Goal: Task Accomplishment & Management: Use online tool/utility

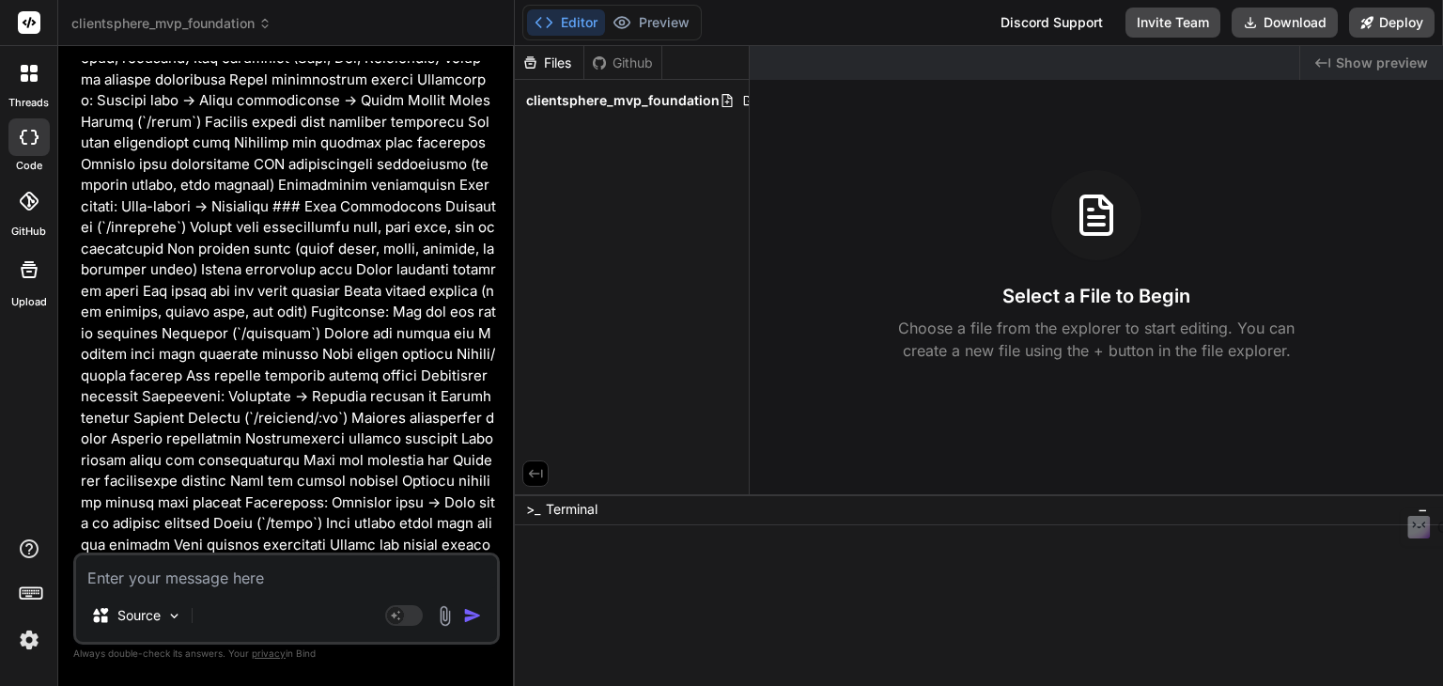
scroll to position [2088, 0]
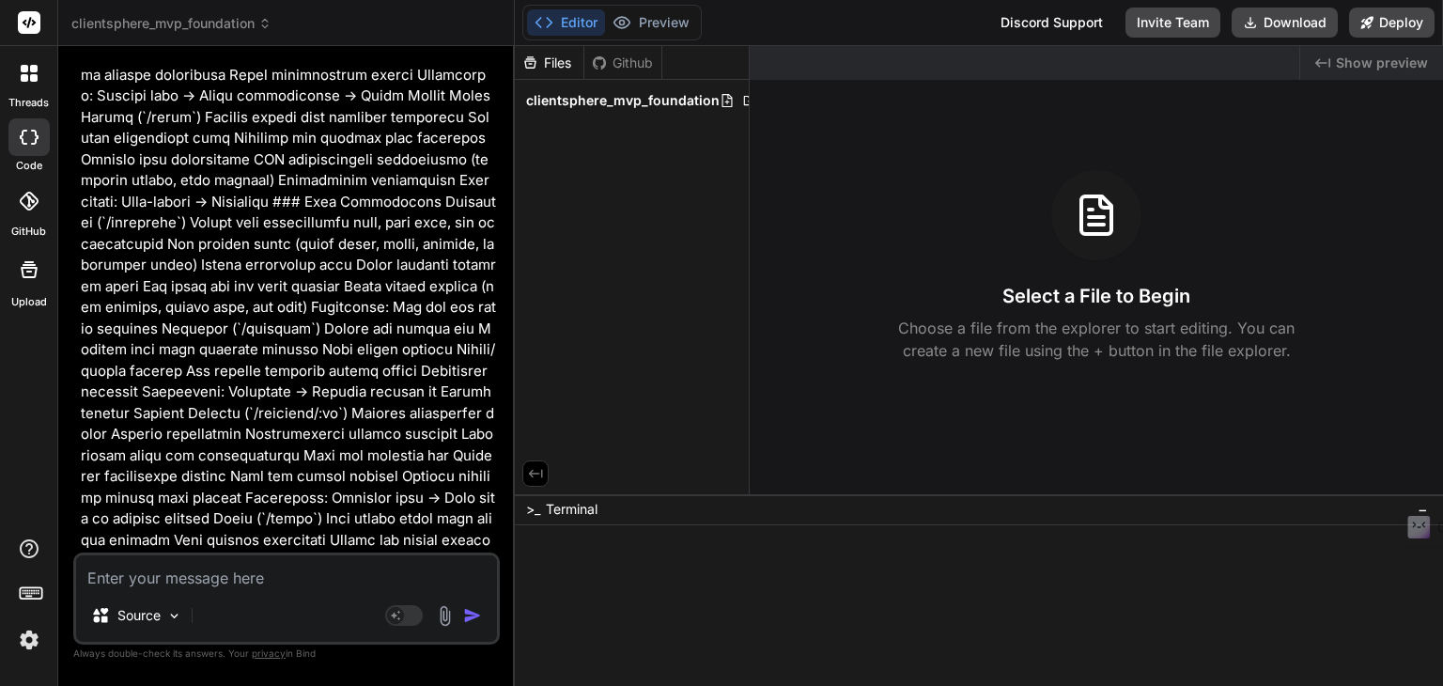
click at [442, 195] on p at bounding box center [288, 571] width 415 height 5115
click at [442, 199] on p at bounding box center [288, 571] width 415 height 5115
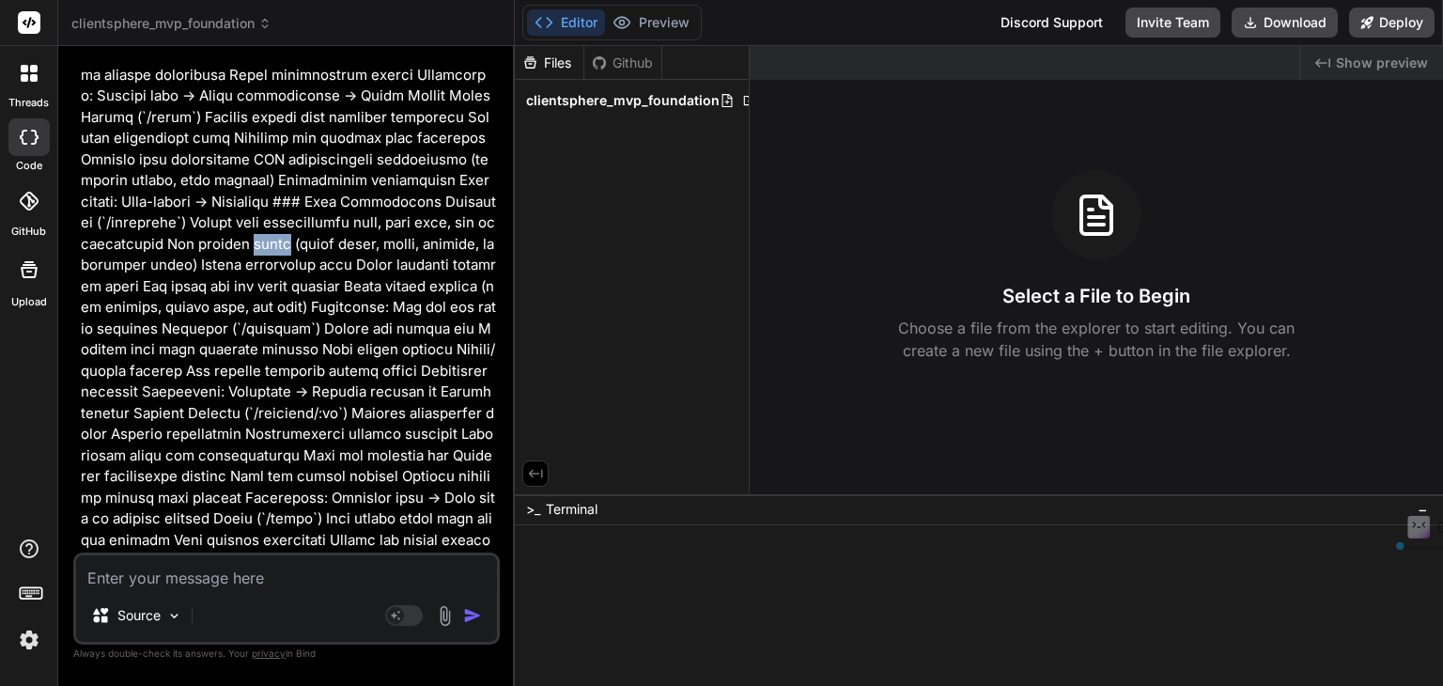
click at [442, 199] on p at bounding box center [288, 571] width 415 height 5115
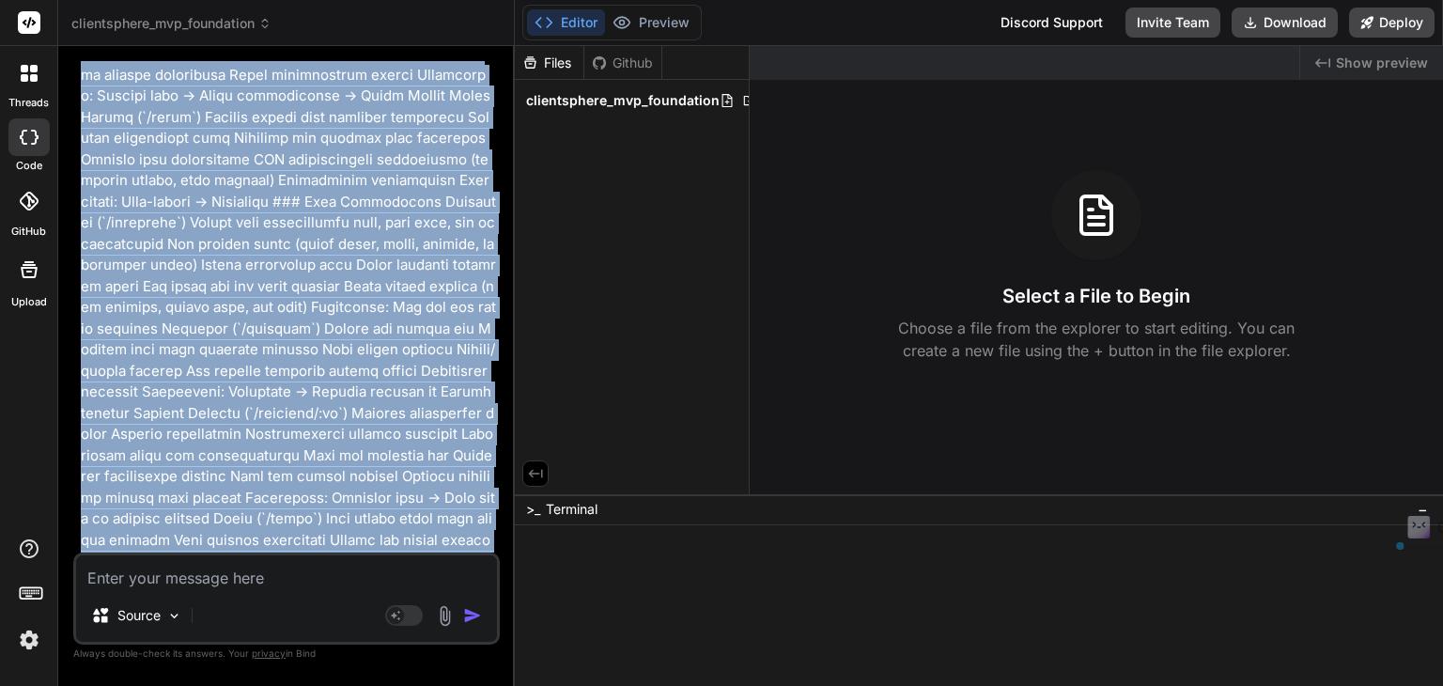
click at [442, 202] on p at bounding box center [288, 571] width 415 height 5115
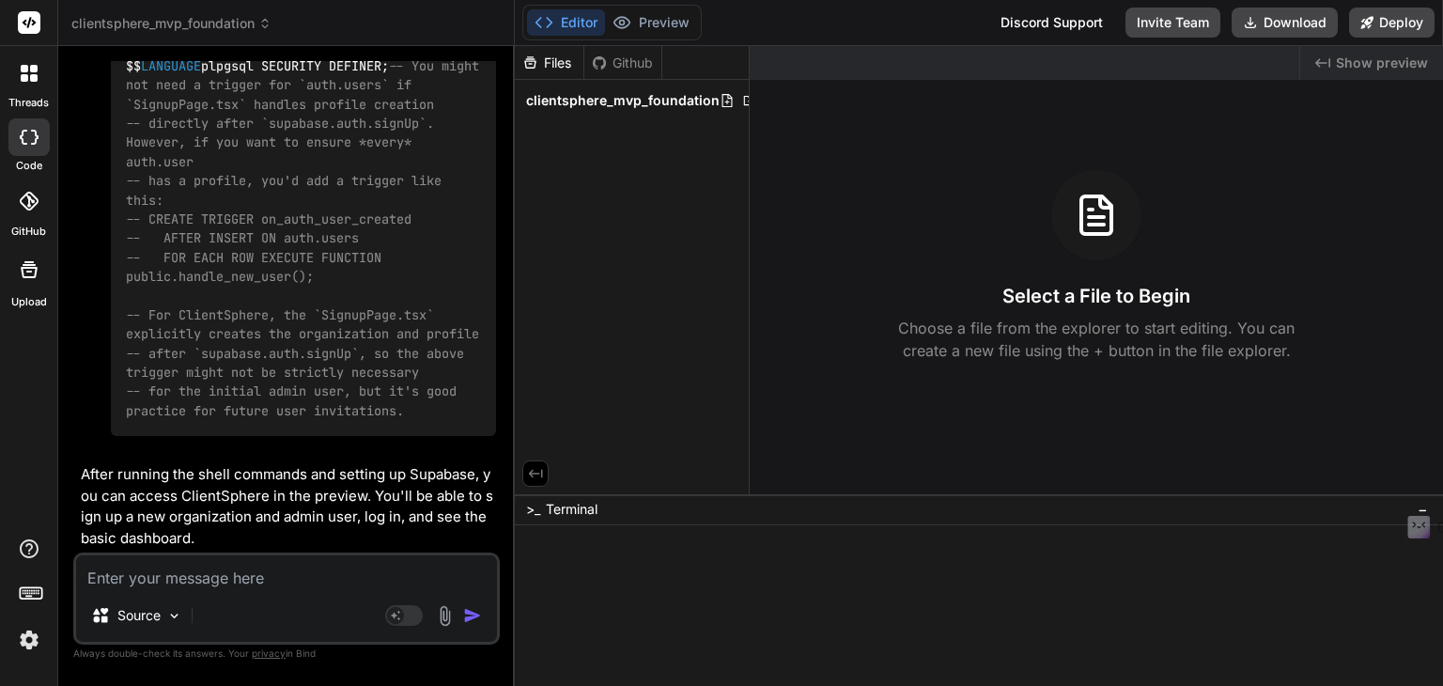
scroll to position [11048, 0]
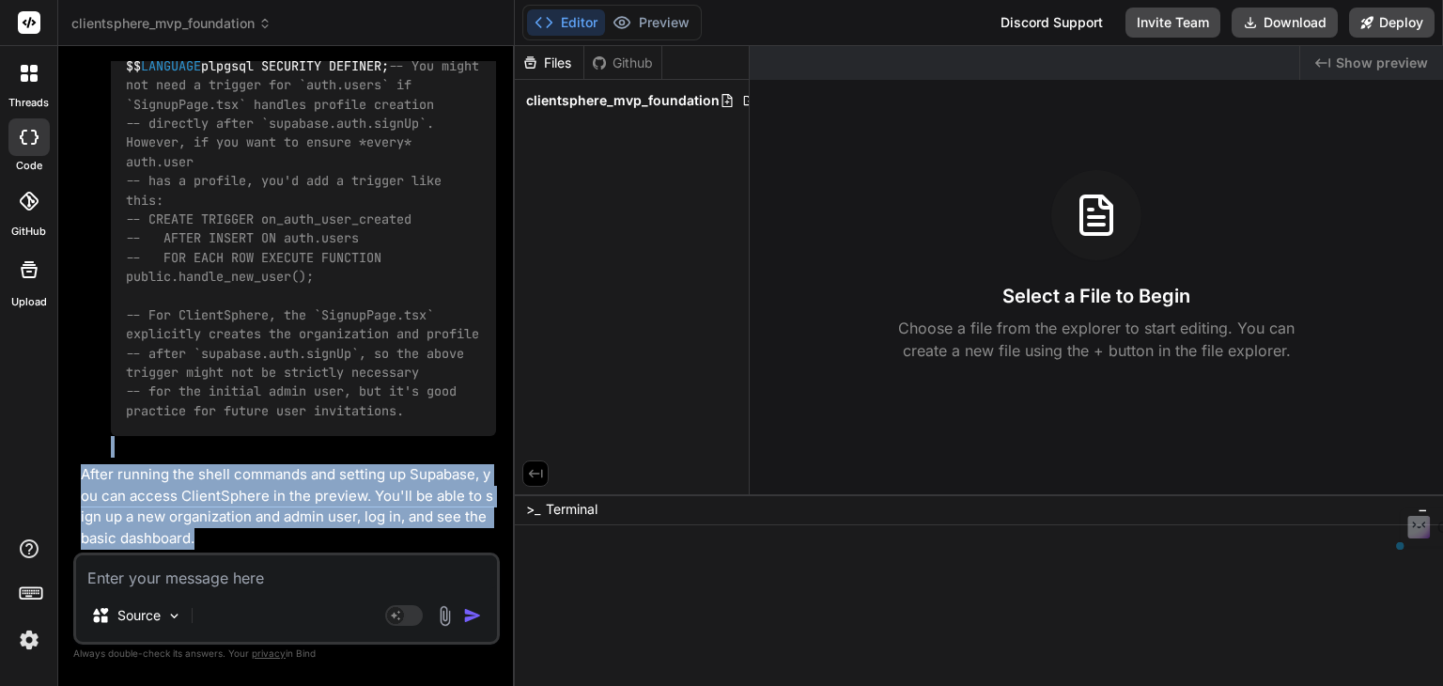
drag, startPoint x: 270, startPoint y: 535, endPoint x: 75, endPoint y: 452, distance: 211.7
click at [75, 452] on div "You Bind AI This is an ambitious and well-detailed project! ClientSphere sounds…" at bounding box center [286, 373] width 427 height 624
click at [203, 482] on p "After running the shell commands and setting up Supabase, you can access Client…" at bounding box center [288, 506] width 415 height 85
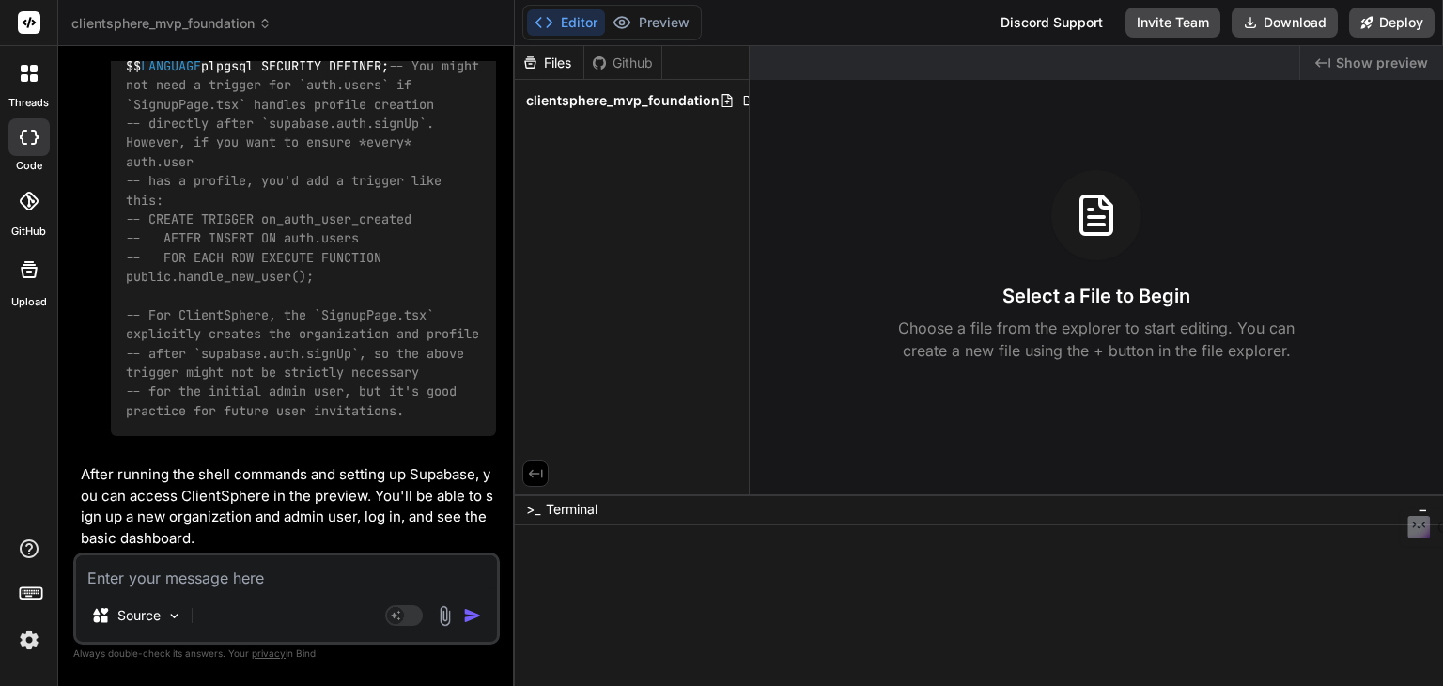
click at [261, 567] on textarea at bounding box center [286, 572] width 421 height 34
click at [1361, 21] on icon at bounding box center [1367, 22] width 12 height 12
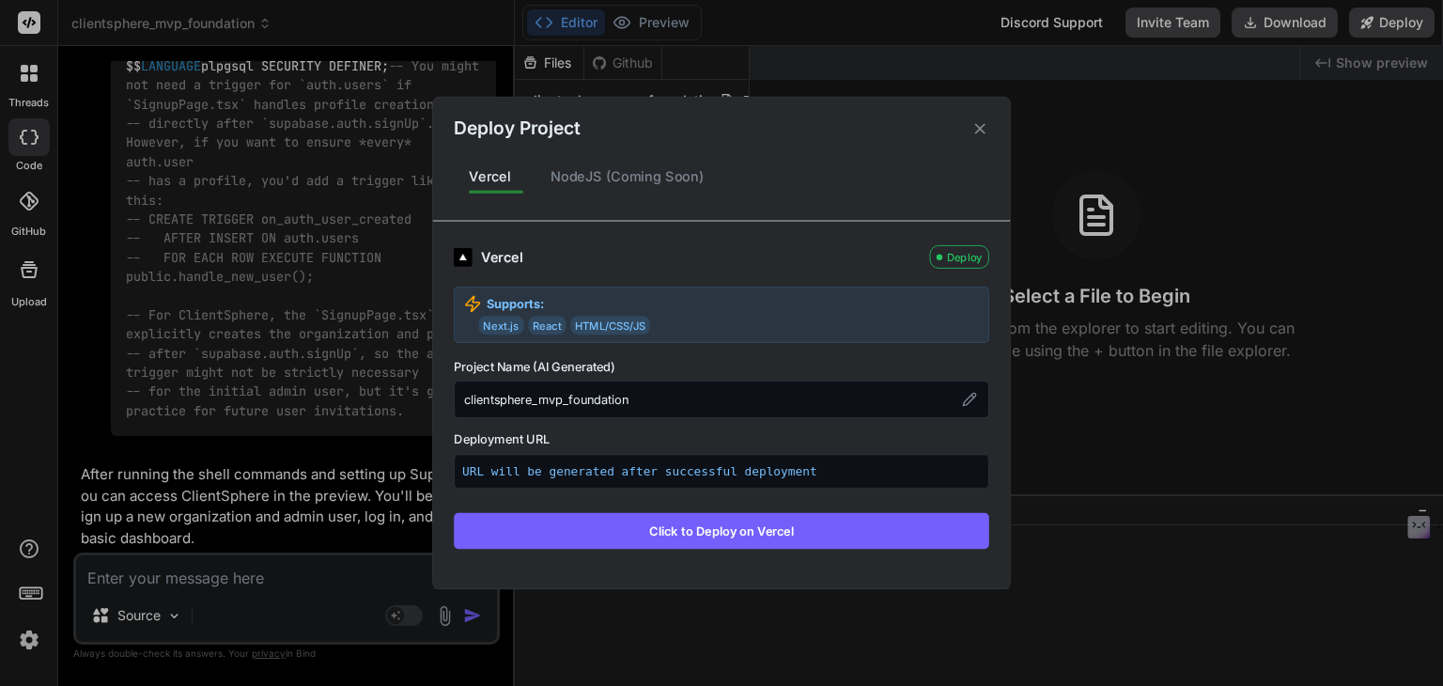
click at [982, 137] on icon at bounding box center [980, 128] width 18 height 18
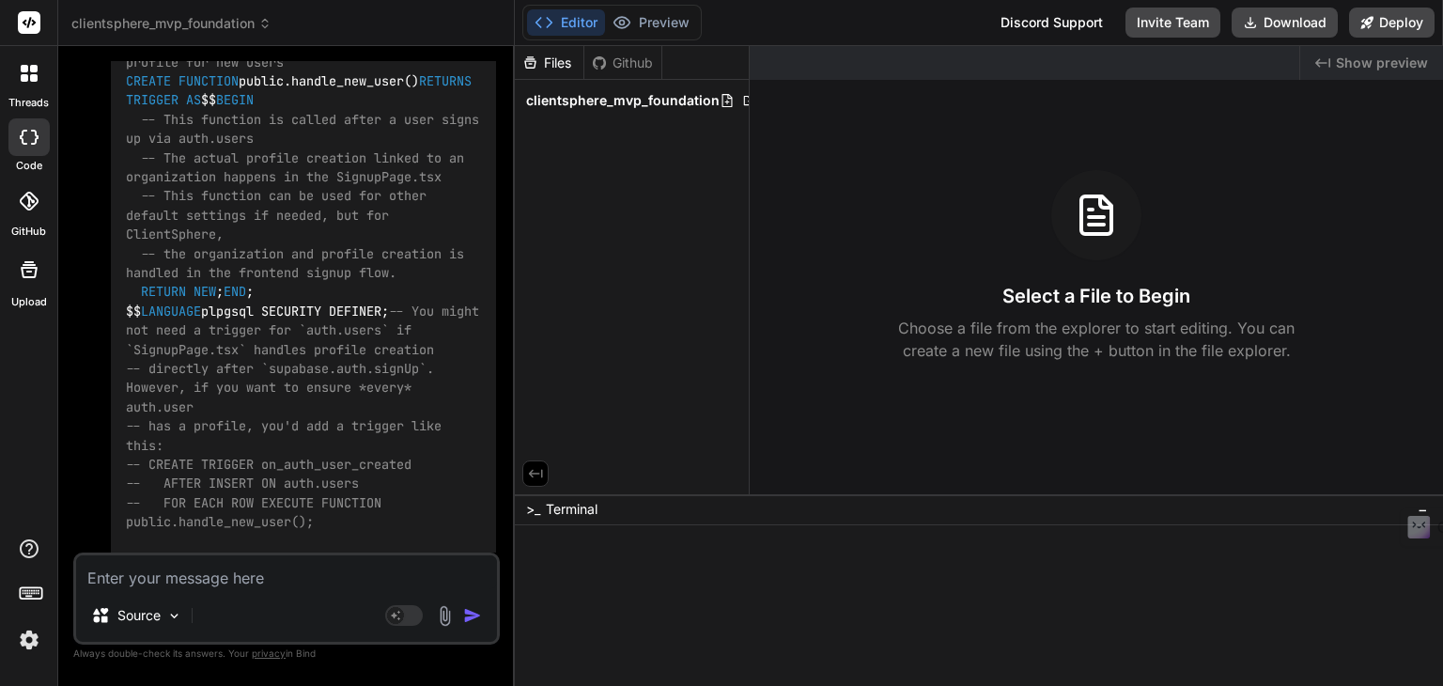
scroll to position [10202, 0]
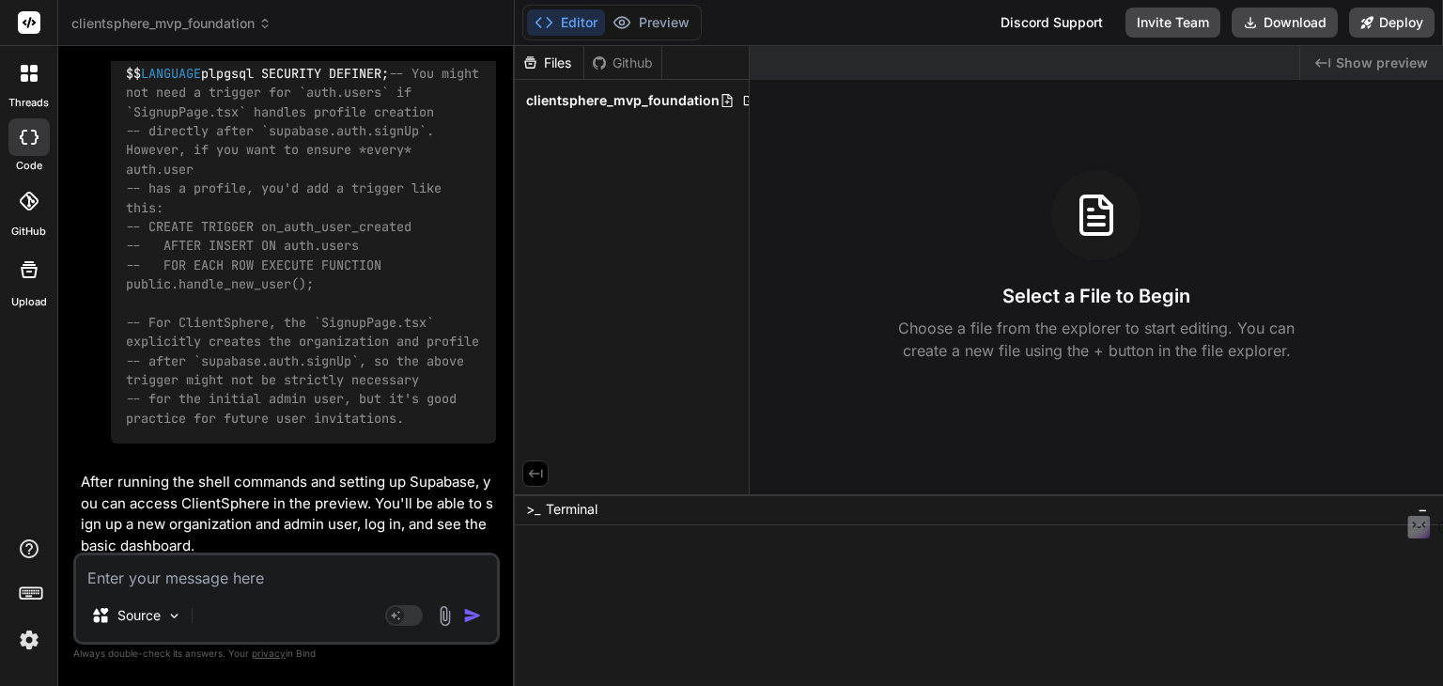
click at [233, 587] on textarea at bounding box center [286, 572] width 421 height 34
type textarea "run and show the project in preview"
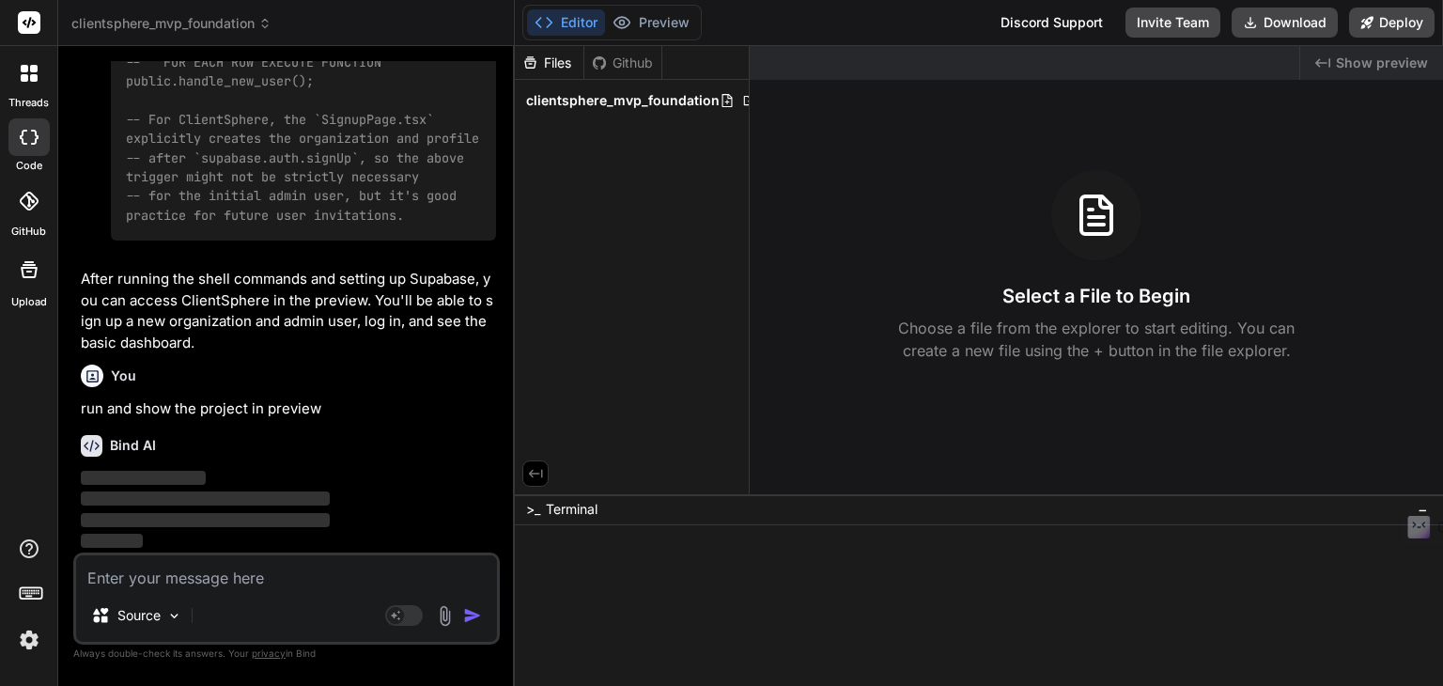
scroll to position [11242, 0]
click at [643, 106] on span "clientsphere_mvp_foundation" at bounding box center [623, 100] width 194 height 19
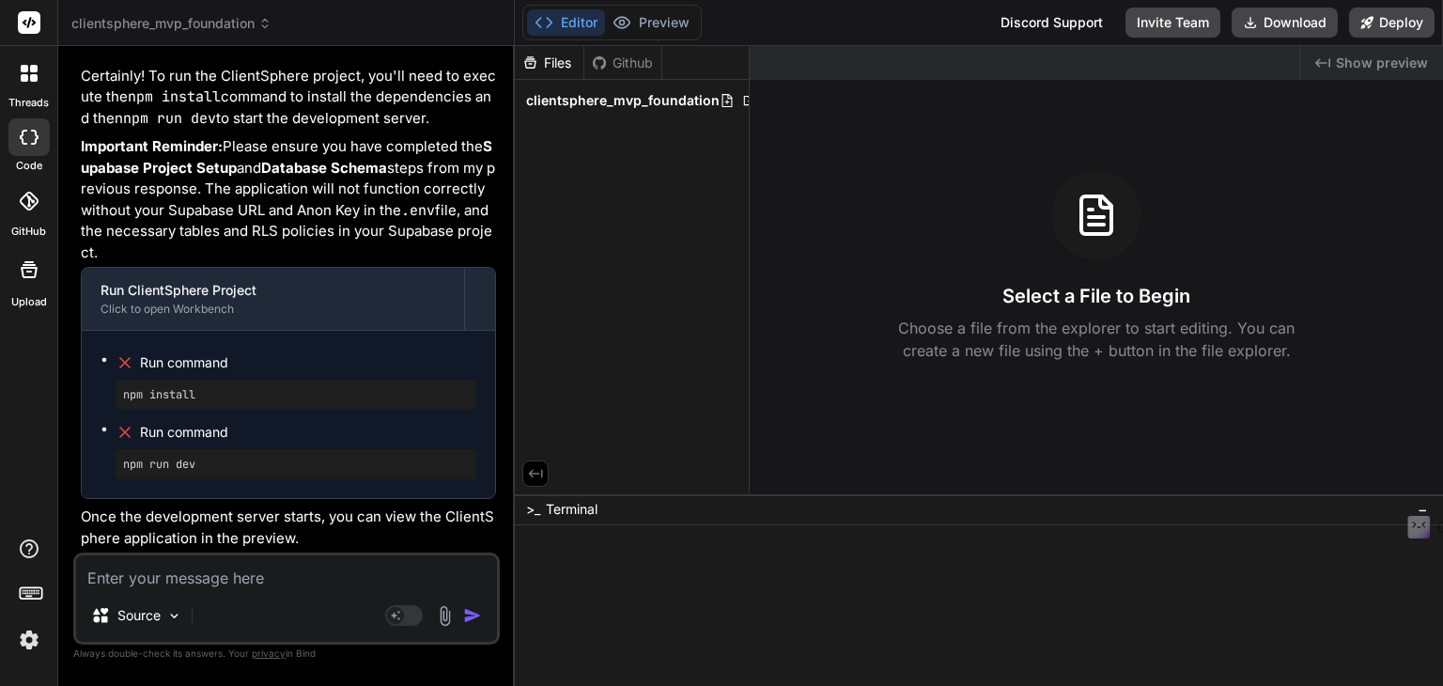
scroll to position [11644, 0]
click at [160, 389] on pre "npm install" at bounding box center [296, 394] width 346 height 15
click at [178, 354] on span "Run command" at bounding box center [308, 362] width 336 height 19
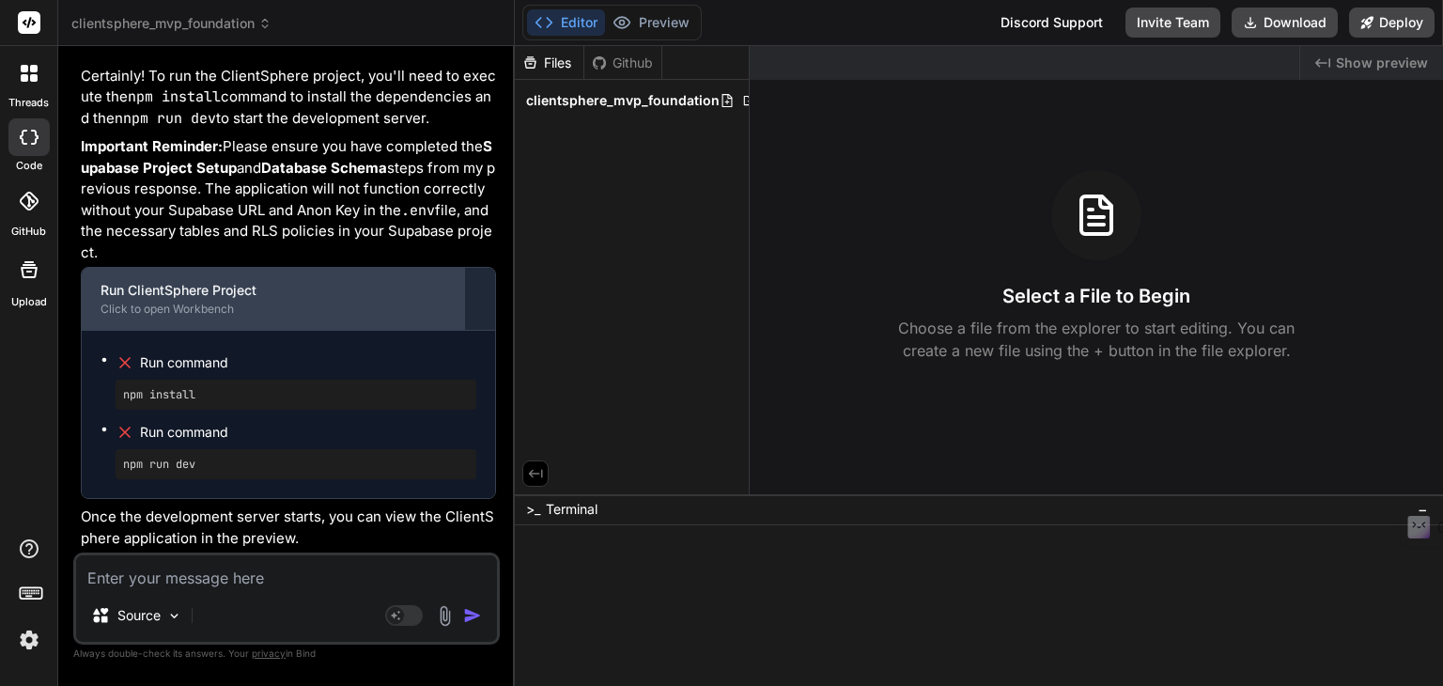
click at [181, 300] on div "Run ClientSphere Project" at bounding box center [273, 290] width 345 height 19
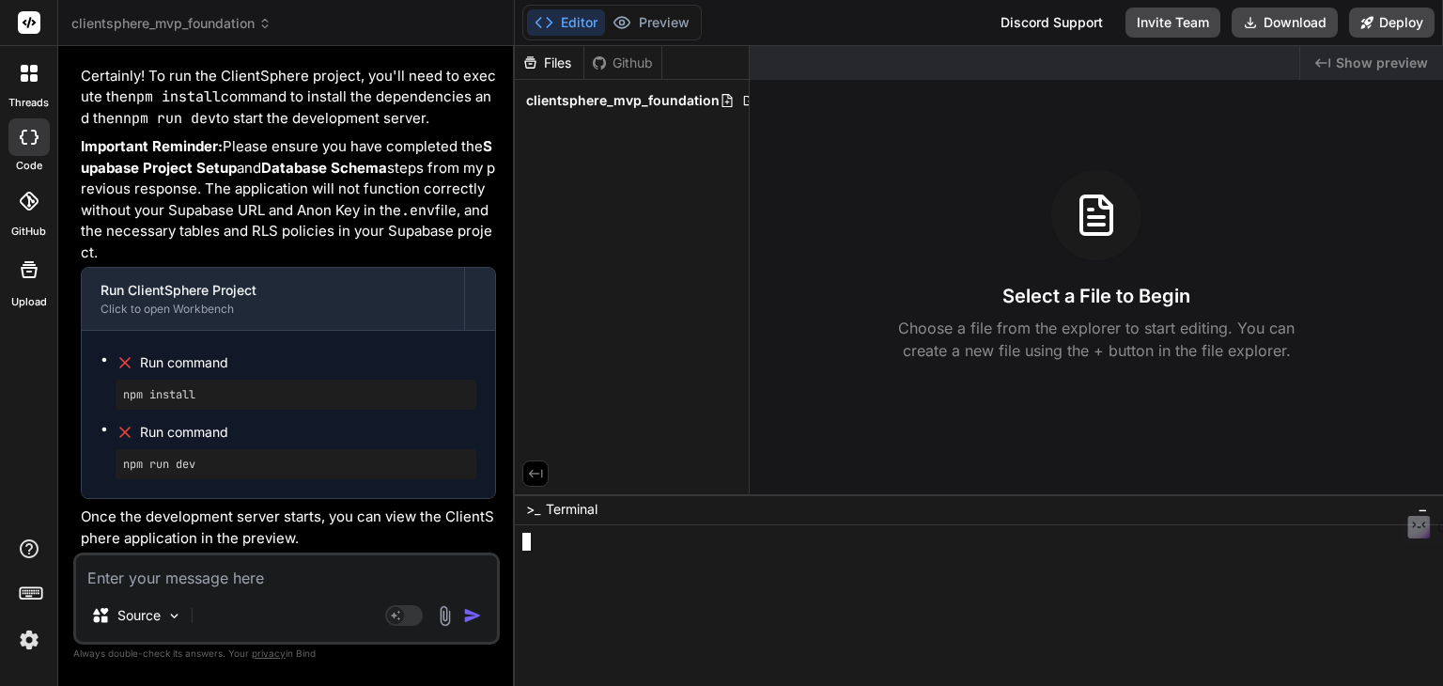
click at [901, 625] on div at bounding box center [968, 632] width 892 height 18
click at [1045, 586] on div at bounding box center [968, 595] width 892 height 18
click at [298, 477] on div "npm run dev" at bounding box center [296, 464] width 361 height 30
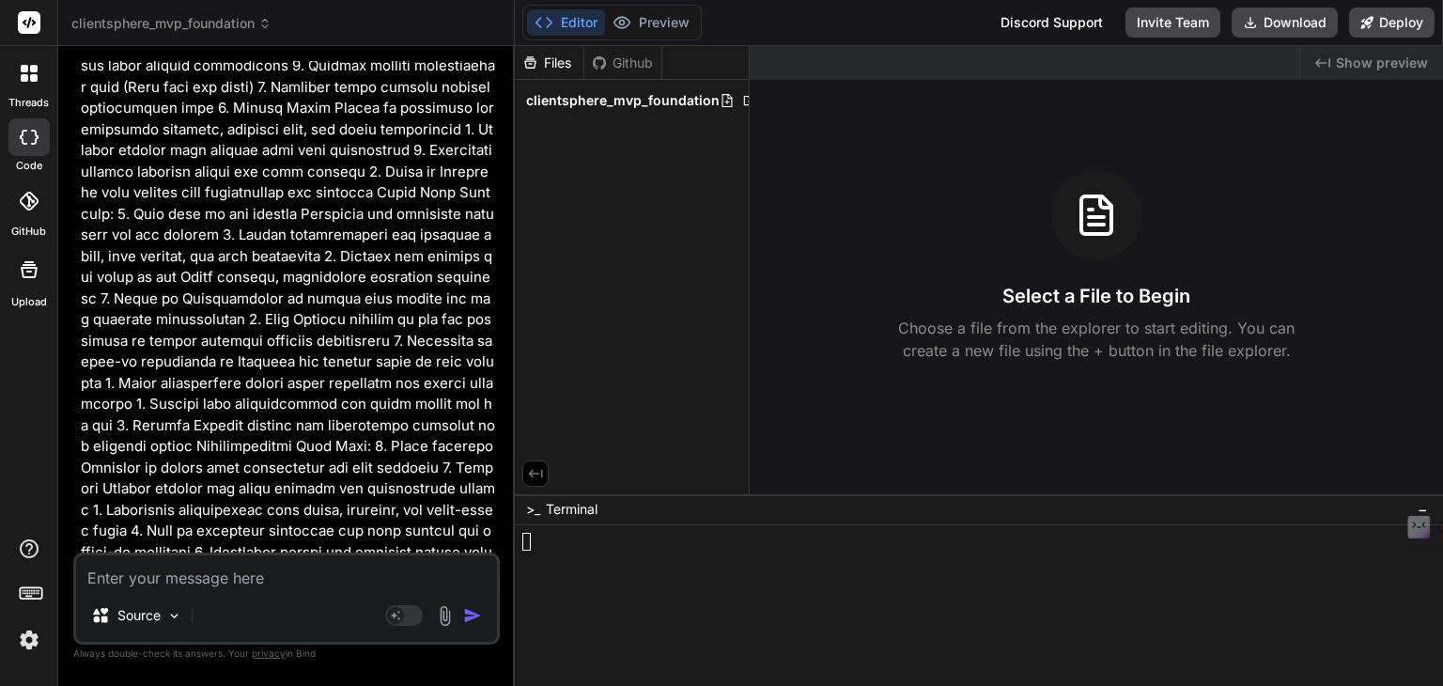
scroll to position [4223, 0]
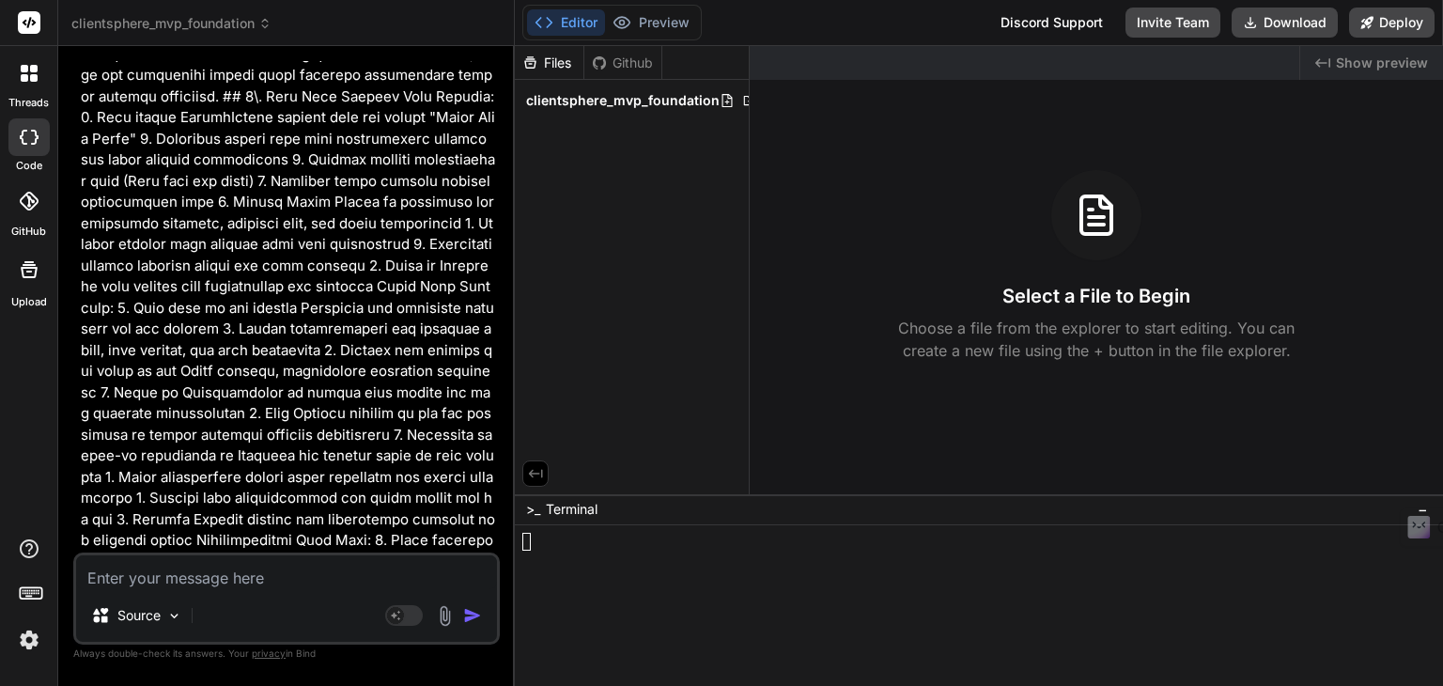
click at [28, 67] on icon at bounding box center [29, 73] width 17 height 17
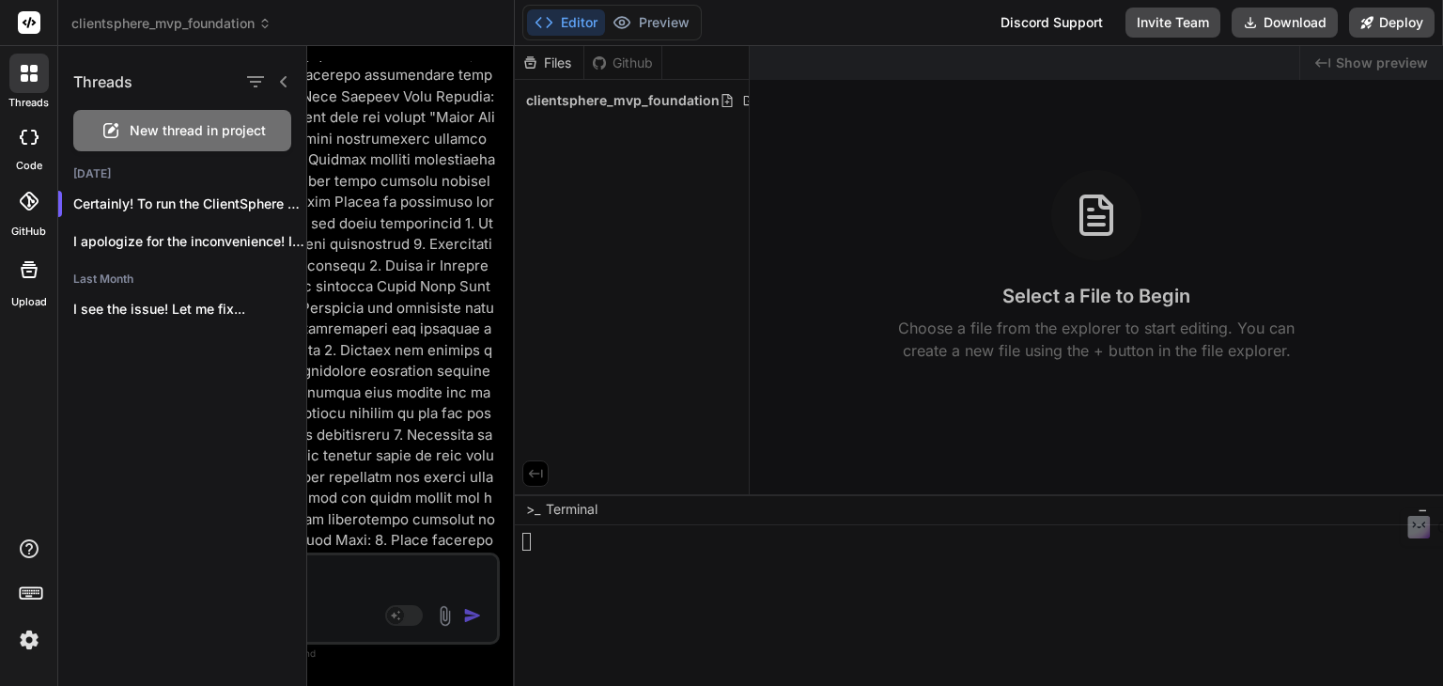
click at [187, 129] on span "New thread in project" at bounding box center [198, 130] width 136 height 19
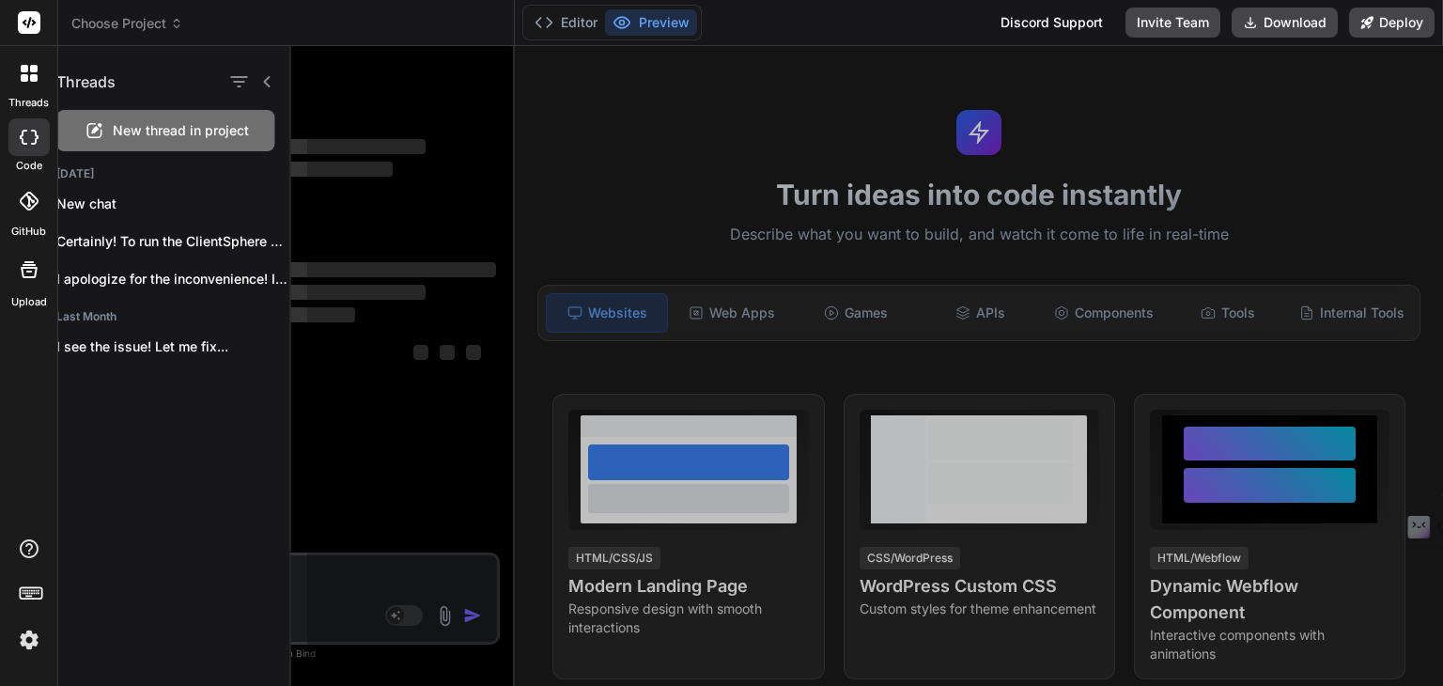
scroll to position [0, 0]
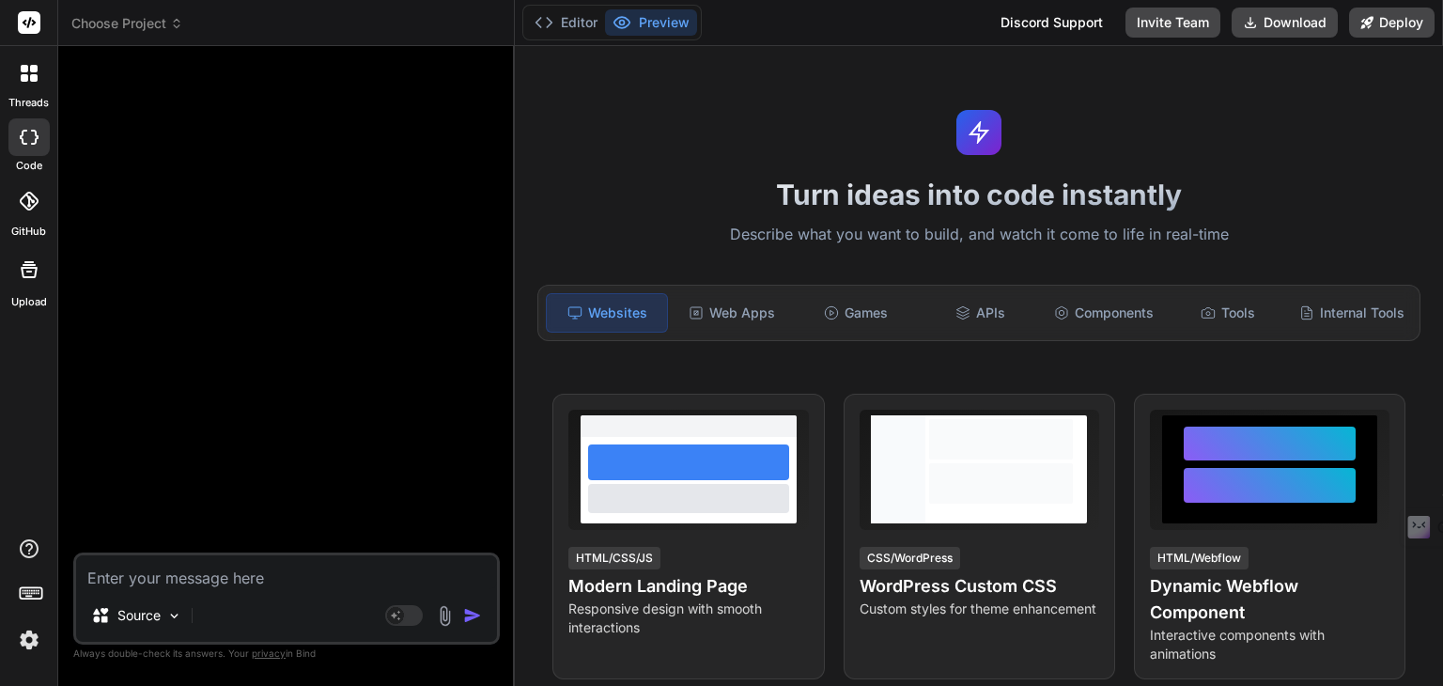
click at [22, 70] on icon at bounding box center [25, 69] width 8 height 8
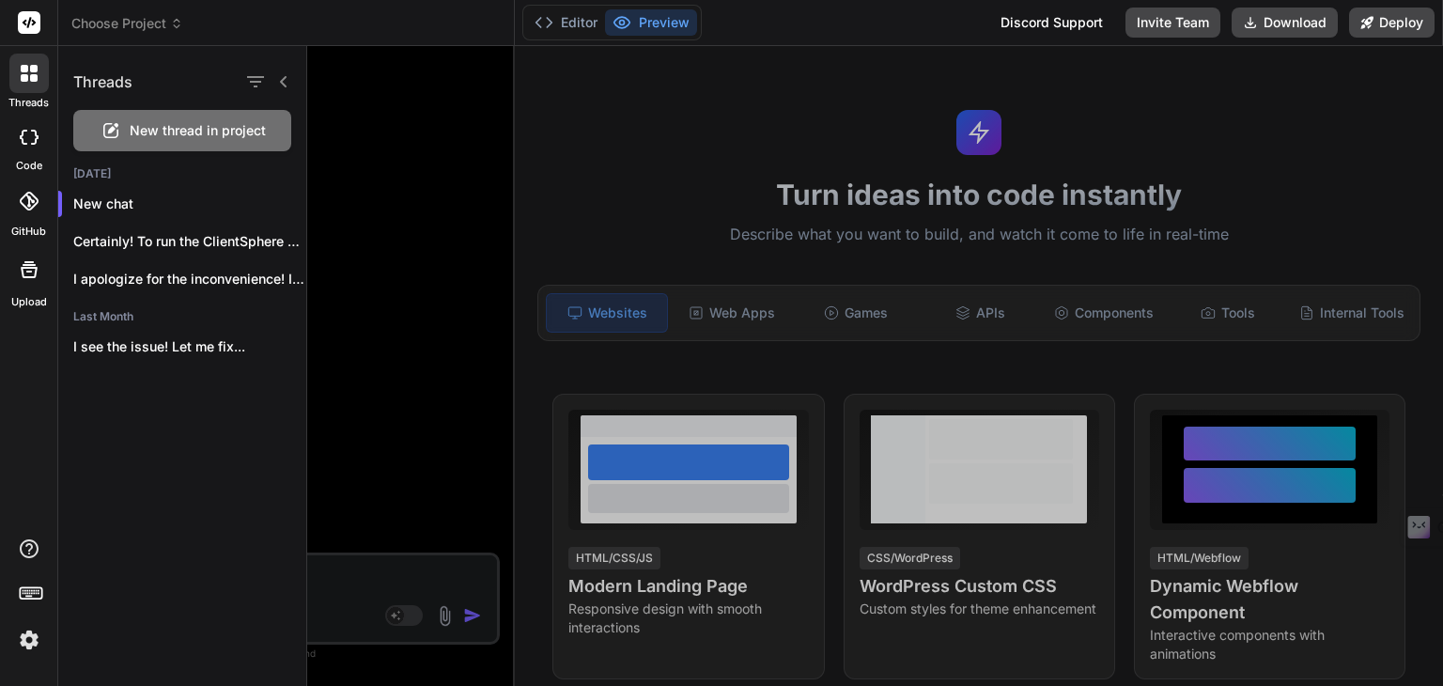
click at [187, 121] on span "New thread in project" at bounding box center [198, 130] width 136 height 19
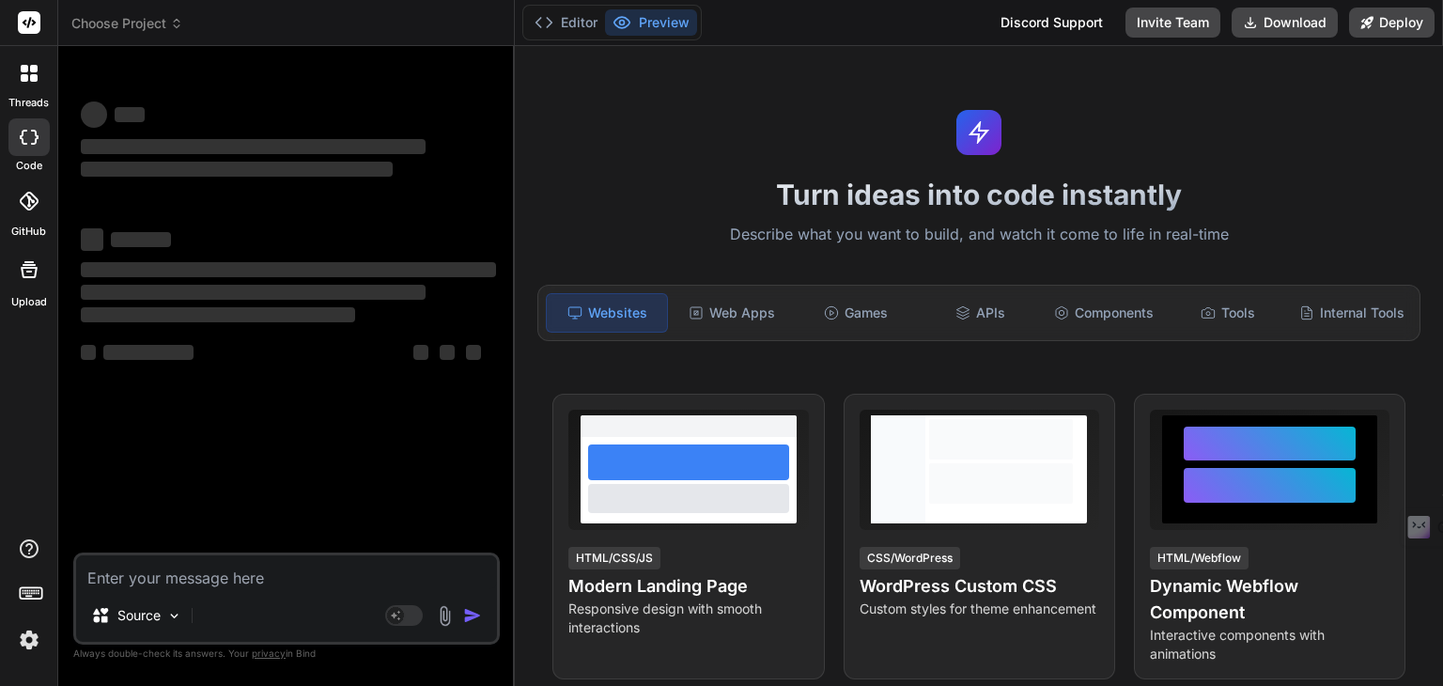
click at [209, 590] on div "Source Agent Mode. When this toggle is activated, AI automatically makes decisi…" at bounding box center [286, 598] width 427 height 92
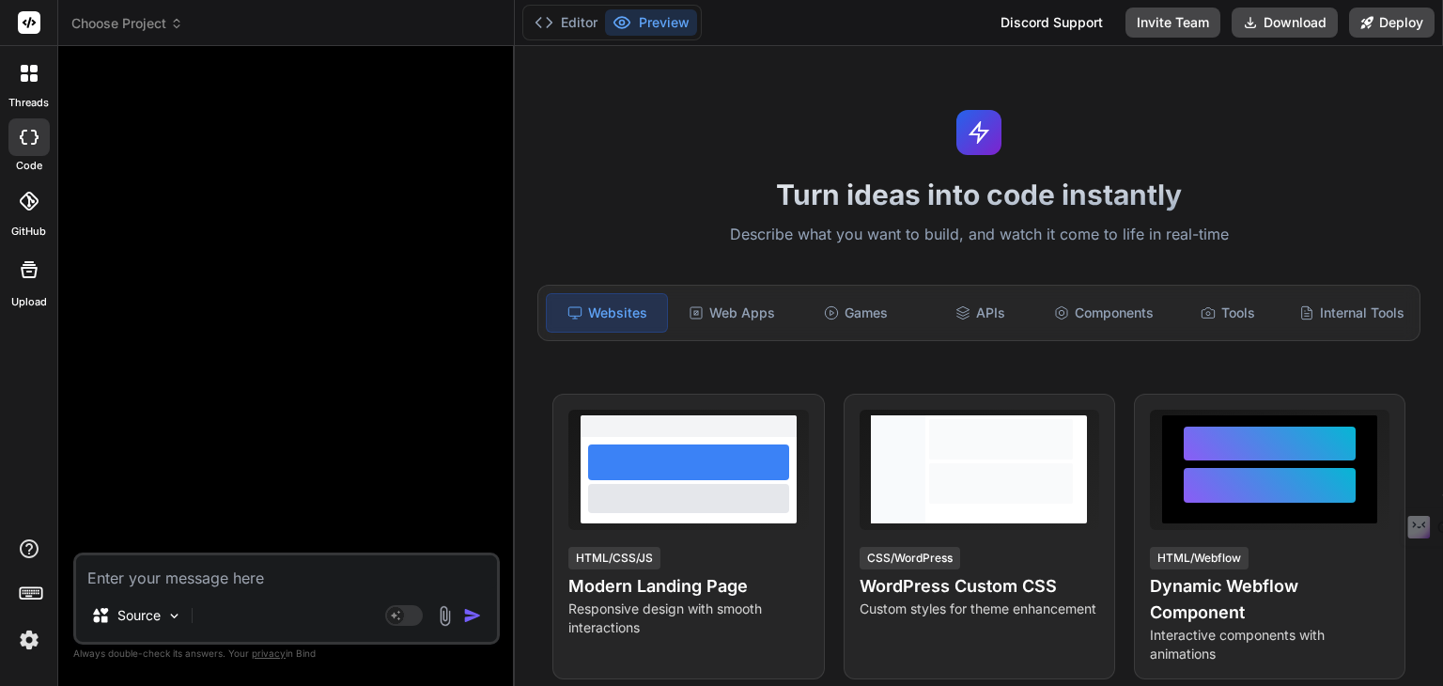
click at [192, 579] on textarea at bounding box center [286, 572] width 421 height 34
click at [141, 612] on p "Source" at bounding box center [138, 615] width 43 height 19
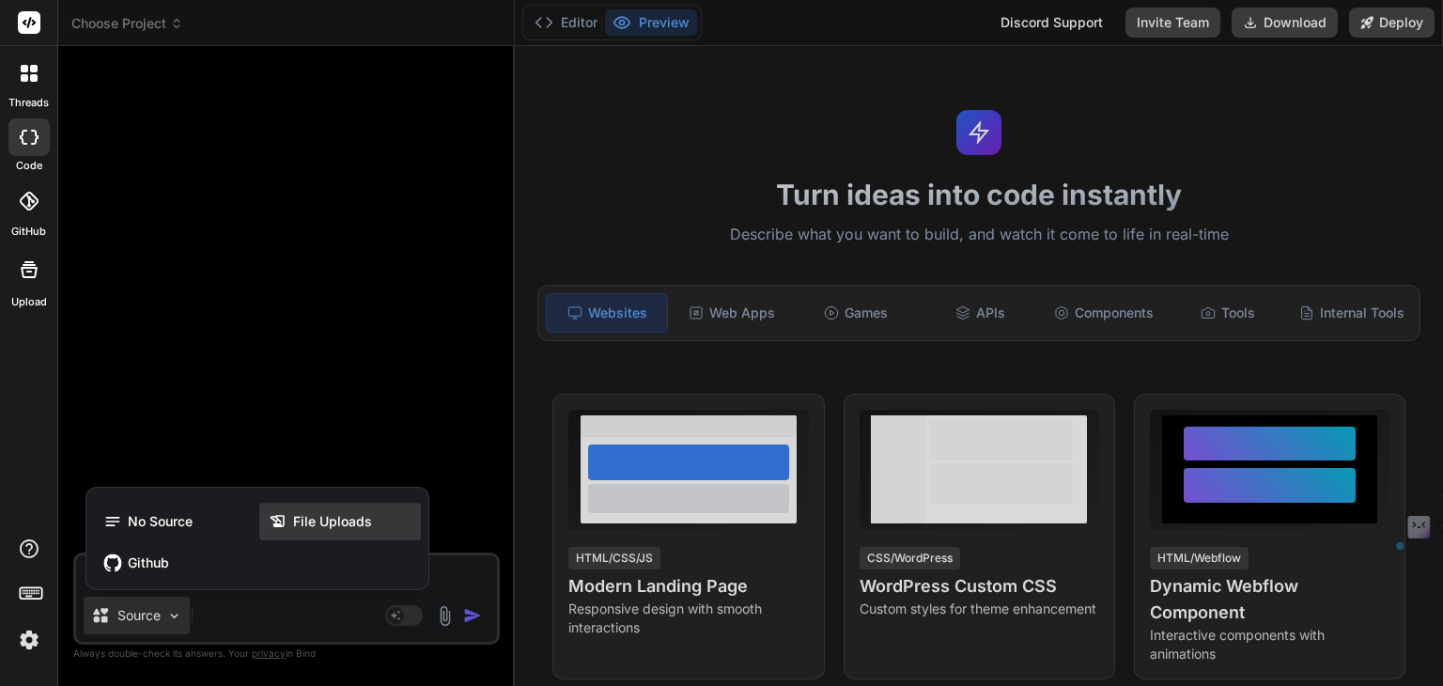
click at [330, 523] on span "File Uploads" at bounding box center [332, 521] width 79 height 19
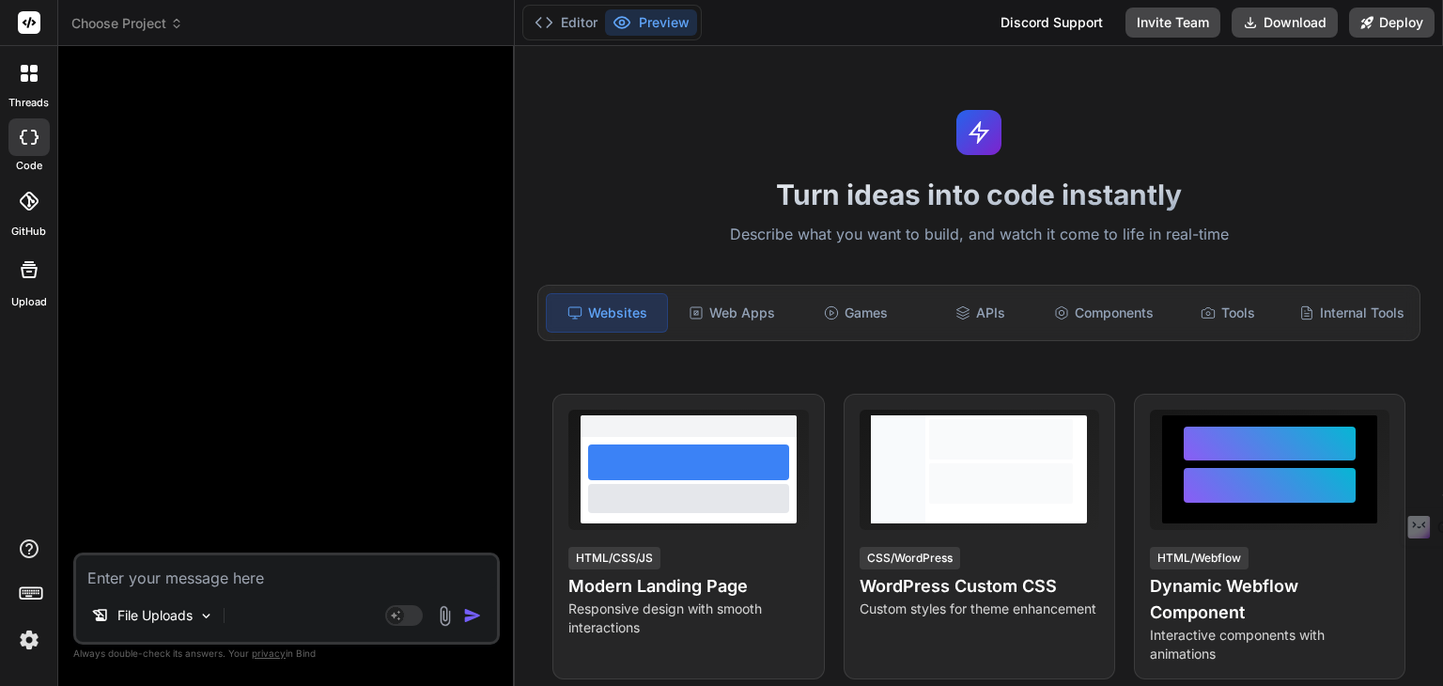
click at [22, 264] on icon at bounding box center [29, 269] width 23 height 23
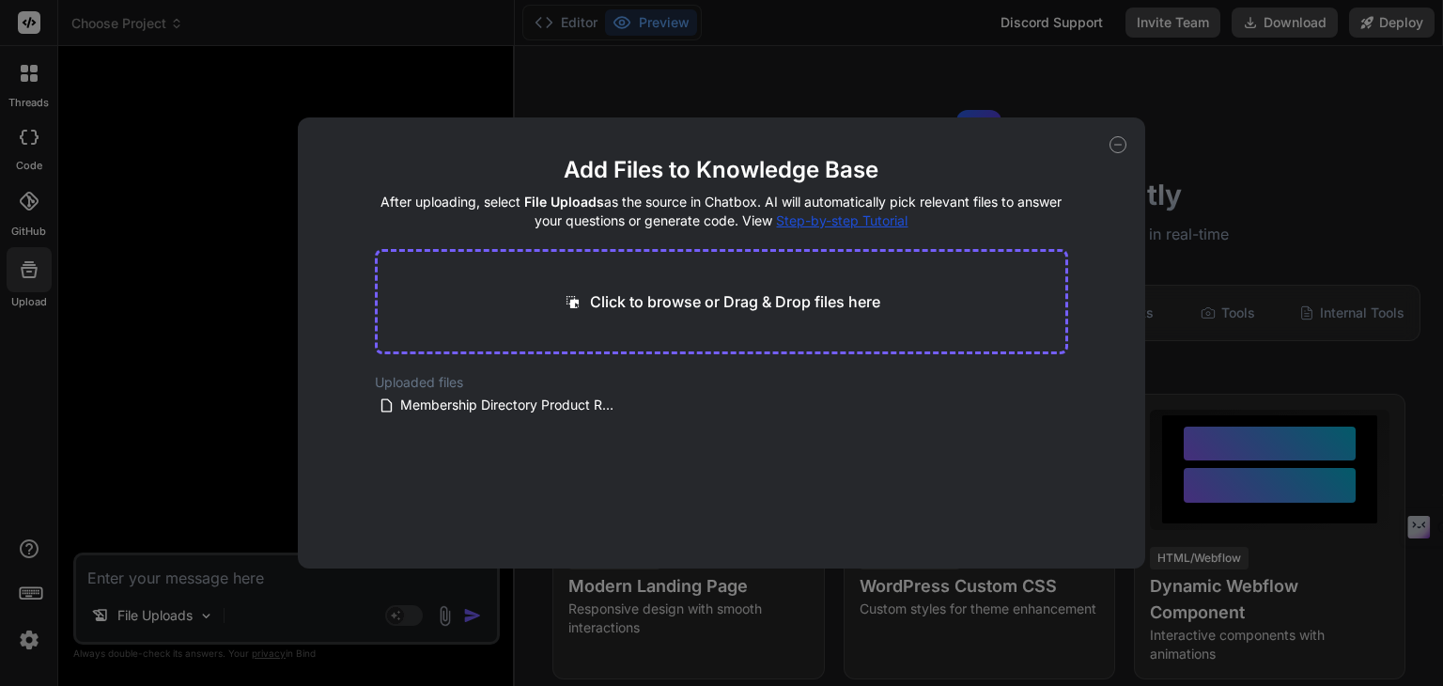
click at [613, 303] on p "Click to browse or Drag & Drop files here" at bounding box center [735, 301] width 290 height 23
click at [706, 340] on div "Click to browse or Drag & Drop files here" at bounding box center [722, 301] width 694 height 105
click at [706, 303] on p "Click to browse or Drag & Drop files here" at bounding box center [735, 301] width 290 height 23
type input "C:\fakepath\CRM.pdf"
click at [748, 469] on div "Generating Embedding... pdf 236.78 KB" at bounding box center [722, 433] width 694 height 120
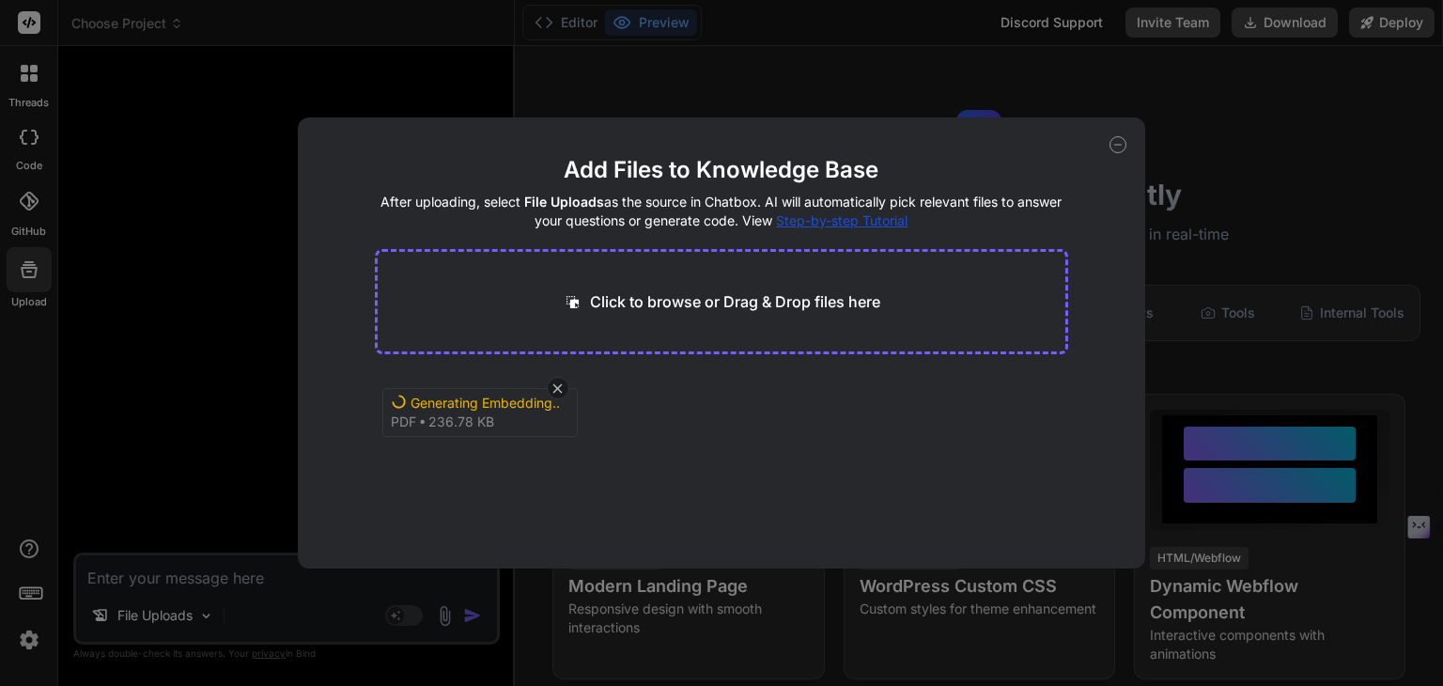
click at [736, 407] on div "Generating Embedding... pdf 236.78 KB" at bounding box center [722, 433] width 694 height 120
click at [805, 321] on div "Click to browse or Drag & Drop files here" at bounding box center [722, 301] width 694 height 105
click at [1115, 144] on icon at bounding box center [1117, 144] width 17 height 17
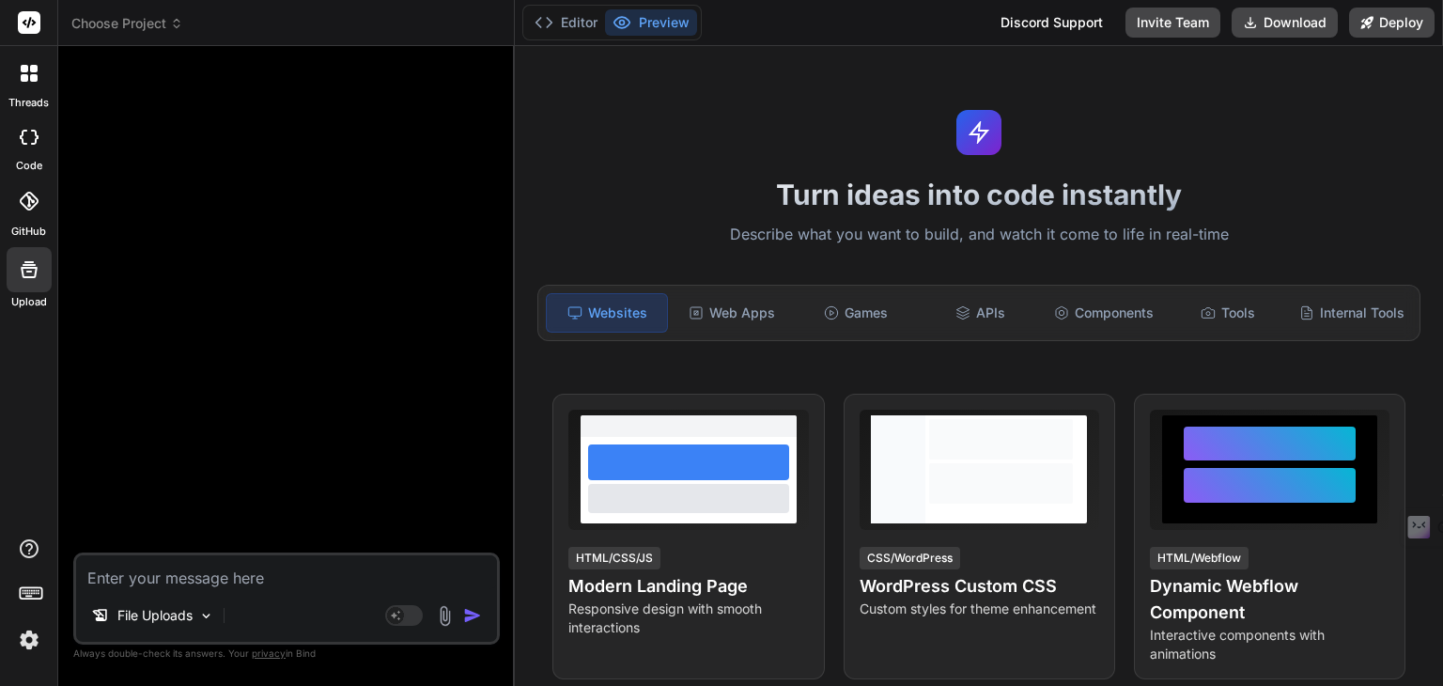
click at [42, 279] on div at bounding box center [29, 269] width 45 height 45
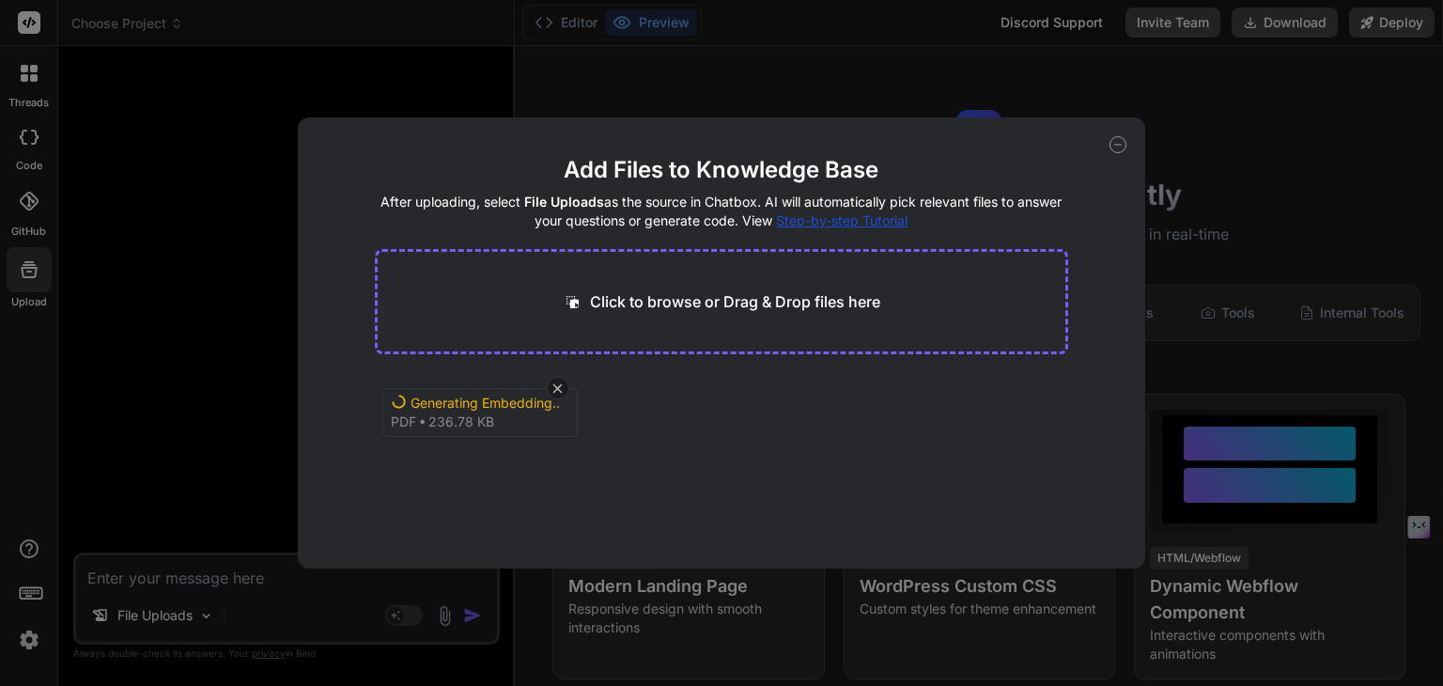
click at [1116, 151] on icon at bounding box center [1117, 144] width 17 height 17
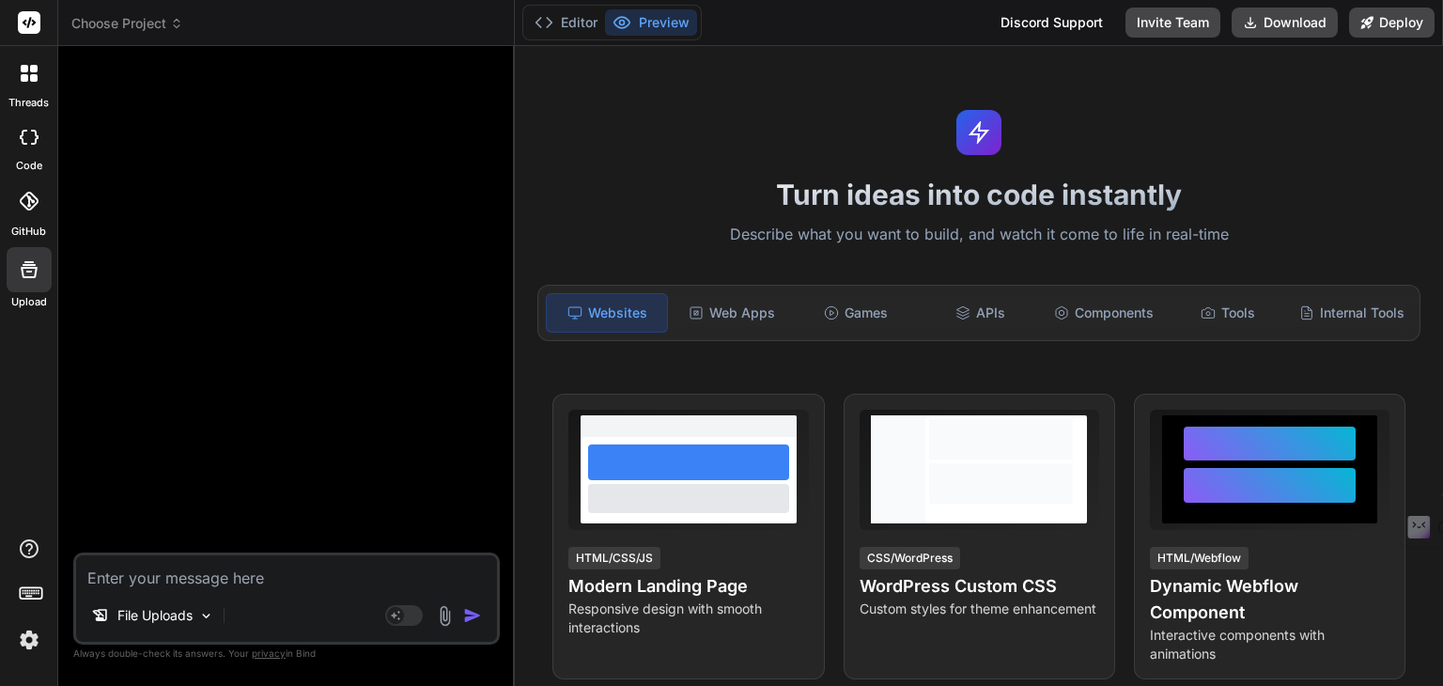
click at [289, 558] on textarea at bounding box center [286, 572] width 421 height 34
click at [275, 566] on textarea at bounding box center [286, 572] width 421 height 34
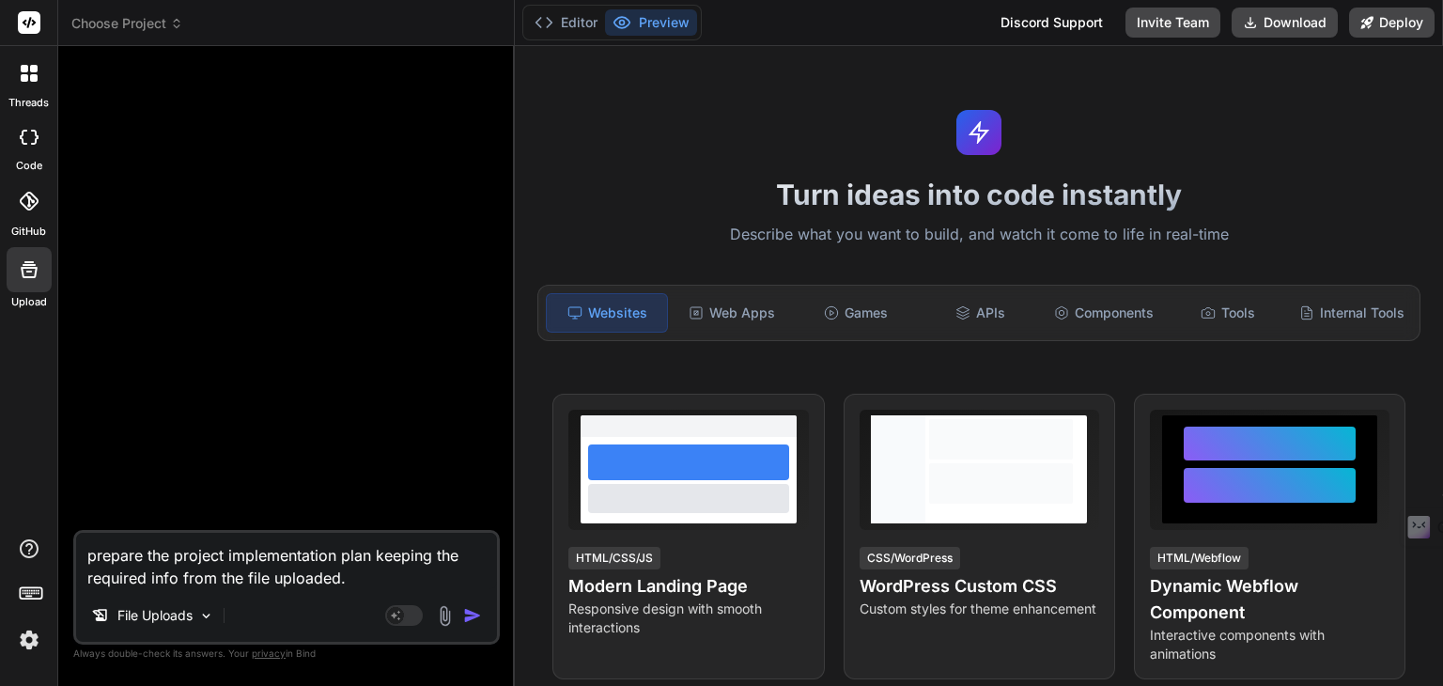
click at [39, 268] on icon at bounding box center [29, 269] width 23 height 23
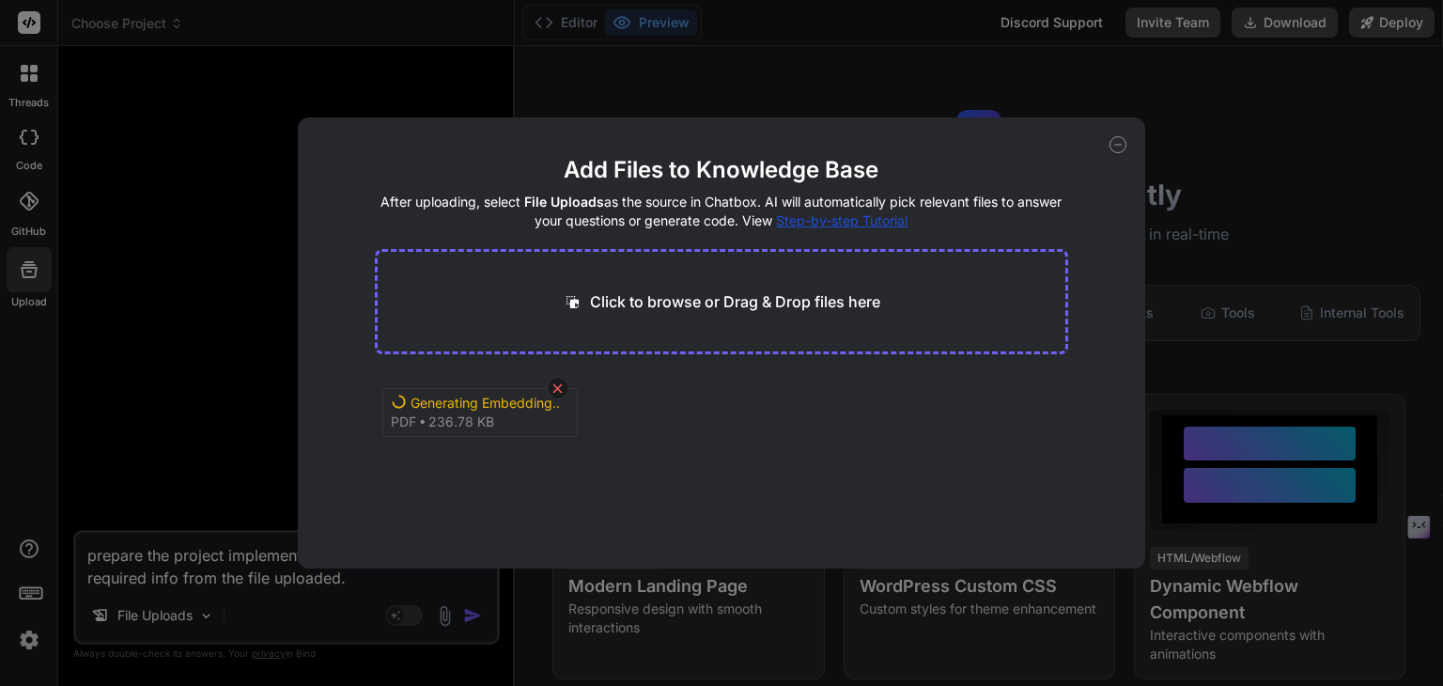
click at [557, 382] on icon at bounding box center [558, 388] width 16 height 16
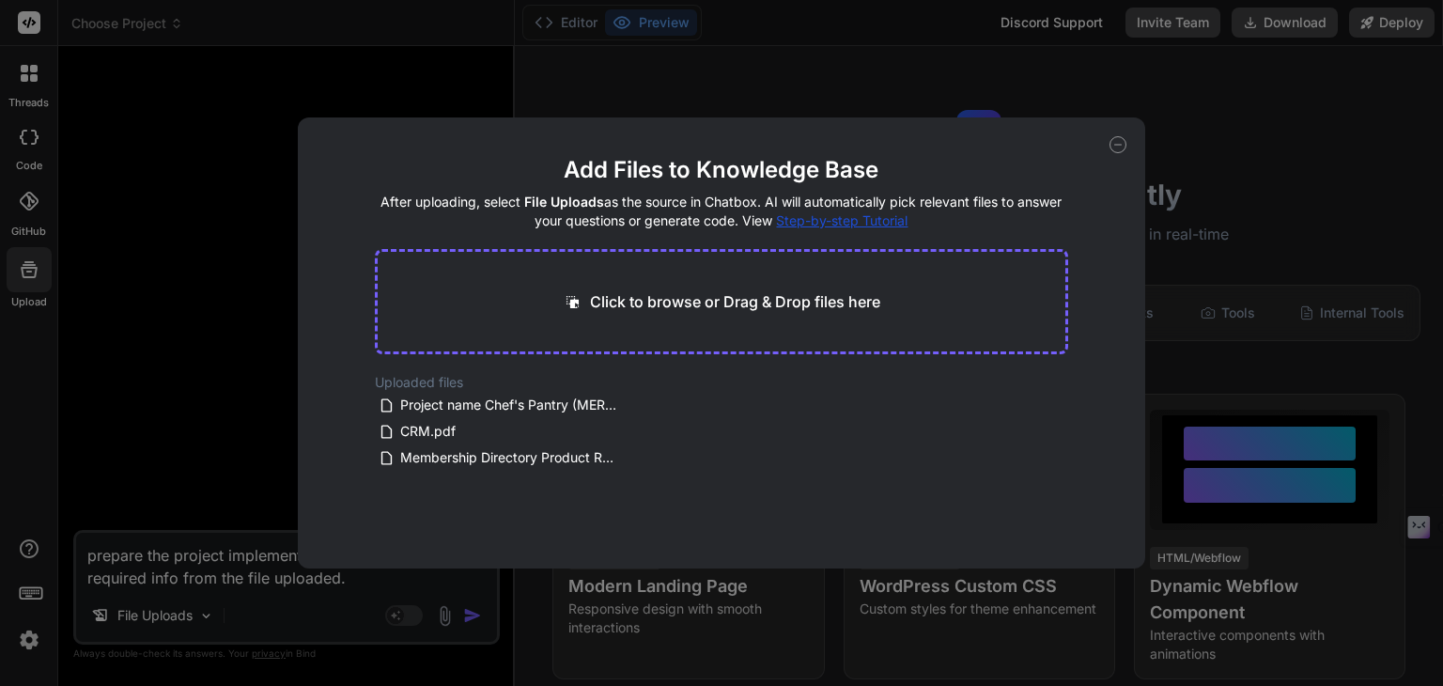
click at [1111, 132] on div "Add Files to Knowledge Base After uploading, select File Uploads as the source …" at bounding box center [721, 342] width 847 height 451
click at [1116, 139] on icon at bounding box center [1117, 144] width 17 height 17
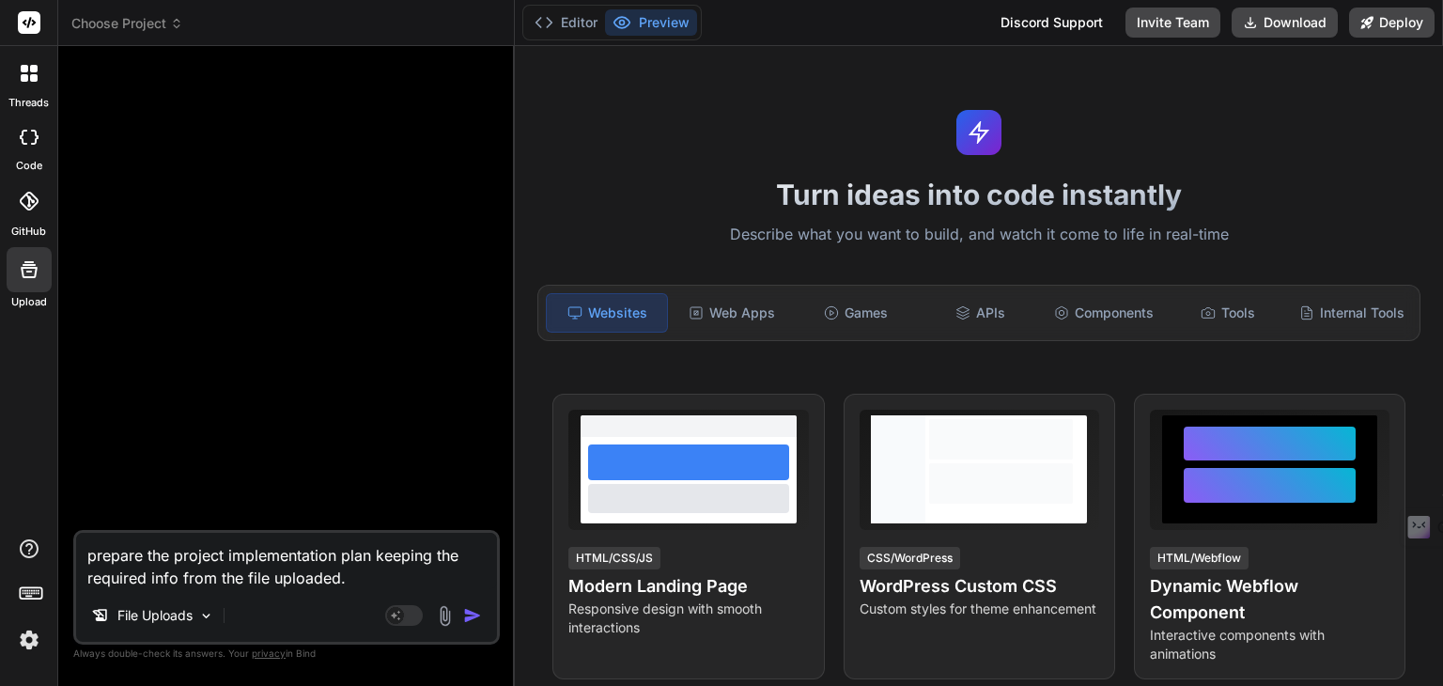
click at [242, 553] on textarea "prepare the project implementation plan keeping the required info from the file…" at bounding box center [286, 561] width 421 height 56
click at [343, 572] on textarea "prepare the project implementation plan keeping the required info from the file…" at bounding box center [286, 561] width 421 height 56
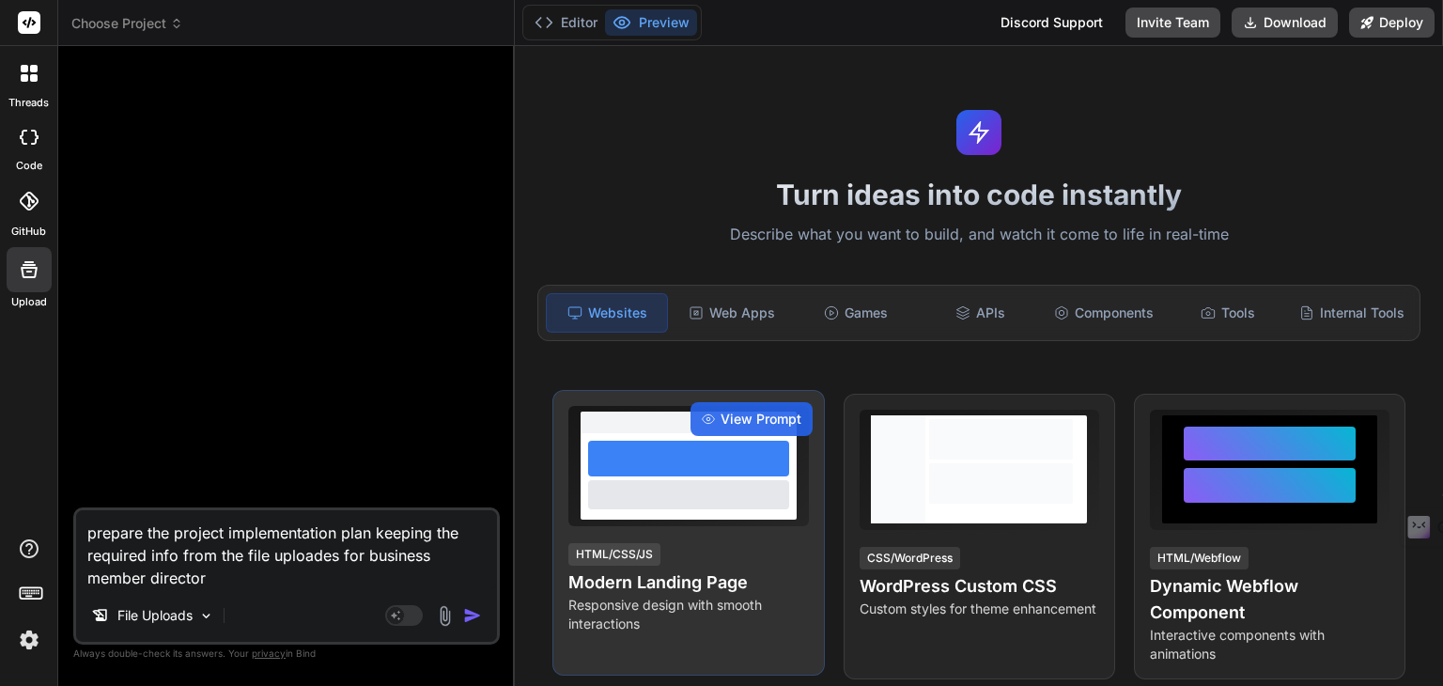
type textarea "prepare the project implementation plan keeping the required info from the file…"
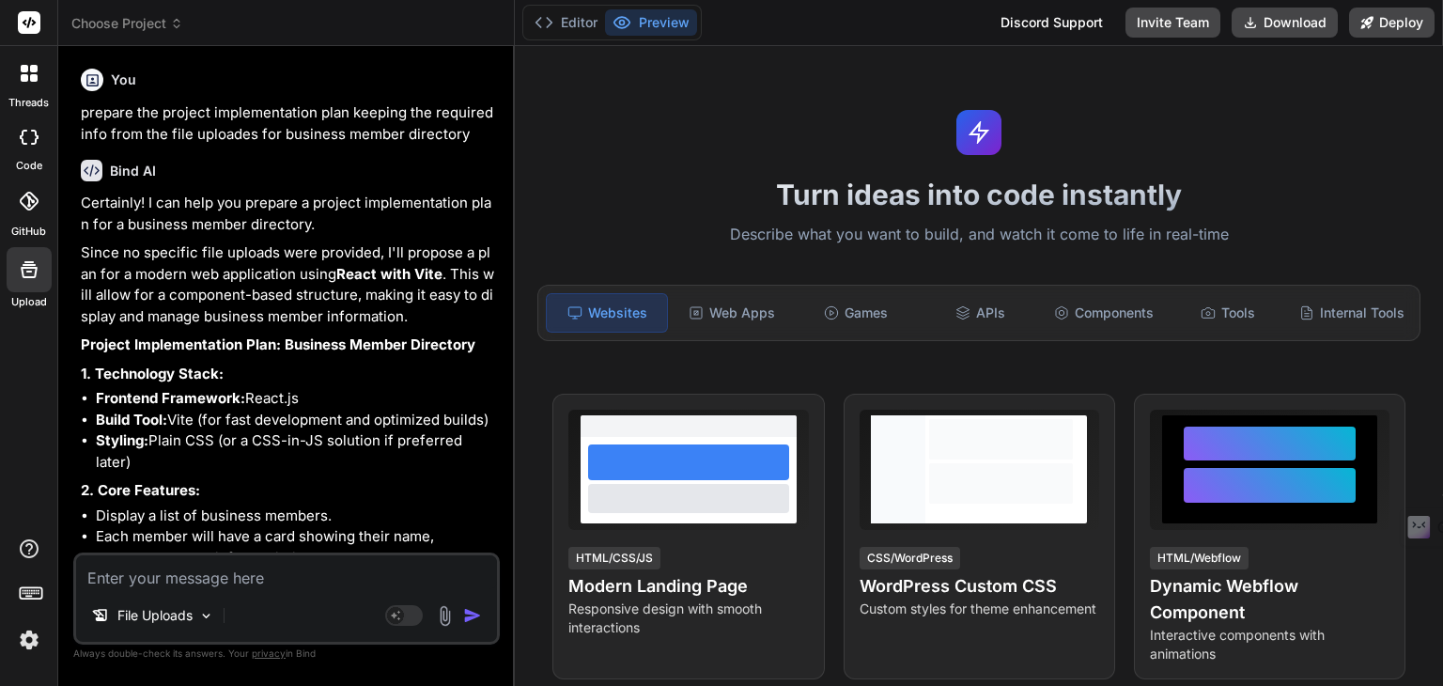
click at [360, 287] on p "Since no specific file uploads were provided, I'll propose a plan for a modern …" at bounding box center [288, 284] width 415 height 85
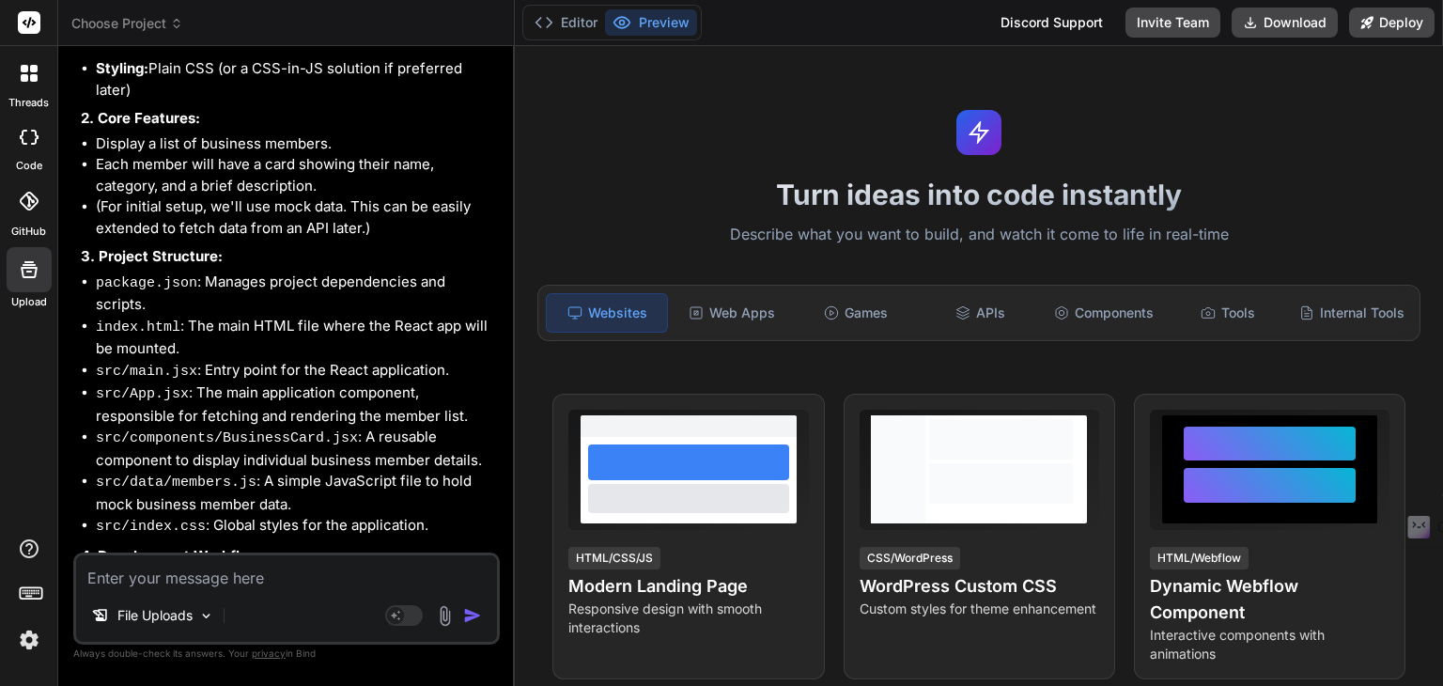
scroll to position [450, 0]
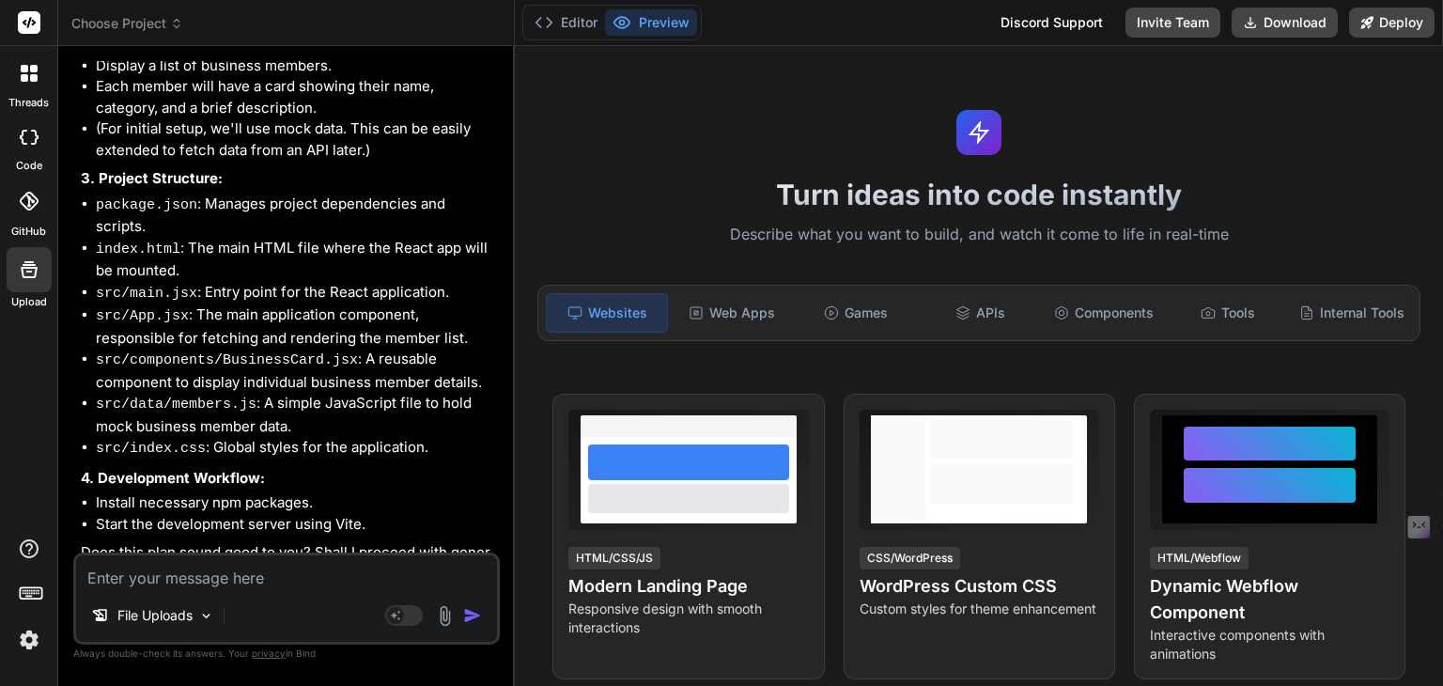
click at [363, 393] on li "src/data/members.js : A simple JavaScript file to hold mock business member dat…" at bounding box center [296, 415] width 400 height 44
click at [349, 468] on p "4. Development Workflow:" at bounding box center [288, 479] width 415 height 22
click at [174, 613] on p "File Uploads" at bounding box center [154, 615] width 75 height 19
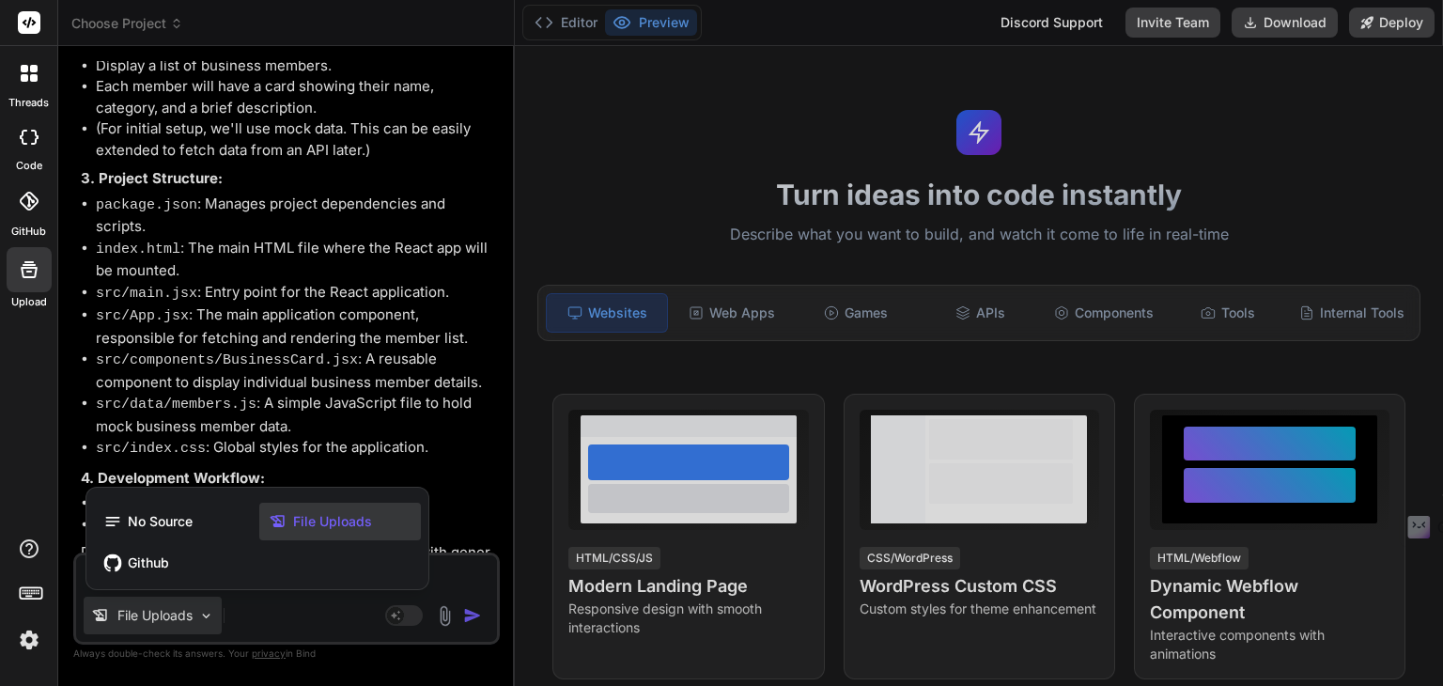
click at [312, 508] on div "File Uploads" at bounding box center [340, 522] width 162 height 38
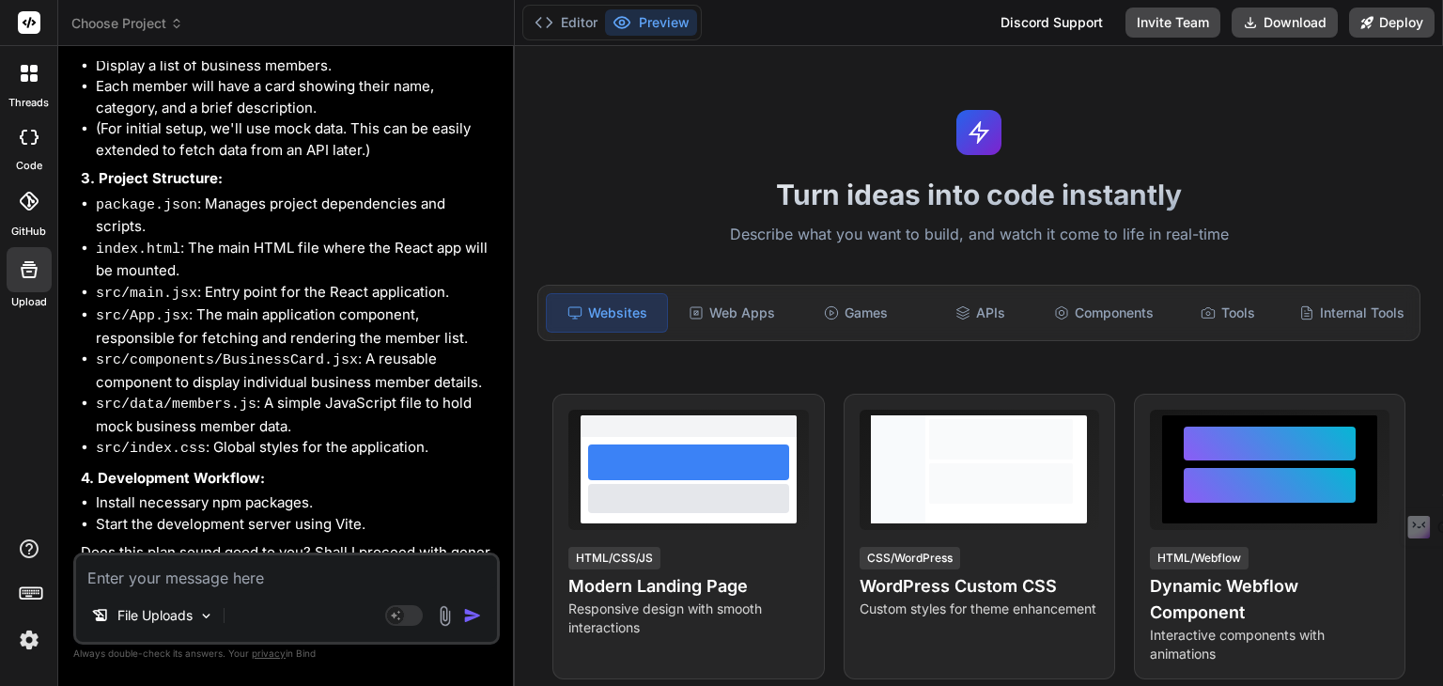
click at [39, 268] on icon at bounding box center [29, 269] width 23 height 23
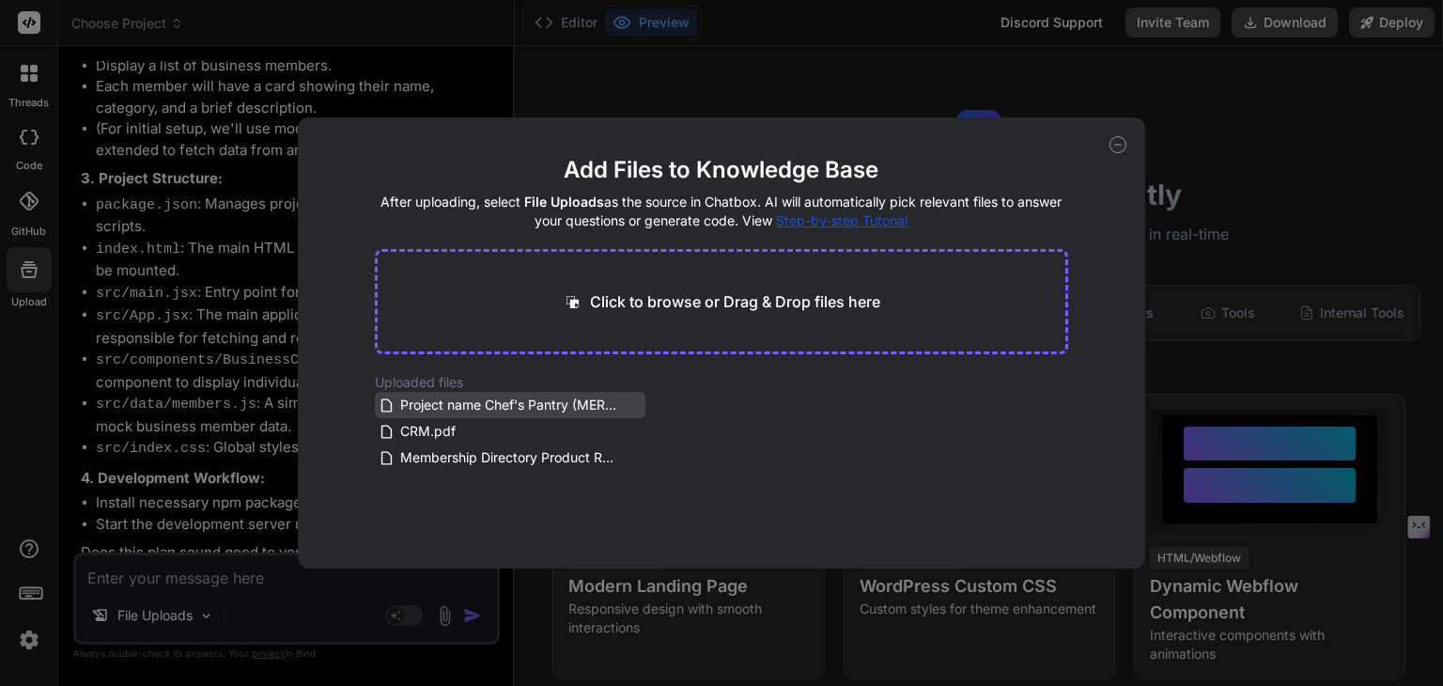
click at [629, 392] on div "Project name Chef's Pantry (MERN Re.txt" at bounding box center [510, 405] width 271 height 26
click at [629, 399] on icon at bounding box center [634, 405] width 16 height 16
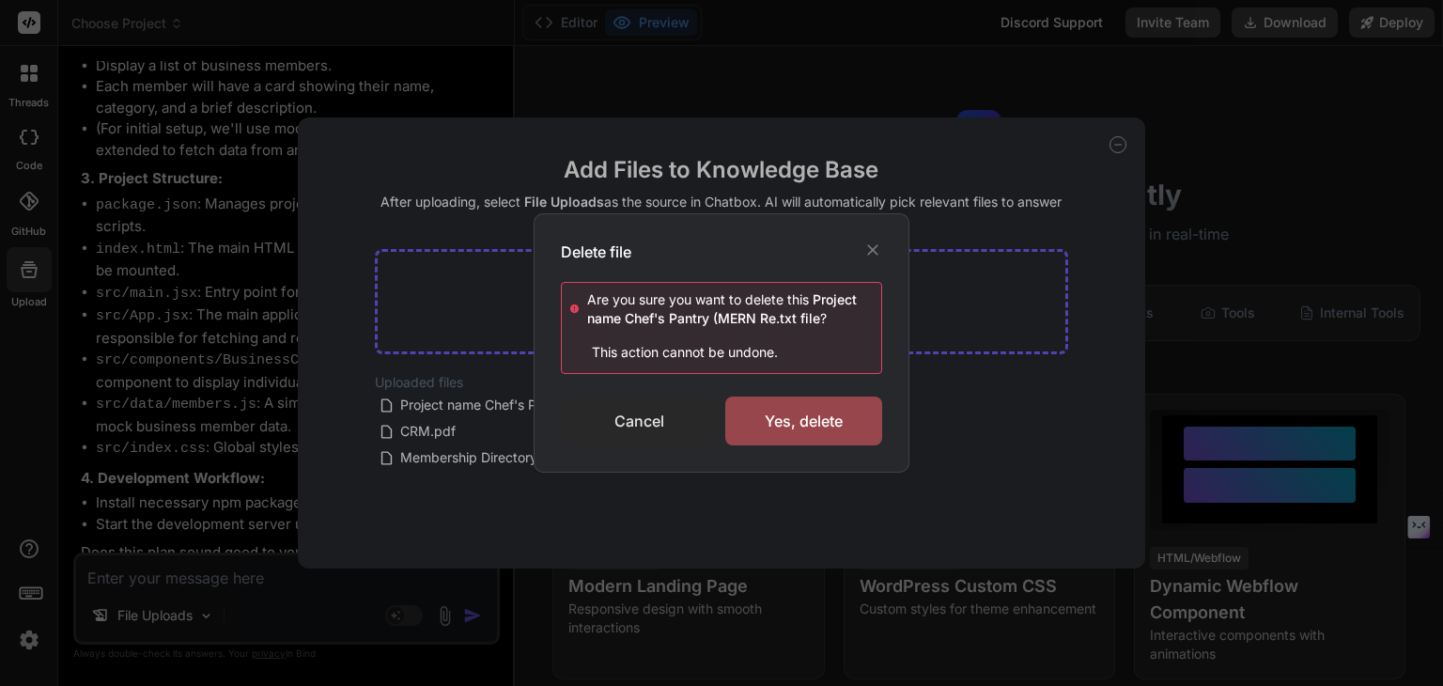
click at [646, 415] on div "Cancel" at bounding box center [639, 420] width 157 height 49
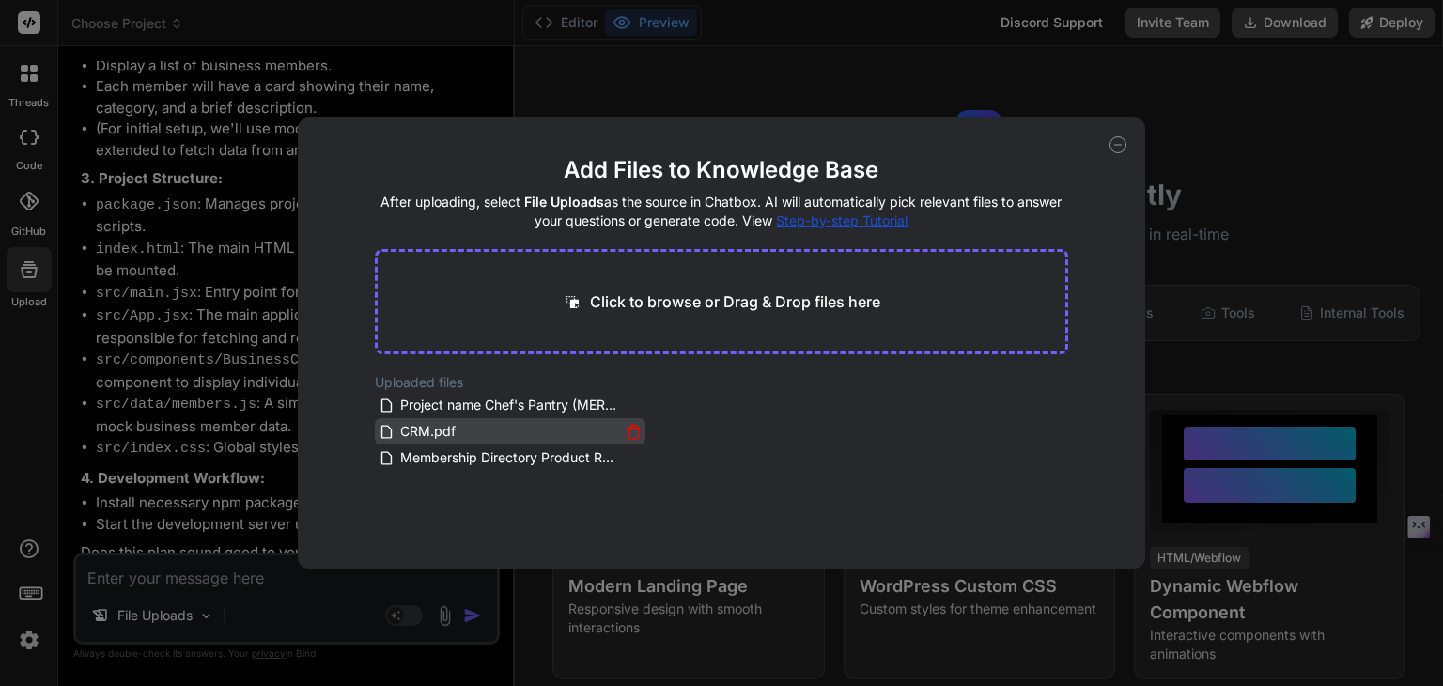
click at [628, 427] on icon at bounding box center [634, 427] width 12 height 0
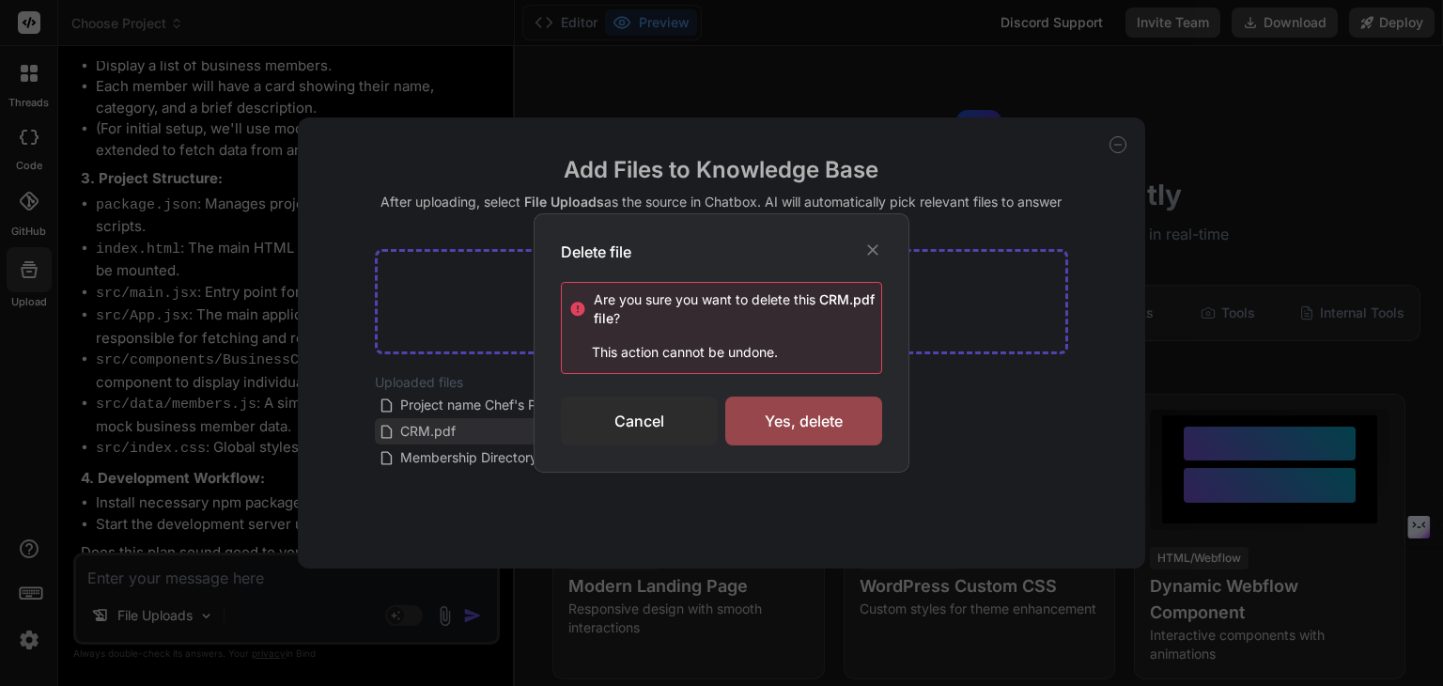
click at [629, 427] on div "Cancel" at bounding box center [639, 420] width 157 height 49
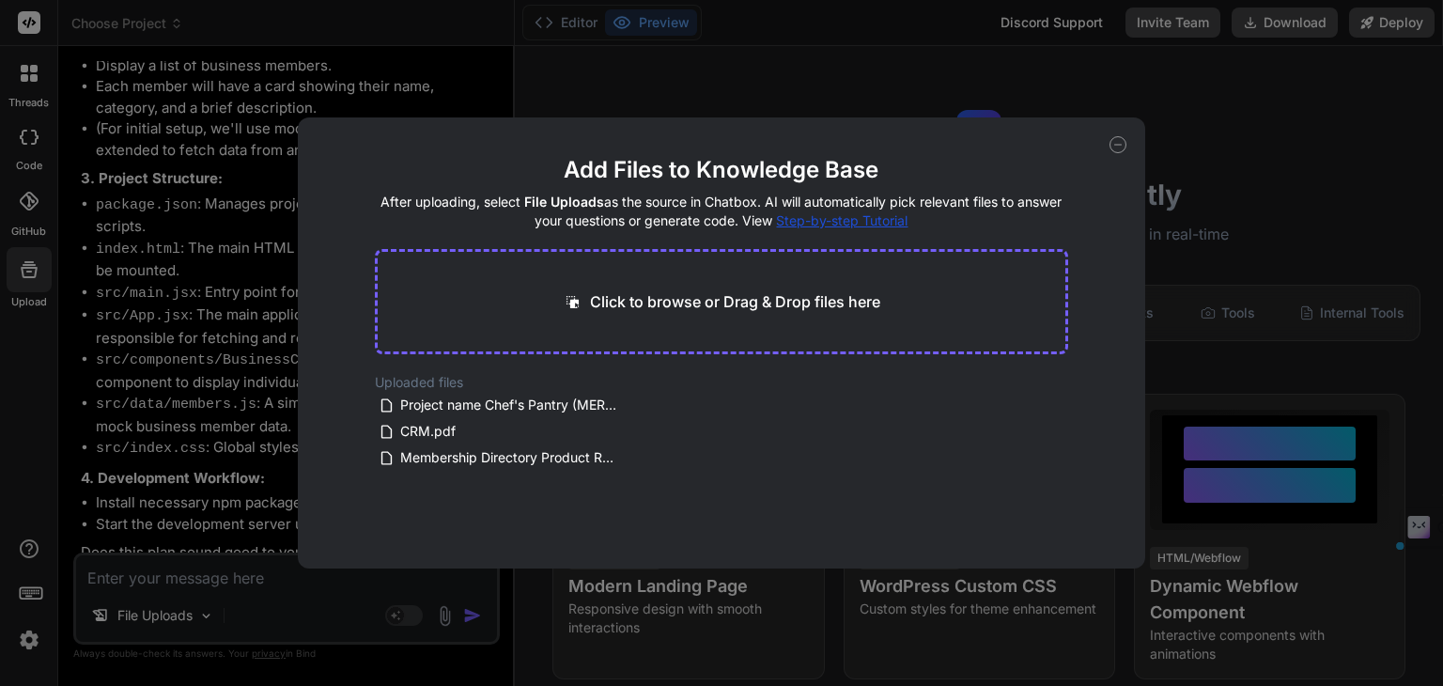
click at [1126, 144] on div "Add Files to Knowledge Base After uploading, select File Uploads as the source …" at bounding box center [721, 342] width 847 height 451
click at [1123, 137] on icon at bounding box center [1117, 144] width 17 height 17
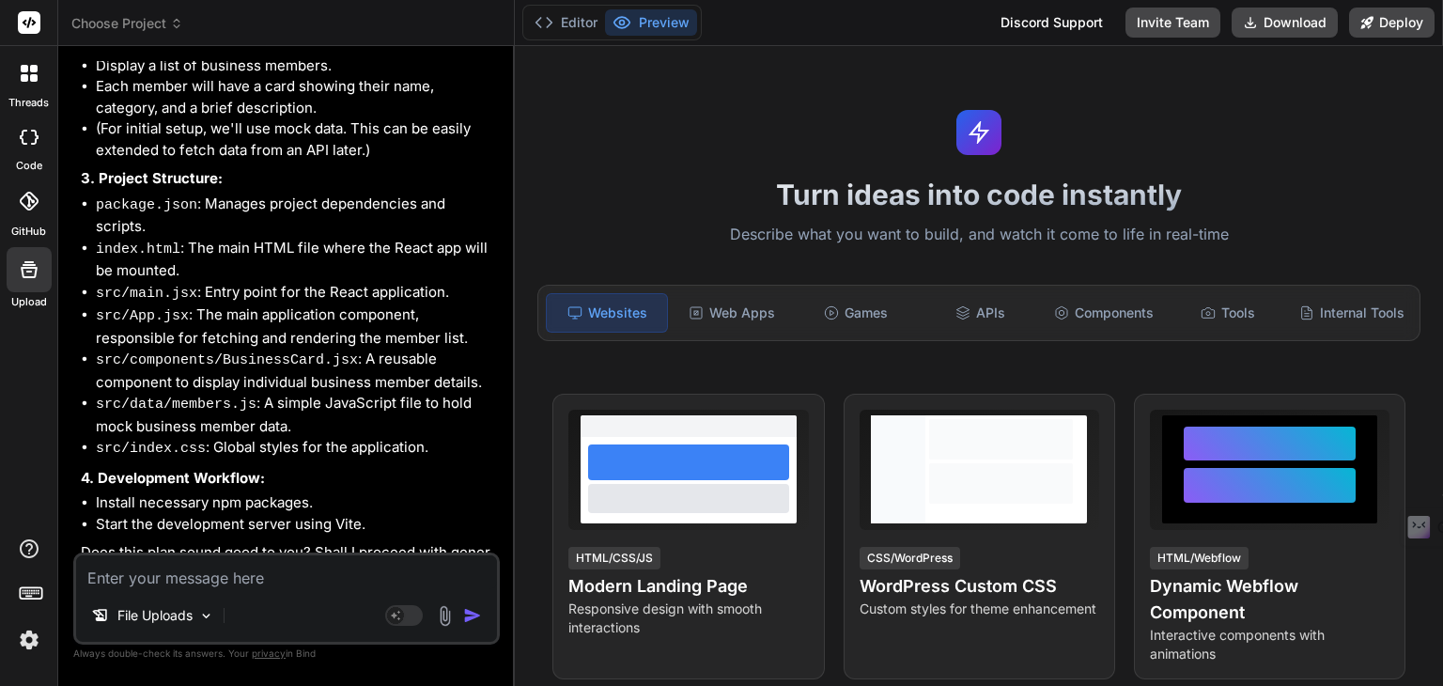
click at [441, 617] on img at bounding box center [445, 616] width 22 height 22
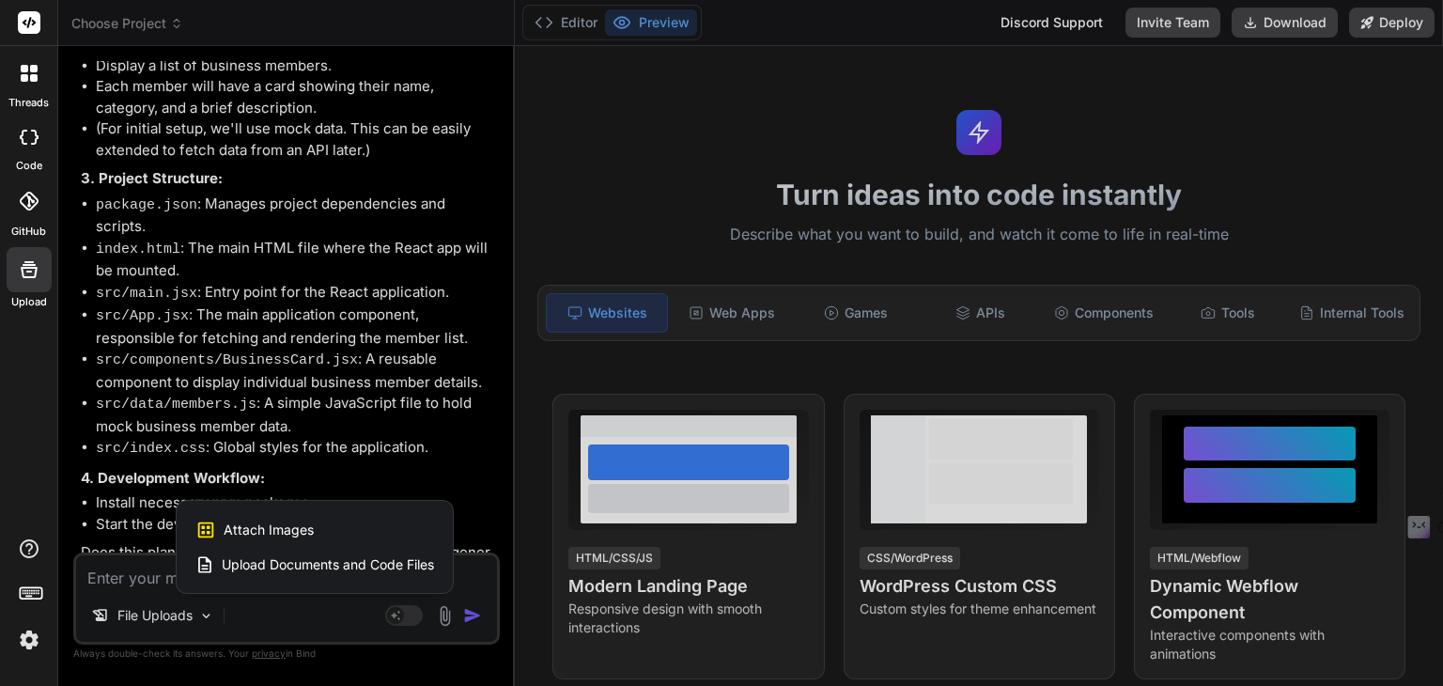
click at [390, 559] on span "Upload Documents and Code Files" at bounding box center [328, 564] width 212 height 19
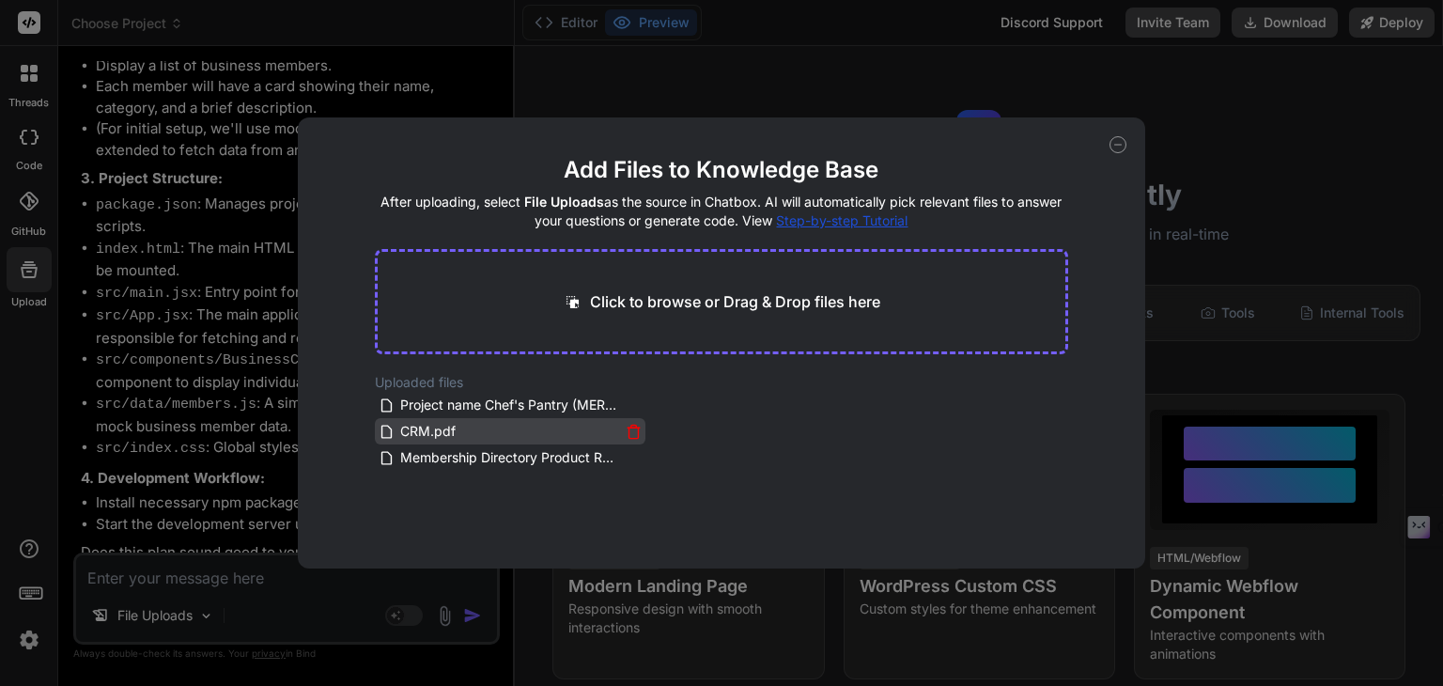
click at [451, 422] on span "CRM.pdf" at bounding box center [427, 431] width 59 height 23
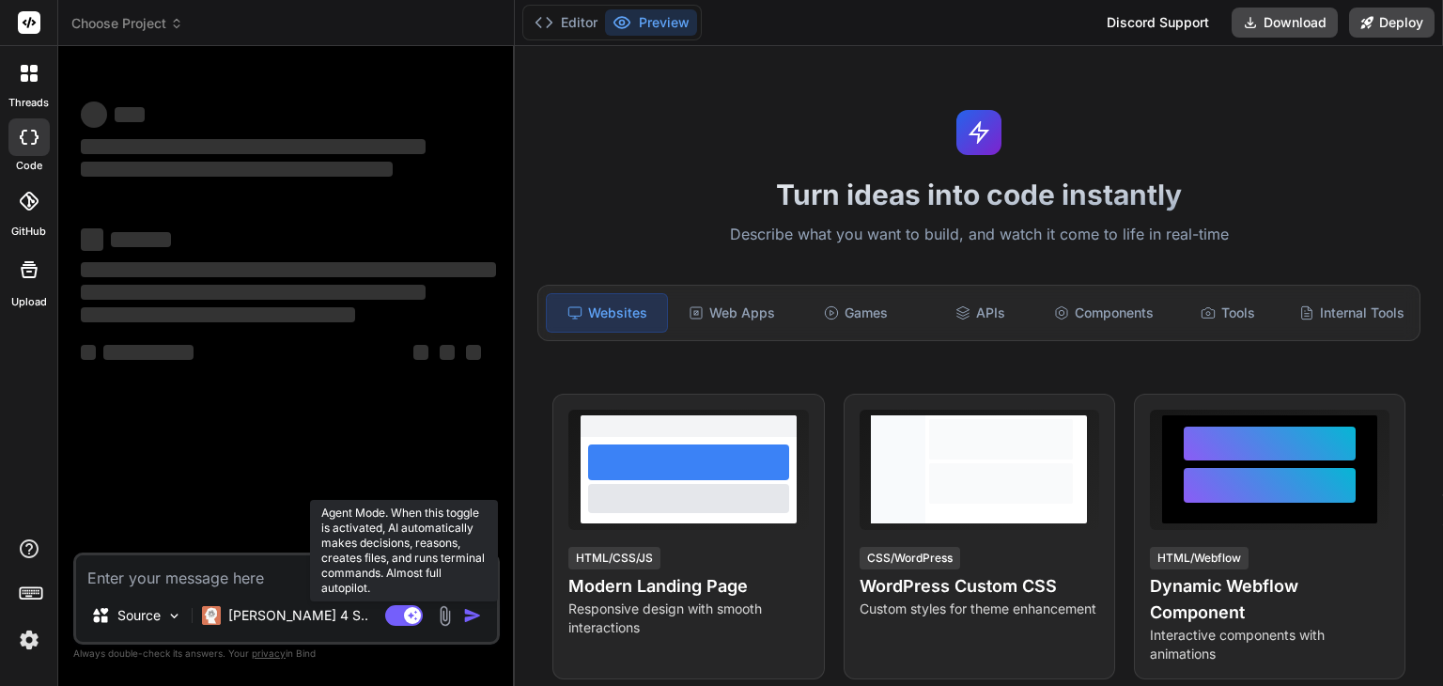
click at [398, 609] on rect at bounding box center [404, 615] width 38 height 21
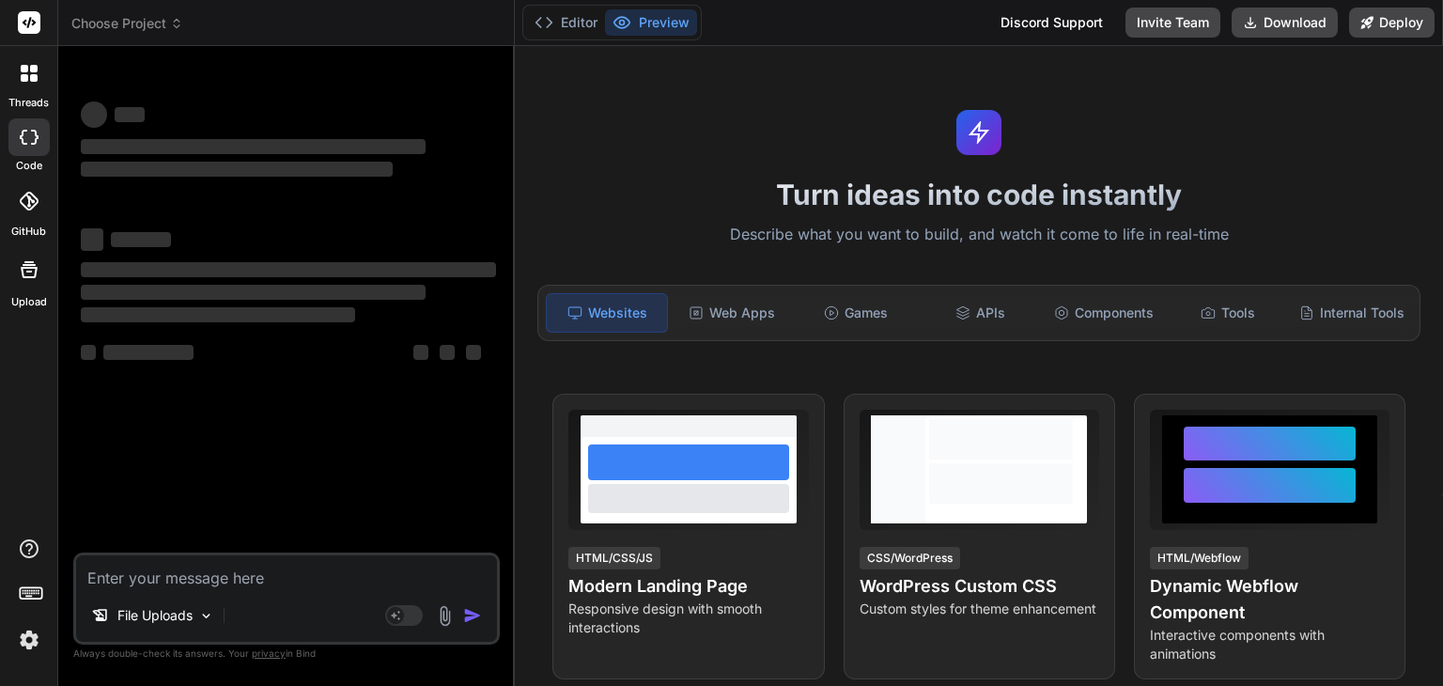
type textarea "x"
click at [444, 609] on img at bounding box center [445, 616] width 22 height 22
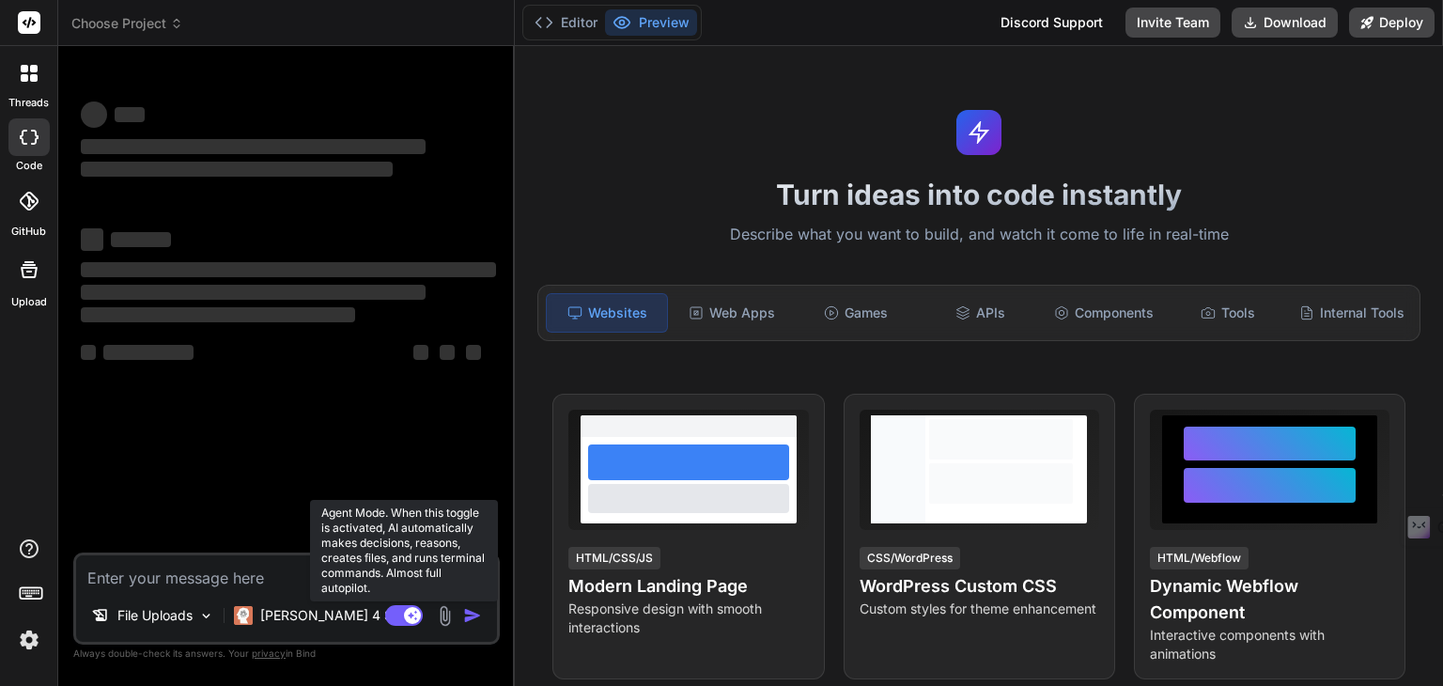
click at [411, 610] on rect at bounding box center [412, 615] width 17 height 17
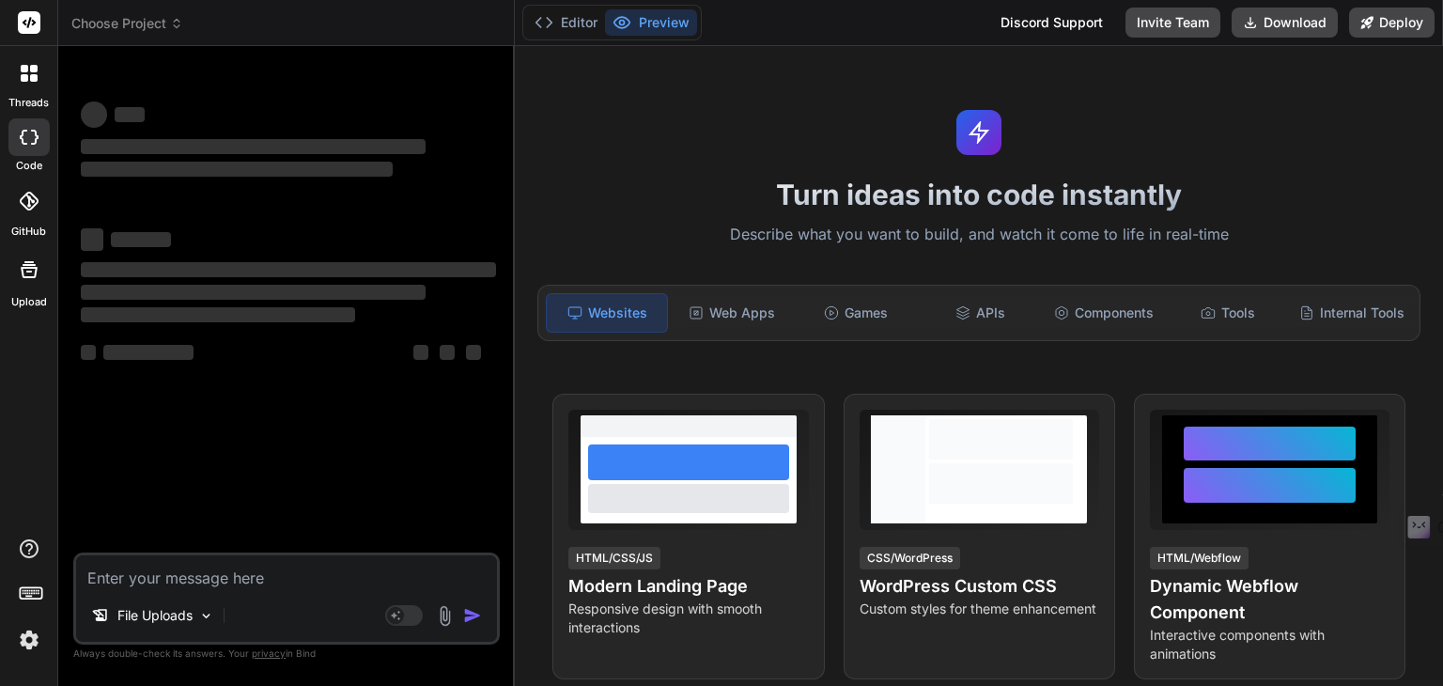
click at [447, 606] on img at bounding box center [445, 616] width 22 height 22
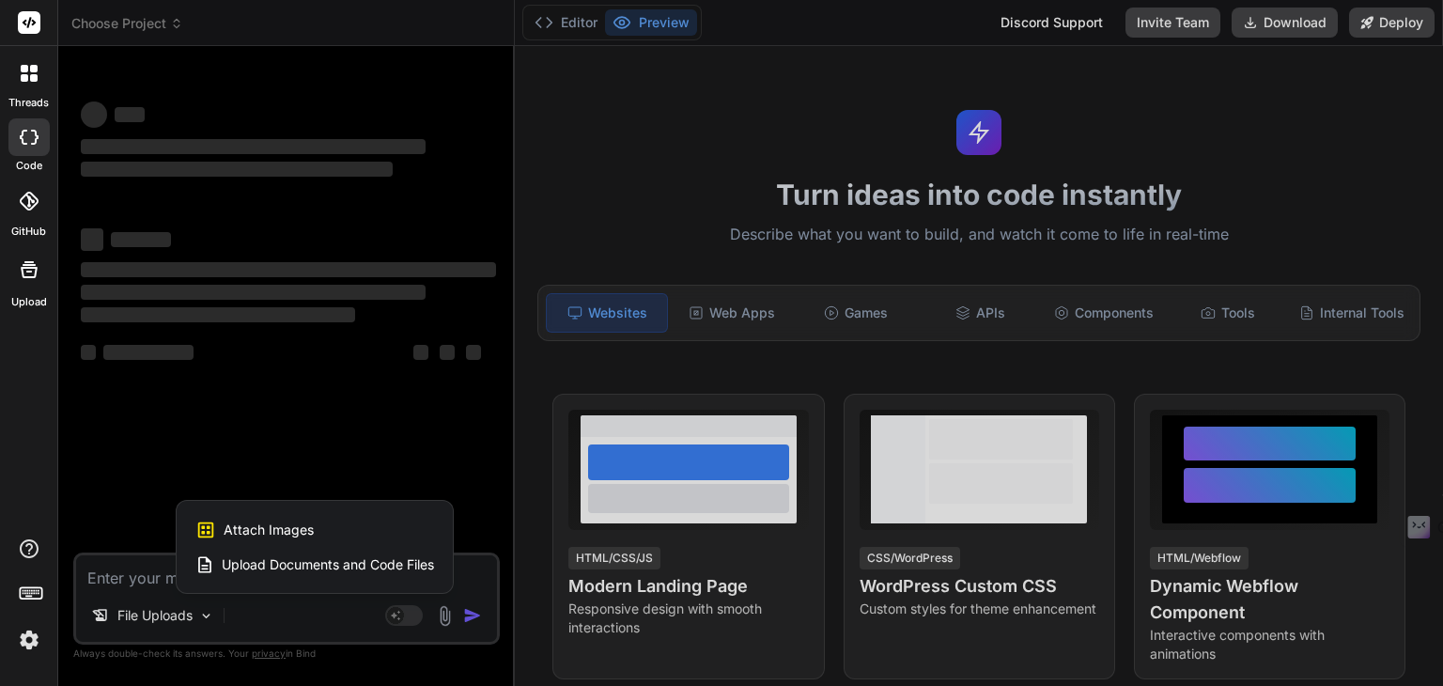
click at [379, 566] on span "Upload Documents and Code Files" at bounding box center [328, 564] width 212 height 19
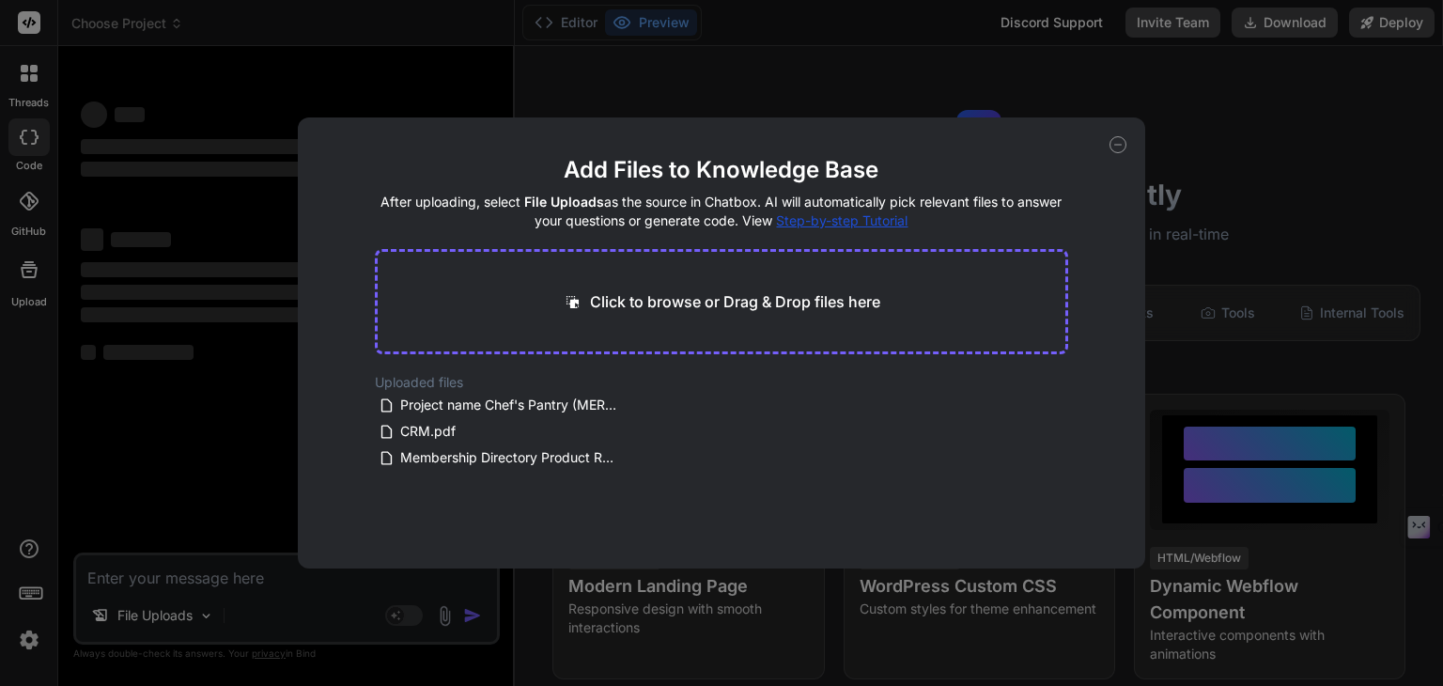
type textarea "x"
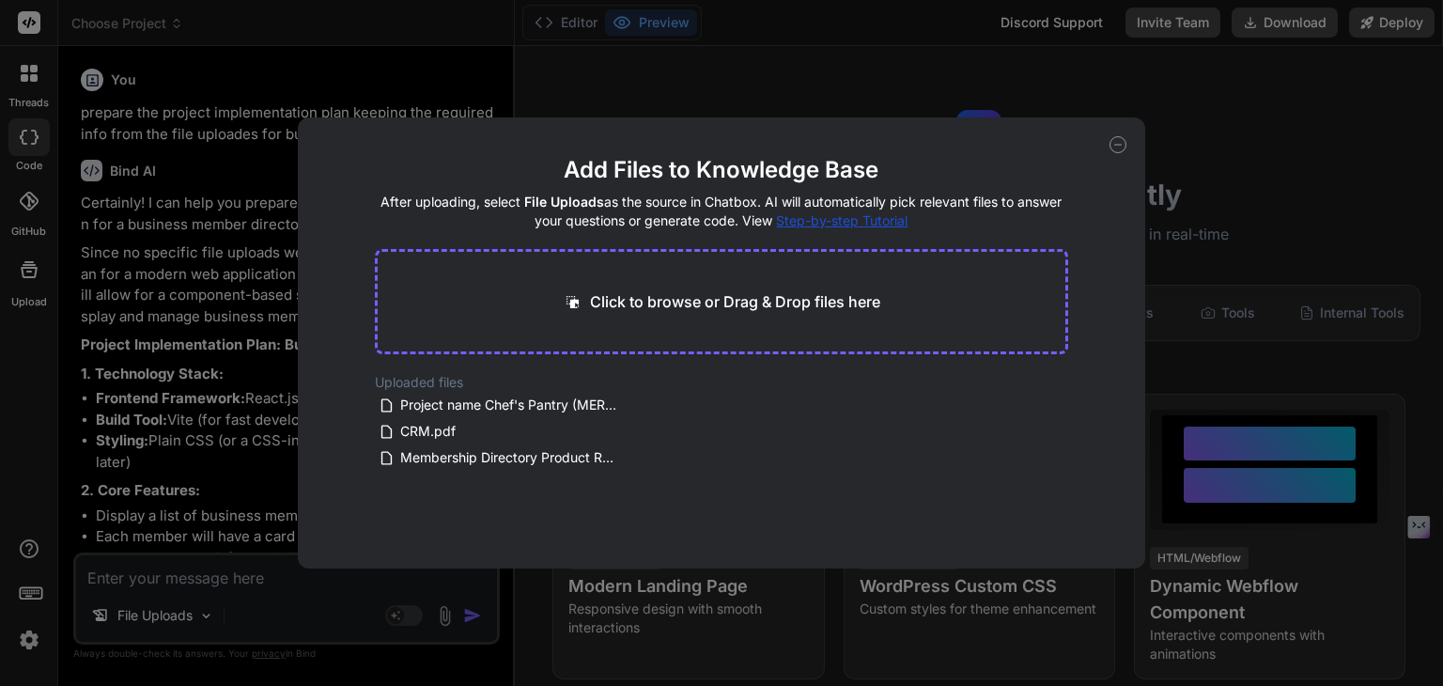
click at [654, 279] on div "Click to browse or Drag & Drop files here" at bounding box center [722, 301] width 694 height 105
click at [650, 290] on p "Click to browse or Drag & Drop files here" at bounding box center [735, 301] width 290 height 23
type input "C:\fakepath\CRM.pdf"
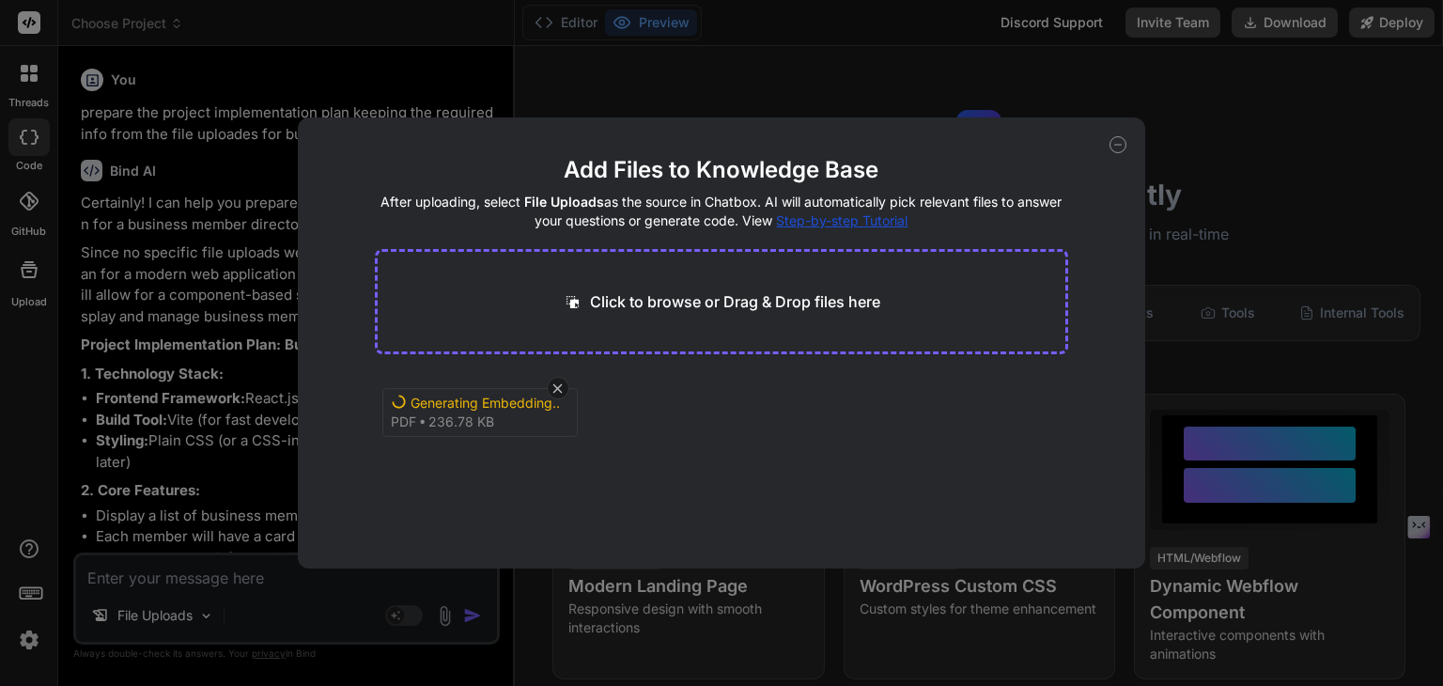
click at [691, 458] on div "Generating Embedding... pdf 236.78 KB" at bounding box center [722, 433] width 694 height 120
click at [1112, 139] on icon at bounding box center [1117, 144] width 17 height 17
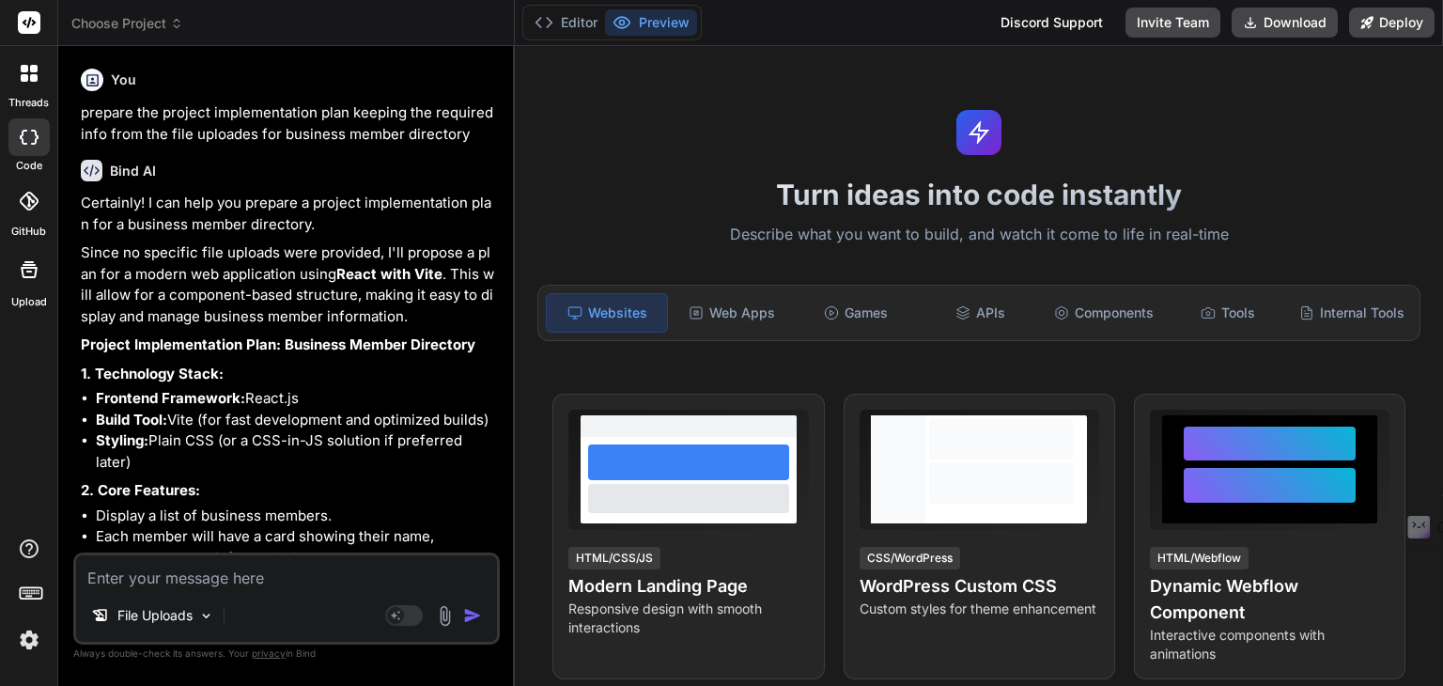
click at [444, 613] on img at bounding box center [445, 616] width 22 height 22
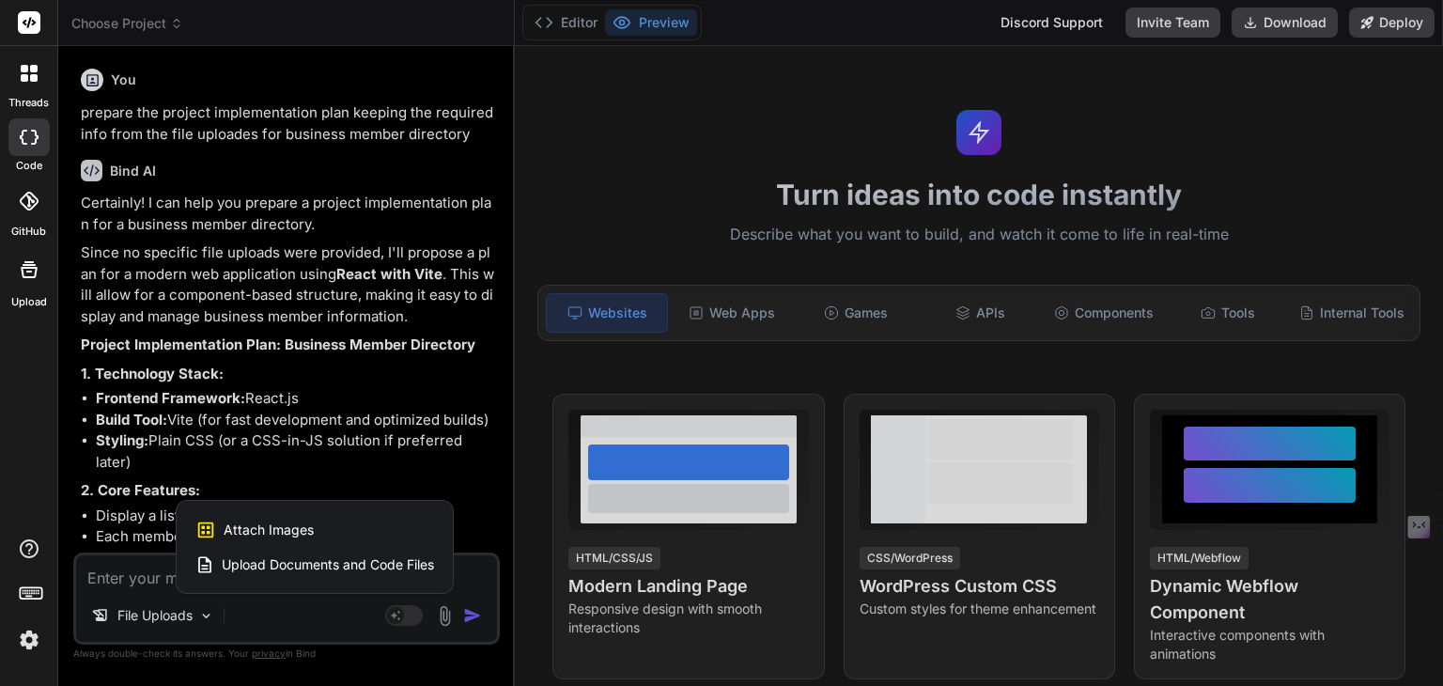
click at [390, 563] on span "Upload Documents and Code Files" at bounding box center [328, 564] width 212 height 19
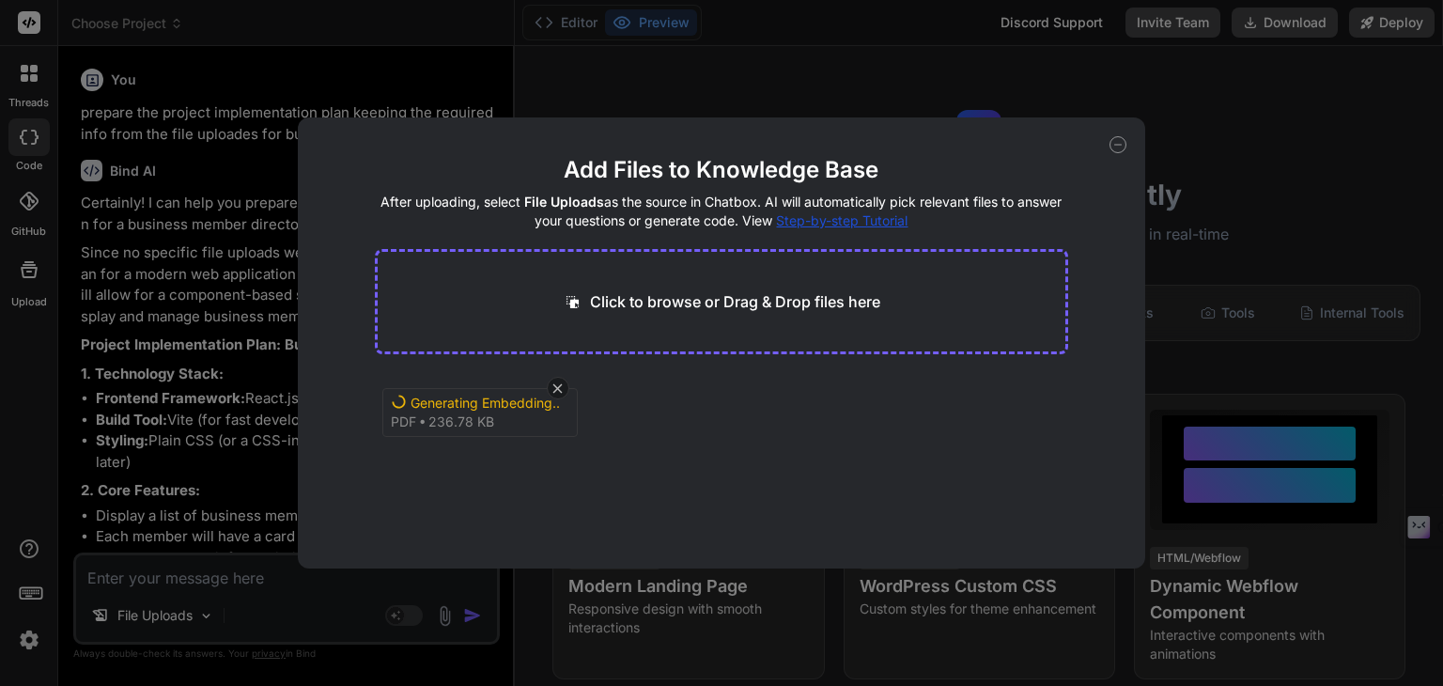
click at [1119, 137] on icon at bounding box center [1117, 144] width 17 height 17
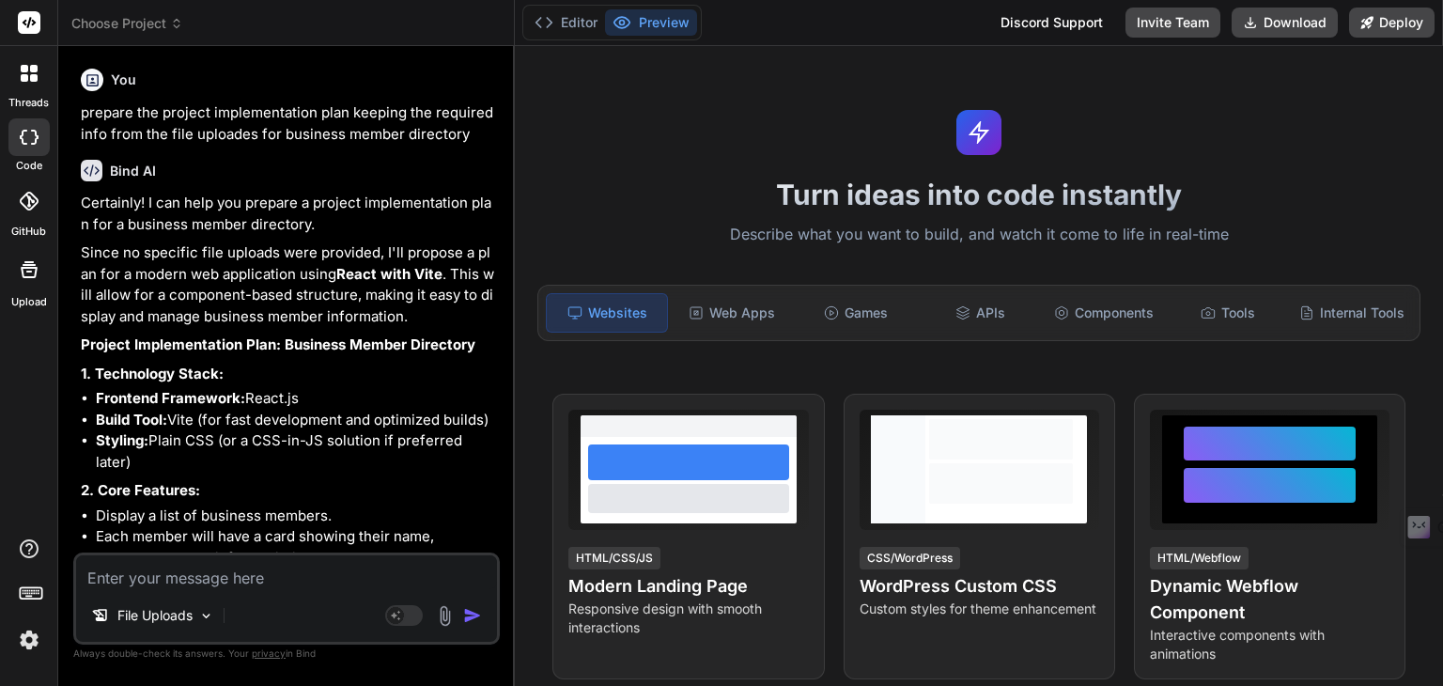
click at [243, 585] on textarea at bounding box center [286, 572] width 421 height 34
click at [319, 132] on p "prepare the project implementation plan keeping the required info from the file…" at bounding box center [288, 123] width 415 height 42
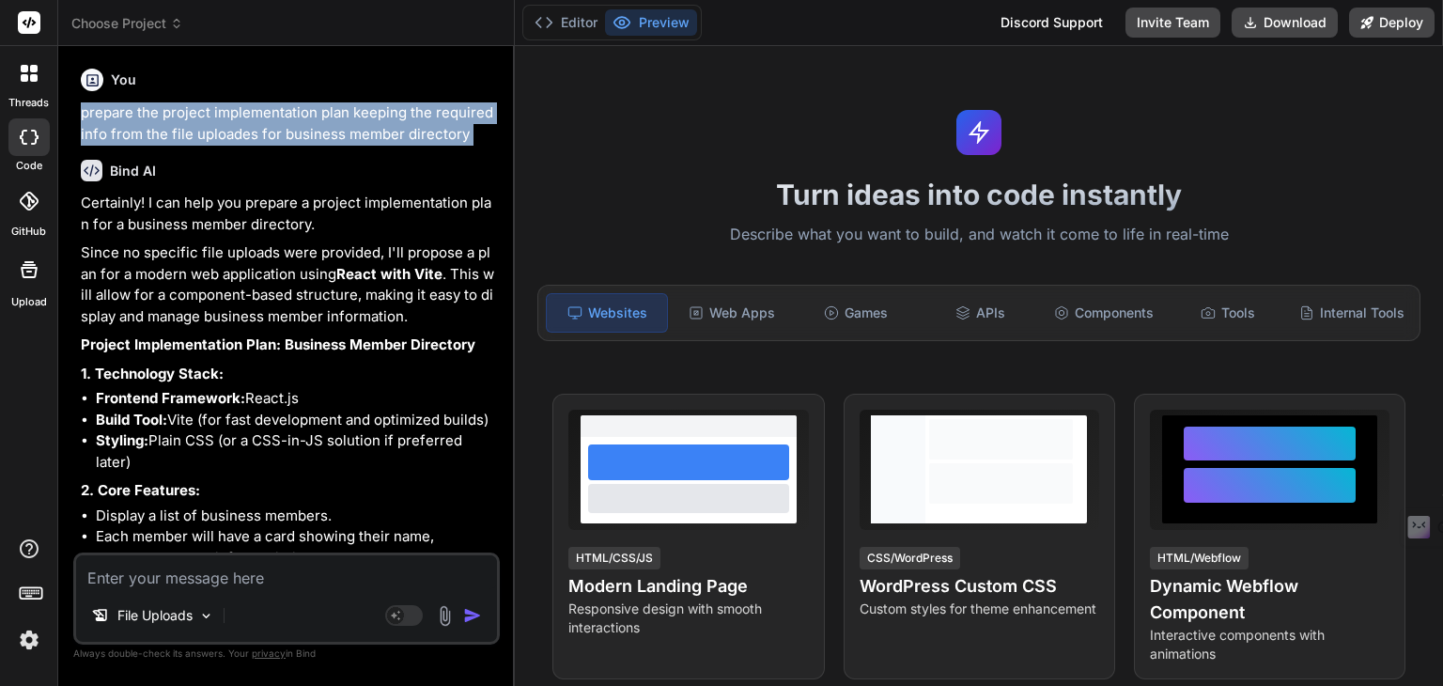
click at [319, 132] on p "prepare the project implementation plan keeping the required info from the file…" at bounding box center [288, 123] width 415 height 42
click at [323, 132] on p "prepare the project implementation plan keeping the required info from the file…" at bounding box center [288, 123] width 415 height 42
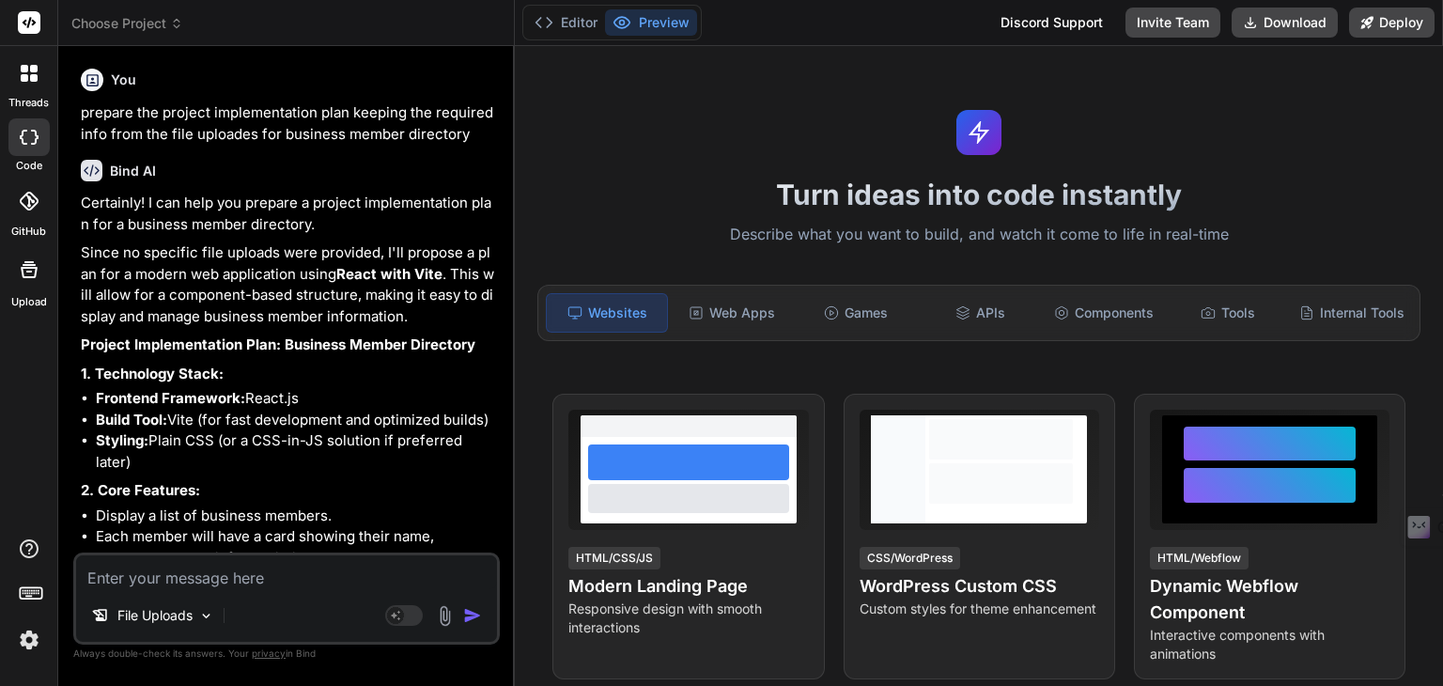
click at [371, 106] on p "prepare the project implementation plan keeping the required info from the file…" at bounding box center [288, 123] width 415 height 42
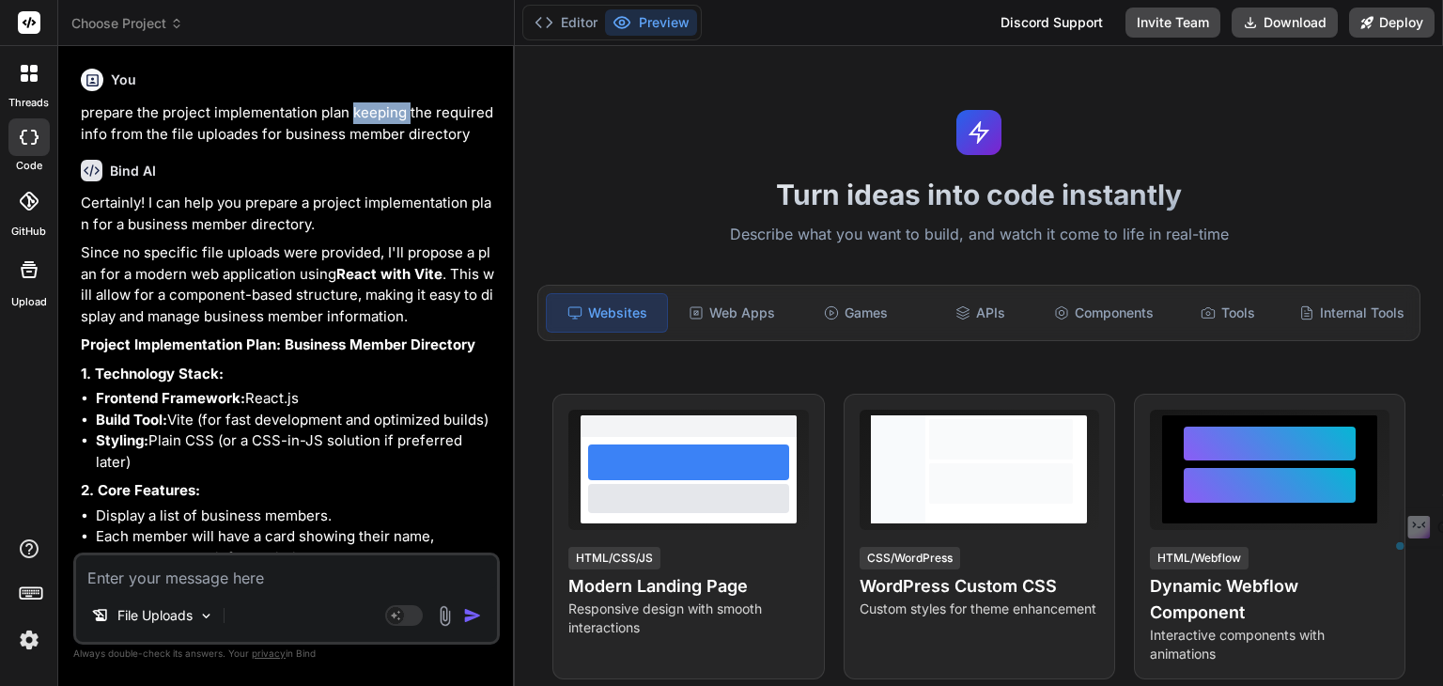
click at [371, 106] on p "prepare the project implementation plan keeping the required info from the file…" at bounding box center [288, 123] width 415 height 42
drag, startPoint x: 475, startPoint y: 140, endPoint x: 124, endPoint y: 151, distance: 351.5
click at [131, 151] on div "You prepare the project implementation plan keeping the required info from the …" at bounding box center [288, 306] width 423 height 491
click at [116, 140] on p "prepare the project implementation plan keeping the required info from the file…" at bounding box center [288, 123] width 415 height 42
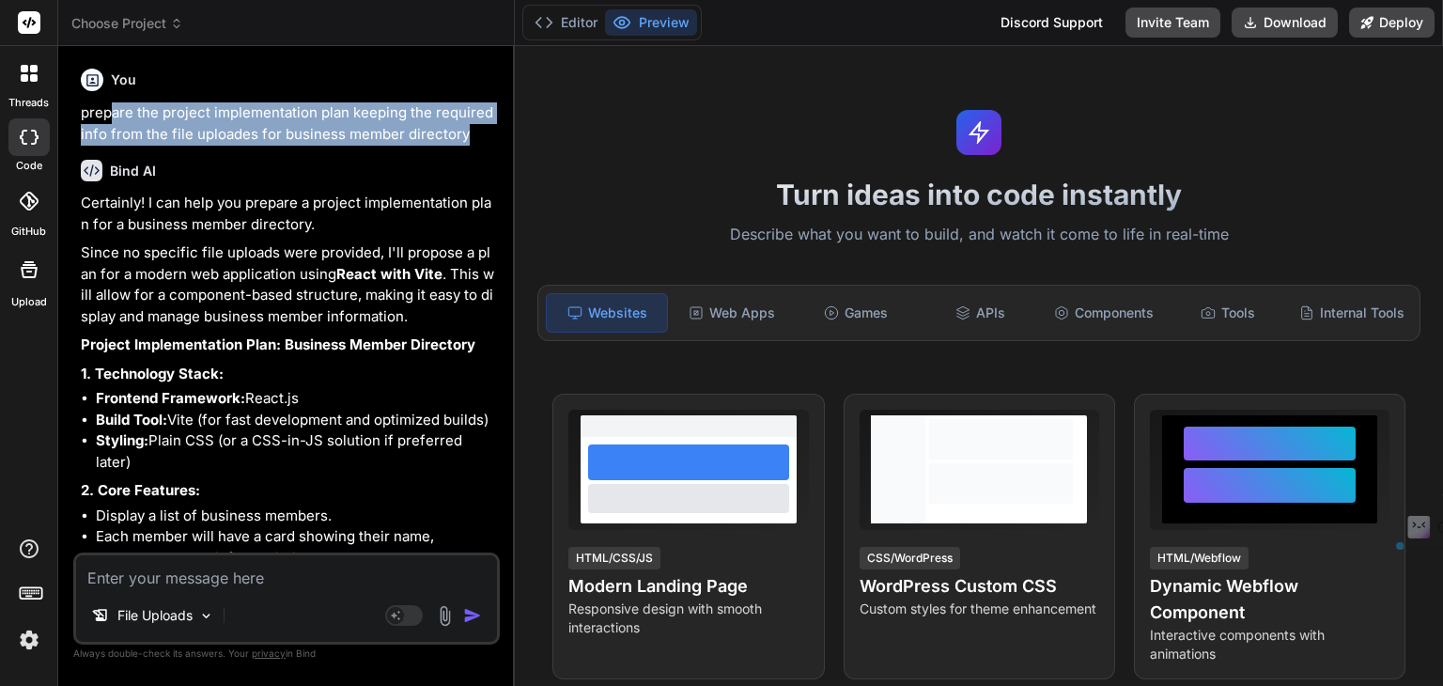
drag, startPoint x: 265, startPoint y: 129, endPoint x: 462, endPoint y: 124, distance: 197.3
click at [462, 124] on p "prepare the project implementation plan keeping the required info from the file…" at bounding box center [288, 123] width 415 height 42
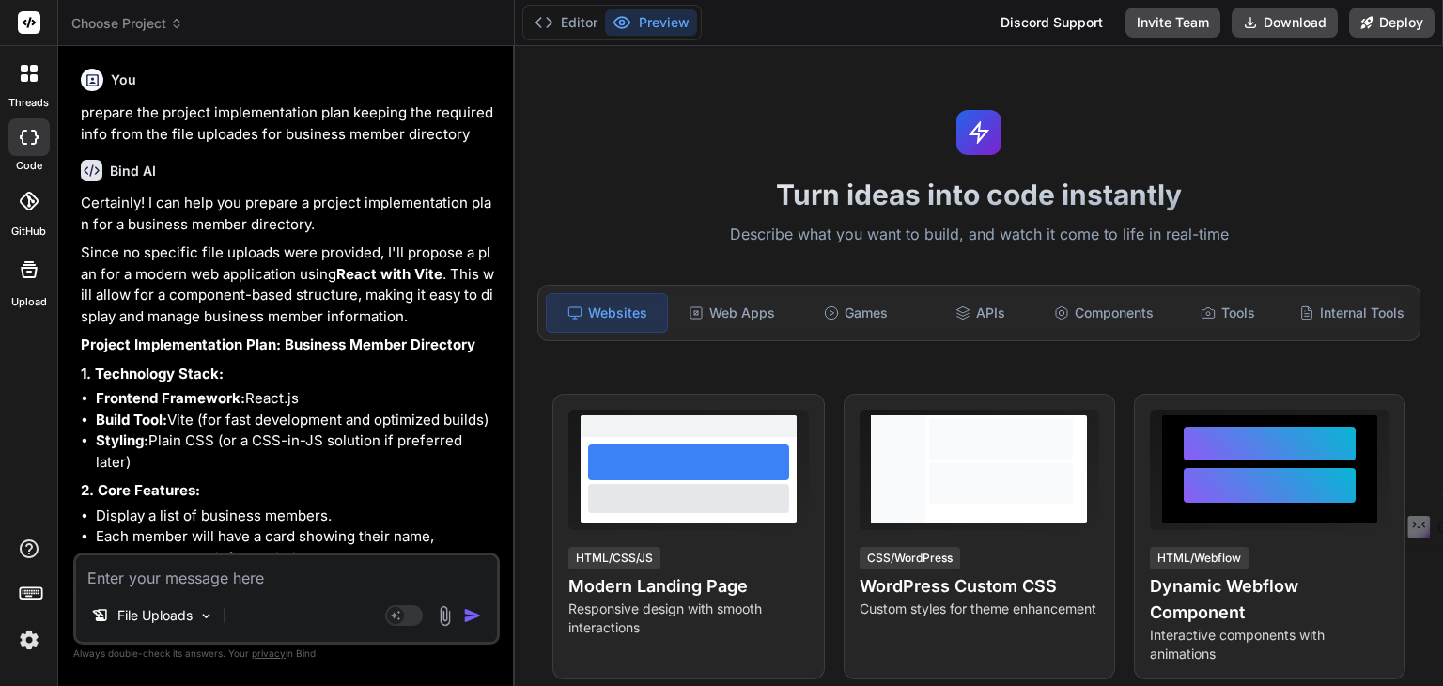
click at [444, 606] on img at bounding box center [445, 616] width 22 height 22
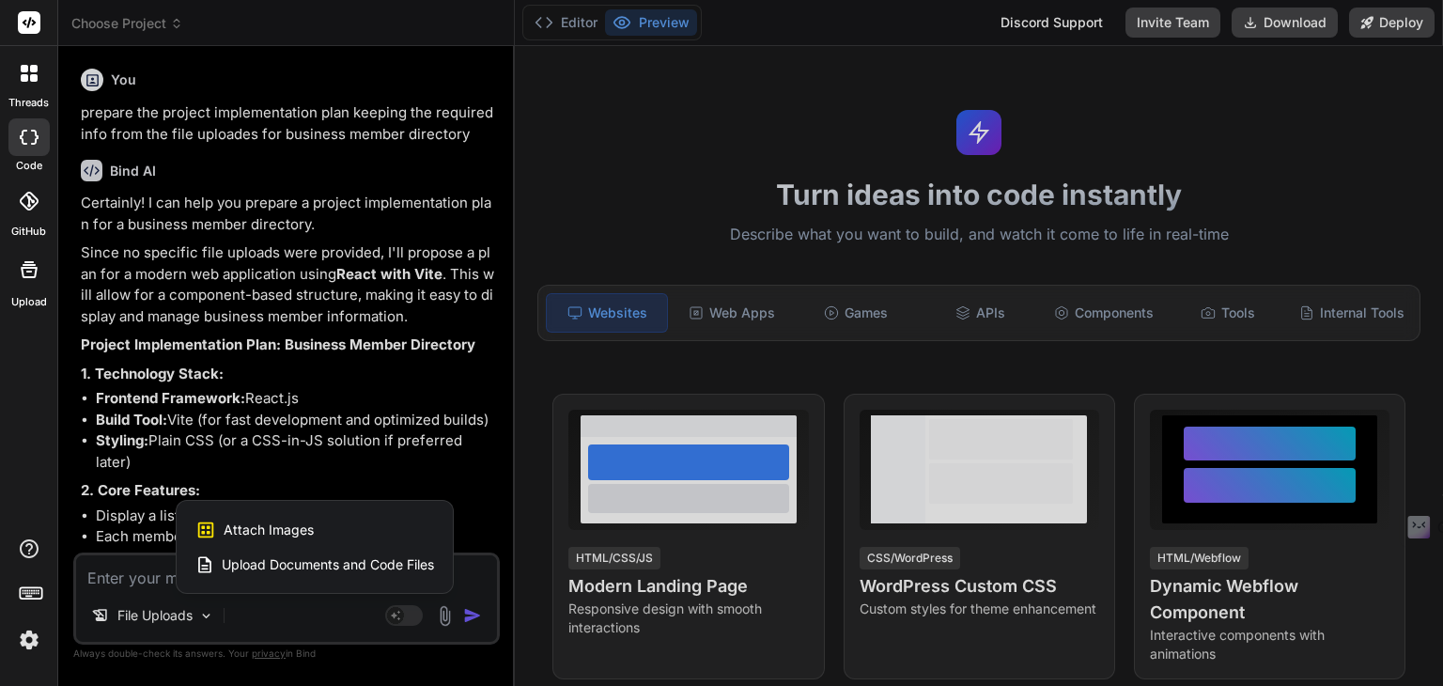
click at [398, 555] on span "Upload Documents and Code Files" at bounding box center [328, 564] width 212 height 19
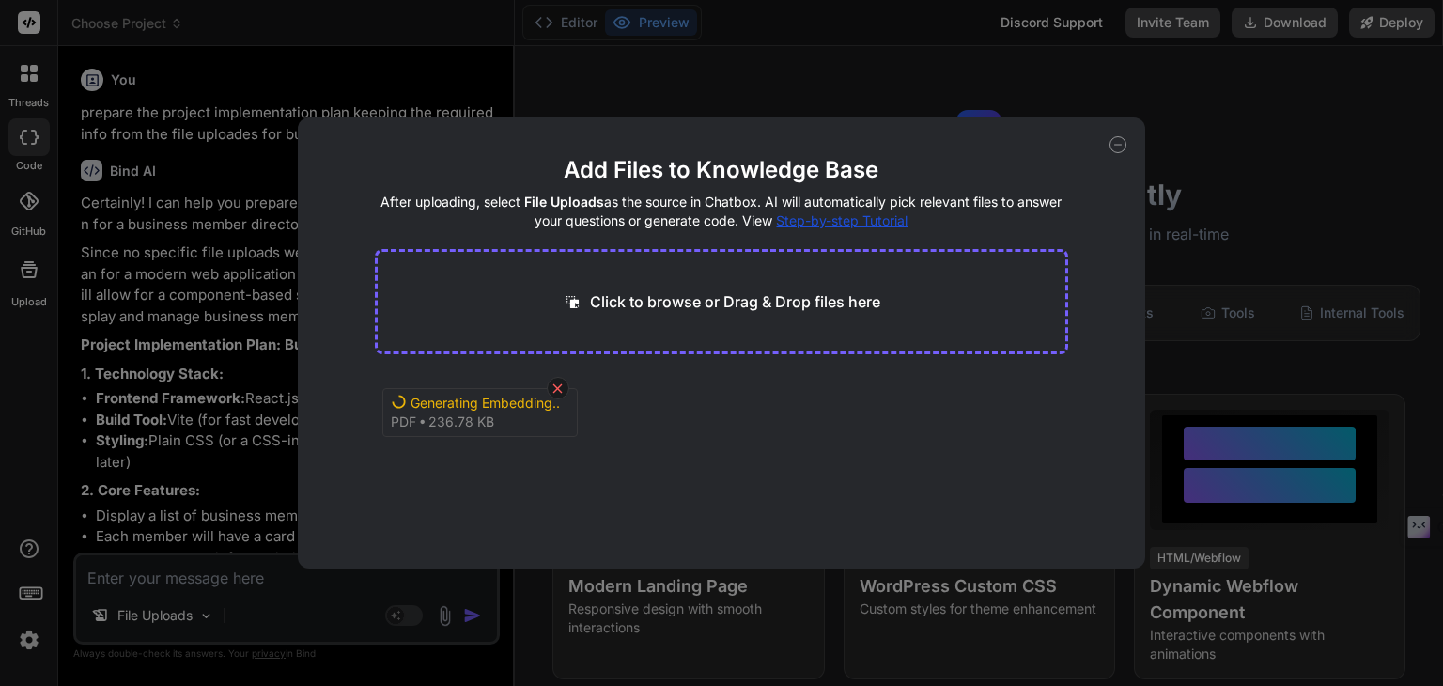
click at [557, 380] on icon at bounding box center [558, 388] width 16 height 16
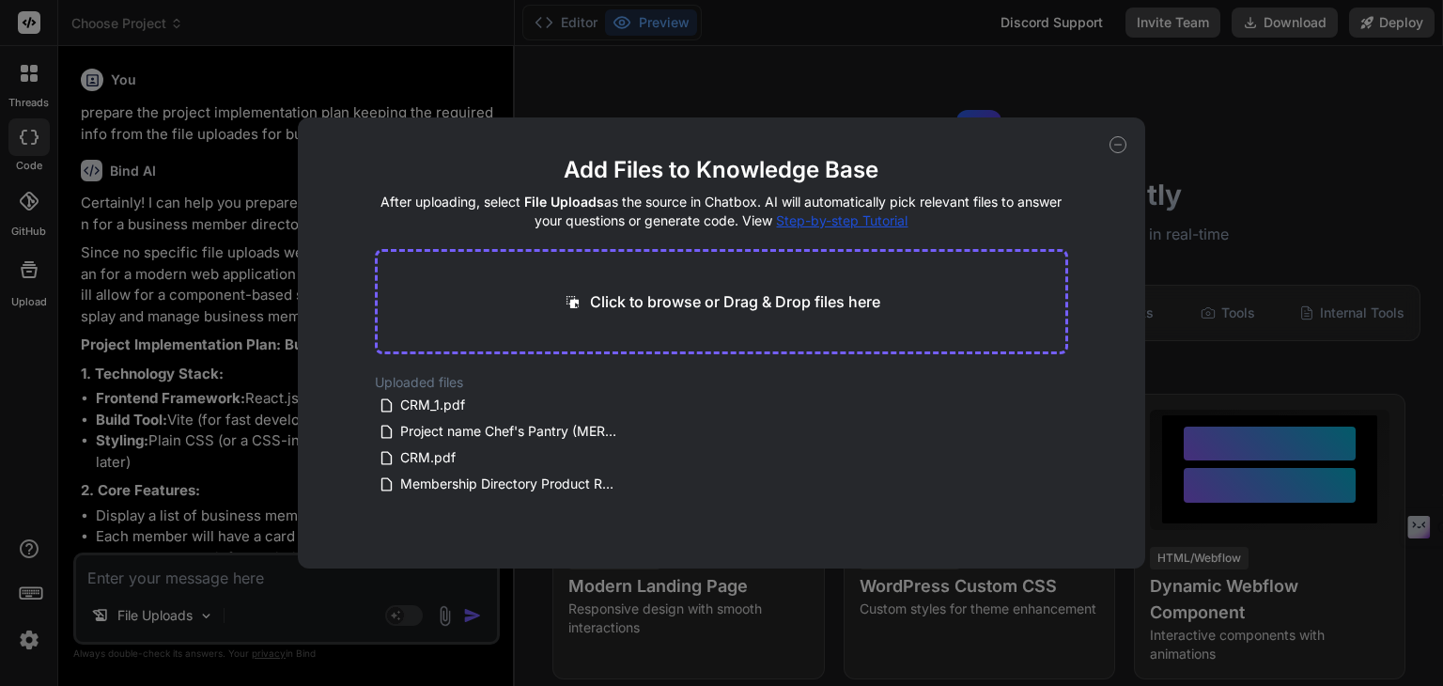
type textarea "x"
click at [805, 296] on p "Click to browse or Drag & Drop files here" at bounding box center [735, 301] width 290 height 23
type input "C:\fakepath\CRM.txt"
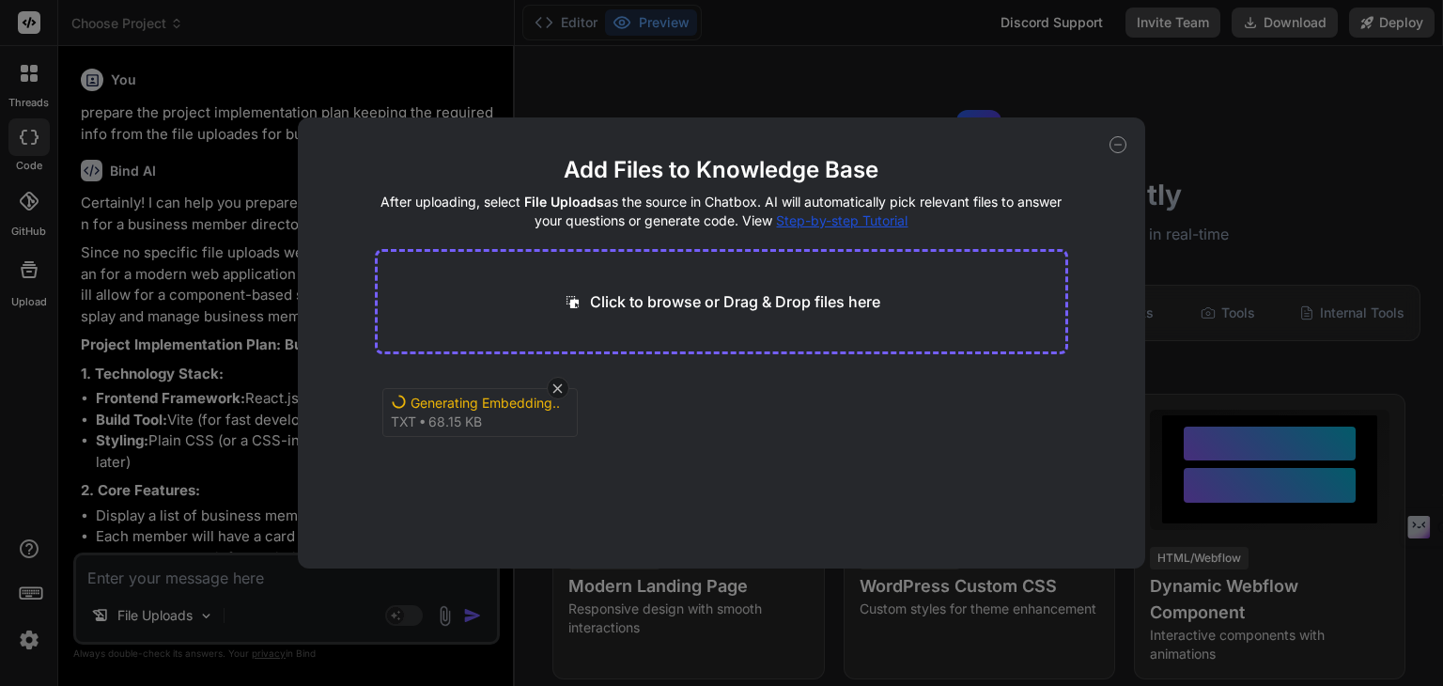
click at [1115, 147] on icon at bounding box center [1117, 144] width 17 height 17
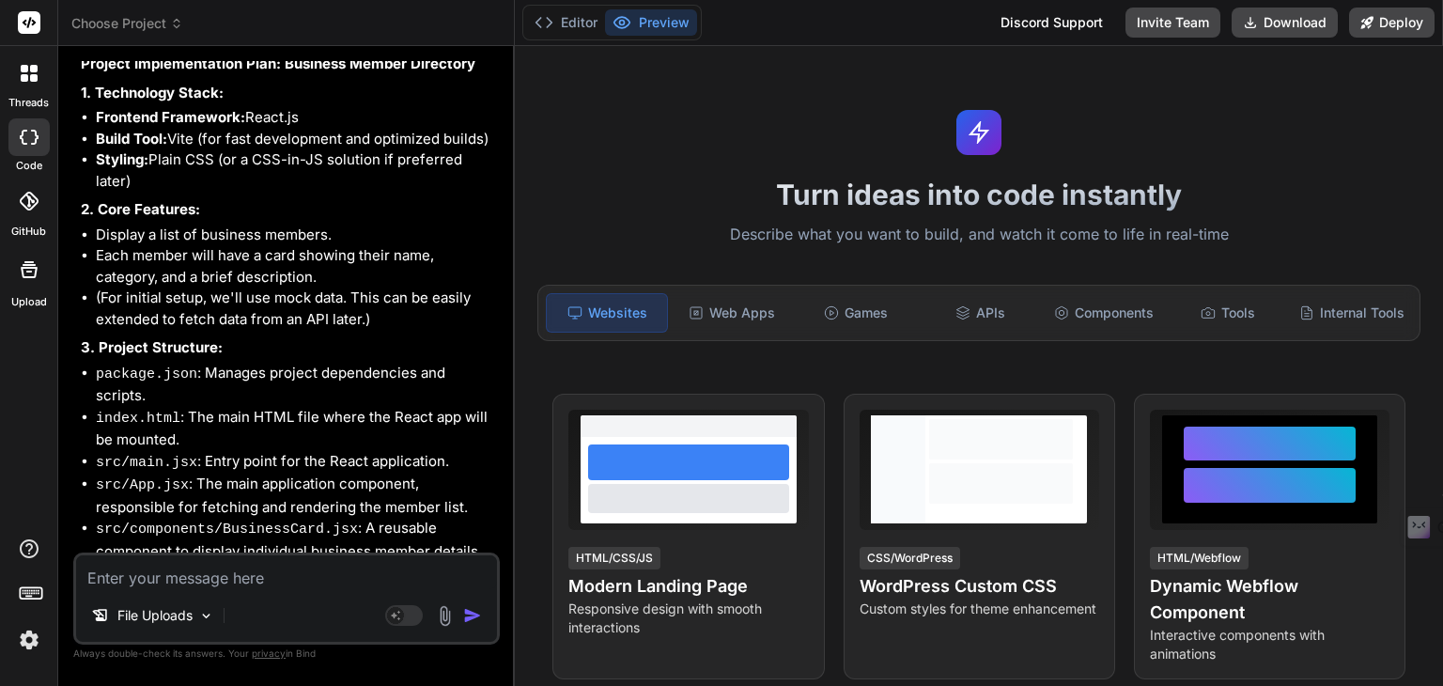
scroll to position [450, 0]
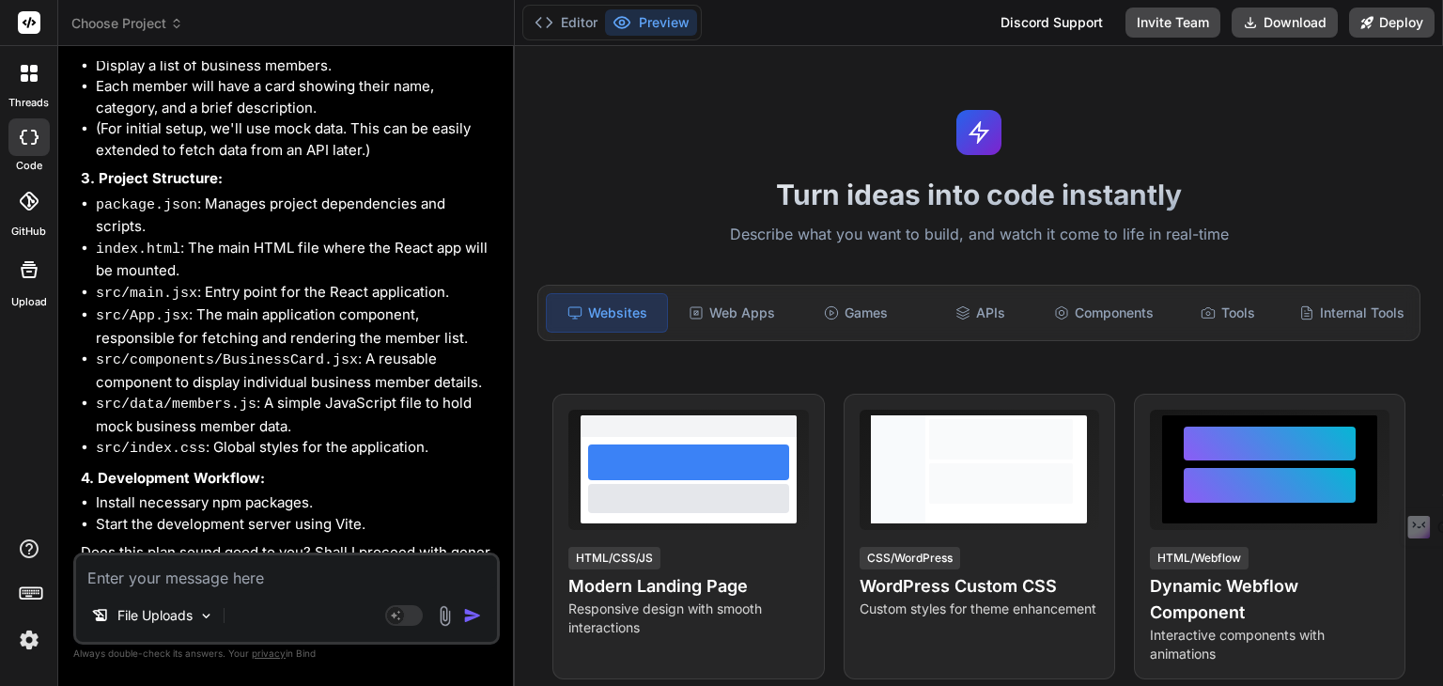
type textarea "x"
